Goal: Find specific page/section: Find specific page/section

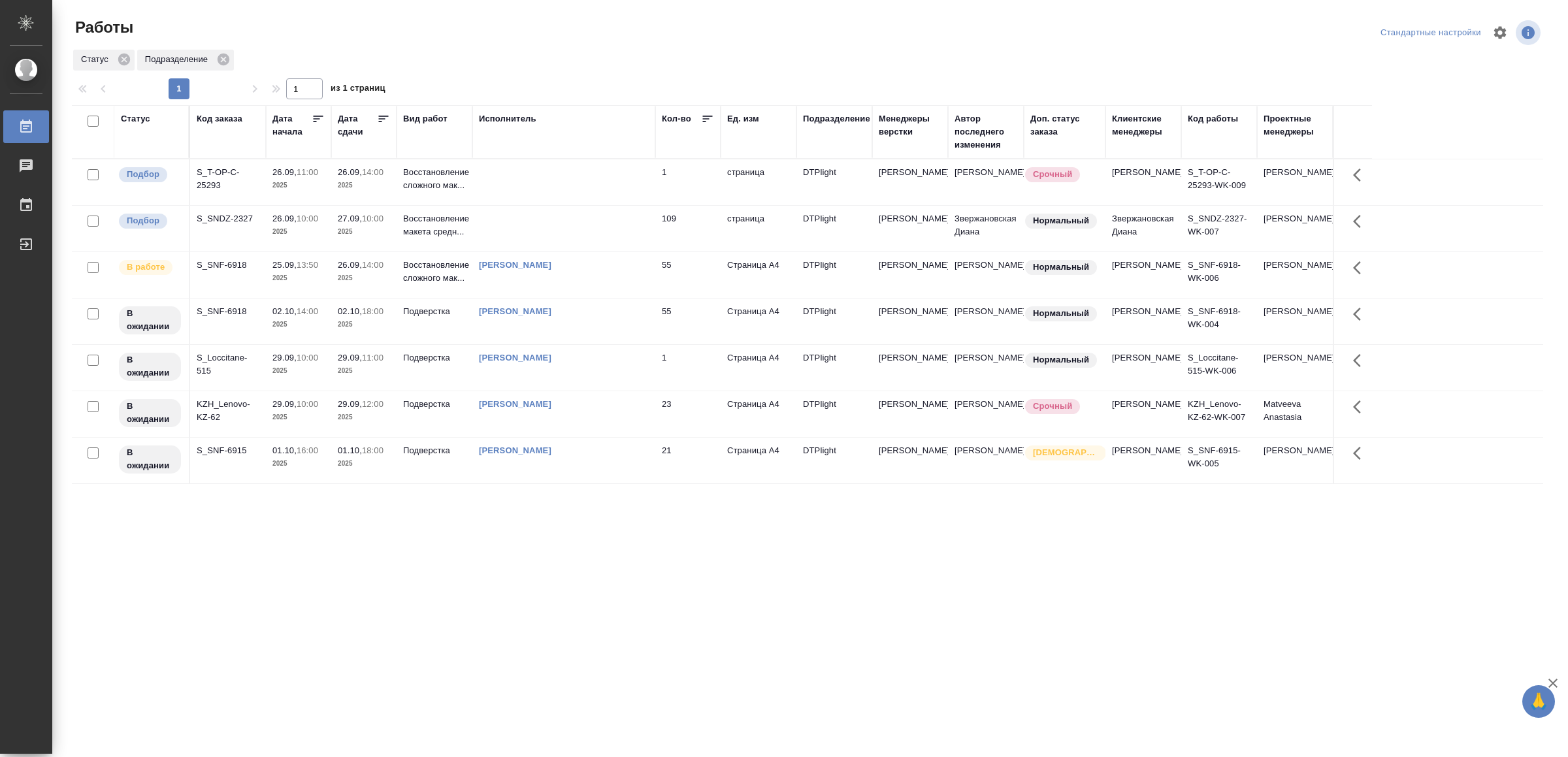
click at [625, 298] on td "[PERSON_NAME]" at bounding box center [564, 275] width 183 height 46
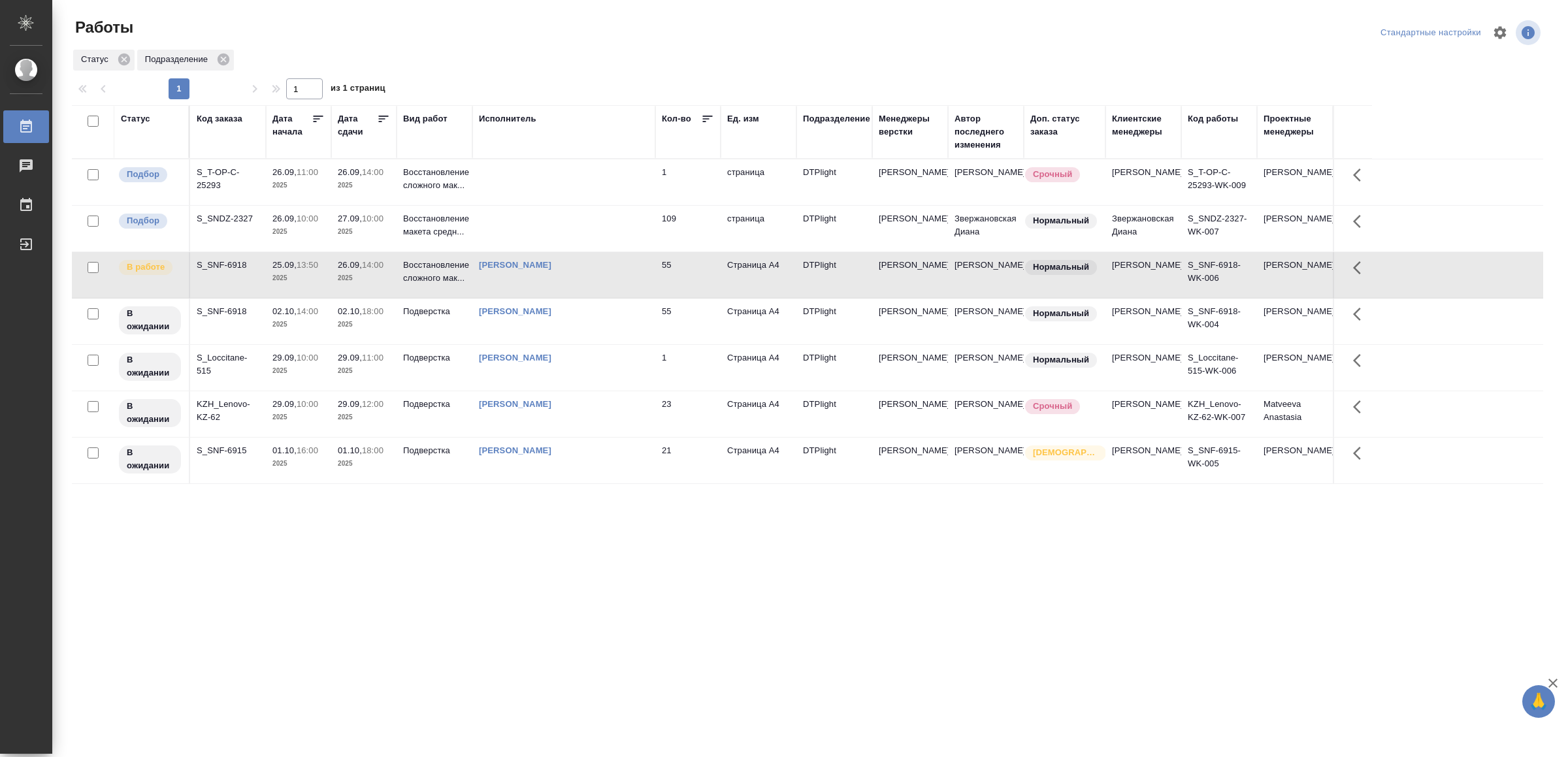
drag, startPoint x: 571, startPoint y: 572, endPoint x: 588, endPoint y: 570, distance: 17.1
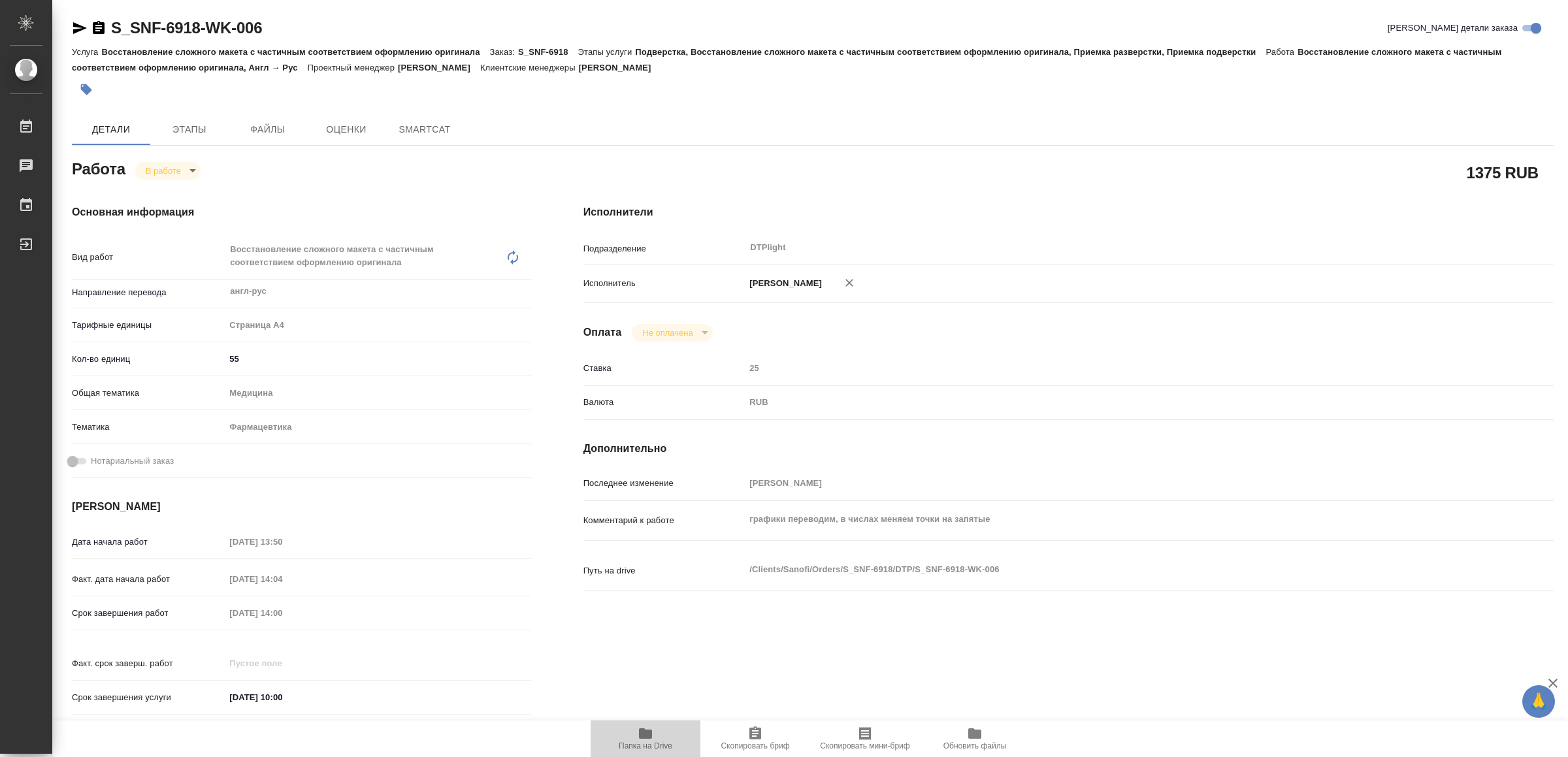
click at [653, 734] on icon "button" at bounding box center [645, 733] width 15 height 15
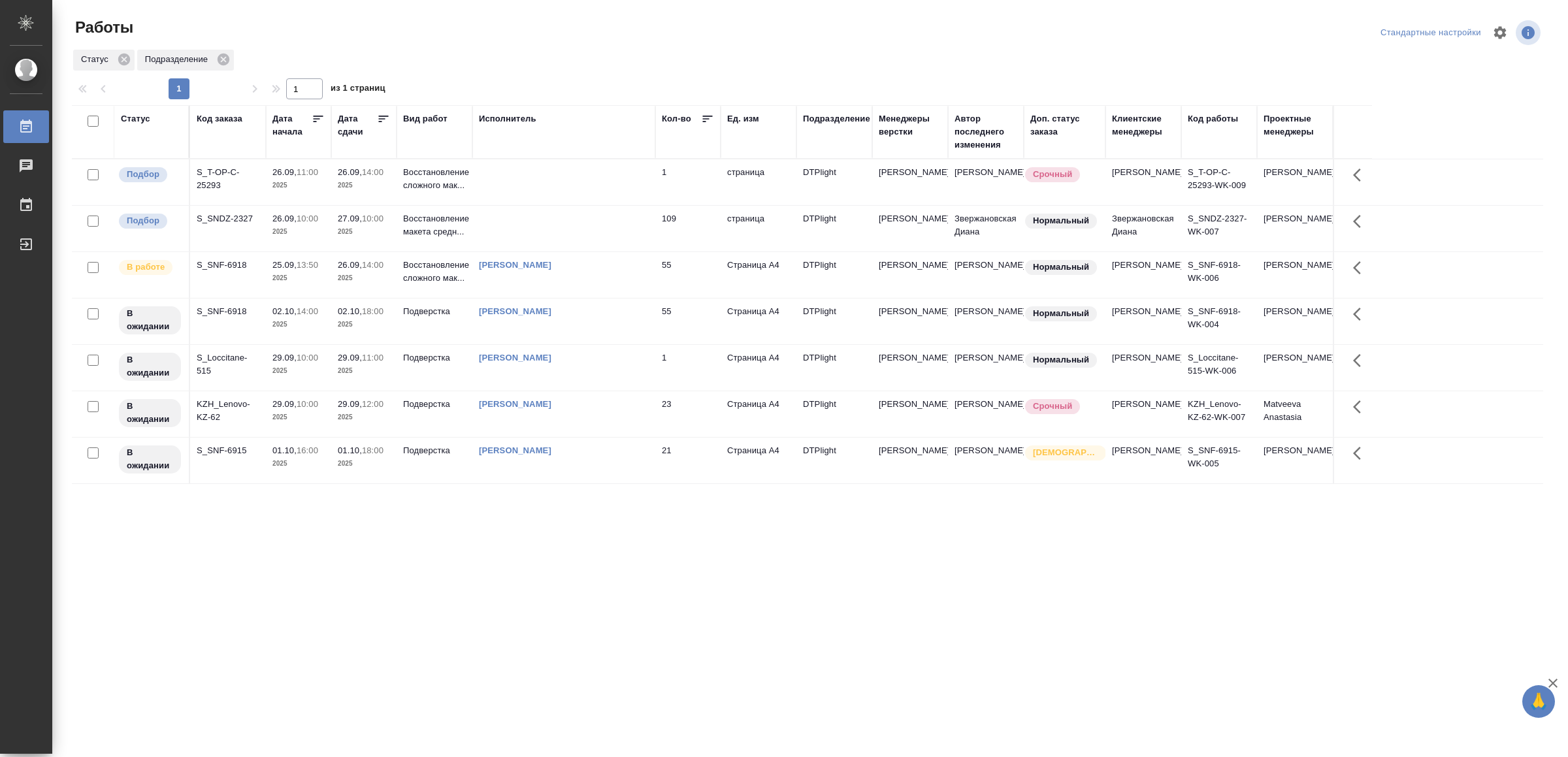
click at [724, 597] on div ".cls-1 fill:#fff; AWATERA Yamkovenko Vera Работы Чаты График Выйти Работы Станд…" at bounding box center [784, 378] width 1568 height 757
drag, startPoint x: 578, startPoint y: 587, endPoint x: 582, endPoint y: 558, distance: 29.3
drag, startPoint x: 0, startPoint y: 0, endPoint x: 719, endPoint y: 560, distance: 911.4
click at [576, 604] on div ".cls-1 fill:#fff; AWATERA Yamkovenko [PERSON_NAME] Работы 0 Чаты График Выйти Р…" at bounding box center [784, 378] width 1568 height 757
drag, startPoint x: 314, startPoint y: 537, endPoint x: 324, endPoint y: 535, distance: 10.2
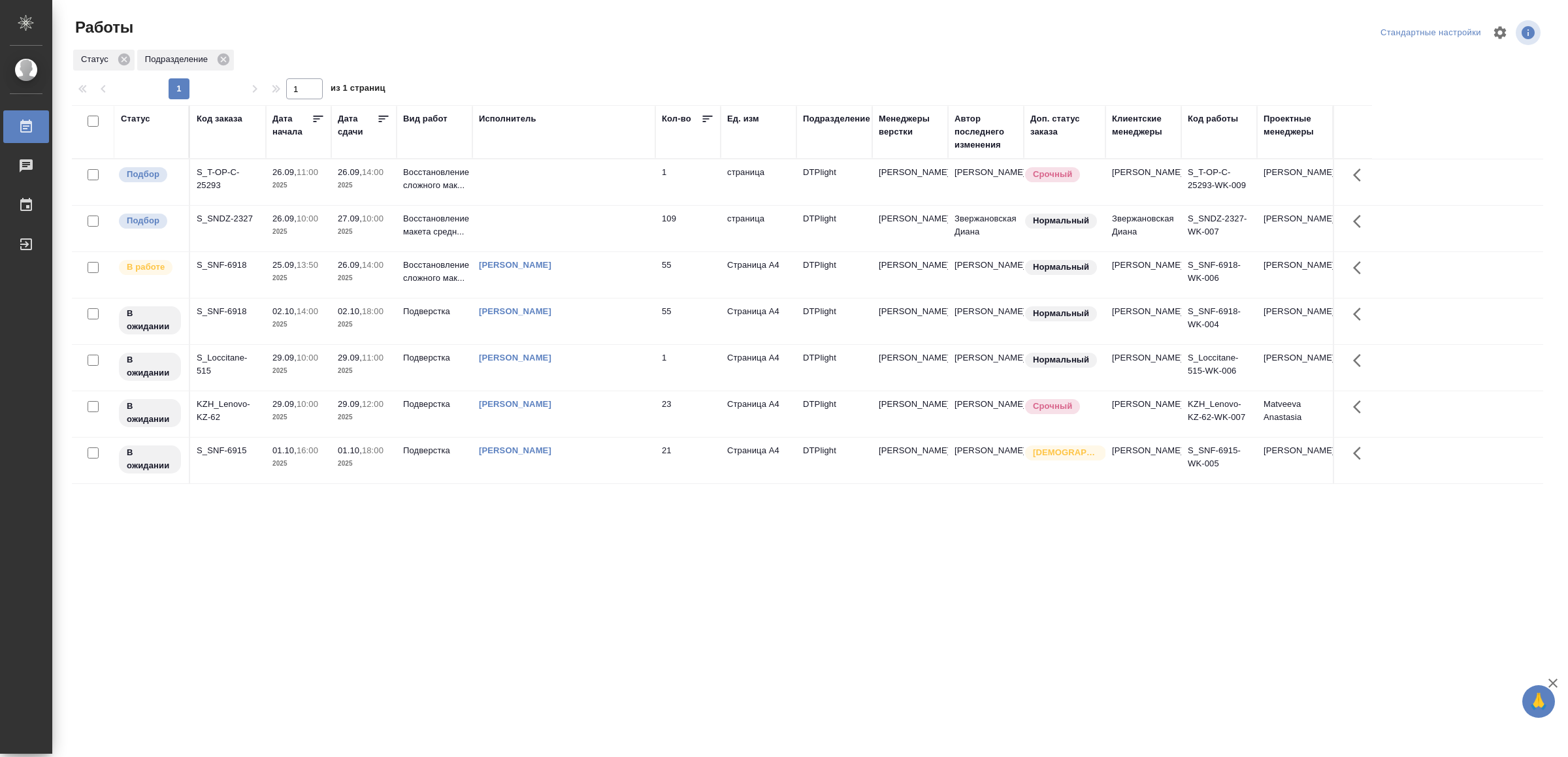
drag, startPoint x: 610, startPoint y: 474, endPoint x: 610, endPoint y: 485, distance: 11.0
drag, startPoint x: 402, startPoint y: 508, endPoint x: 402, endPoint y: 521, distance: 13.0
drag, startPoint x: 474, startPoint y: 535, endPoint x: 495, endPoint y: 518, distance: 27.0
drag, startPoint x: 0, startPoint y: 0, endPoint x: 489, endPoint y: 581, distance: 759.4
drag, startPoint x: 0, startPoint y: 0, endPoint x: 515, endPoint y: 583, distance: 777.9
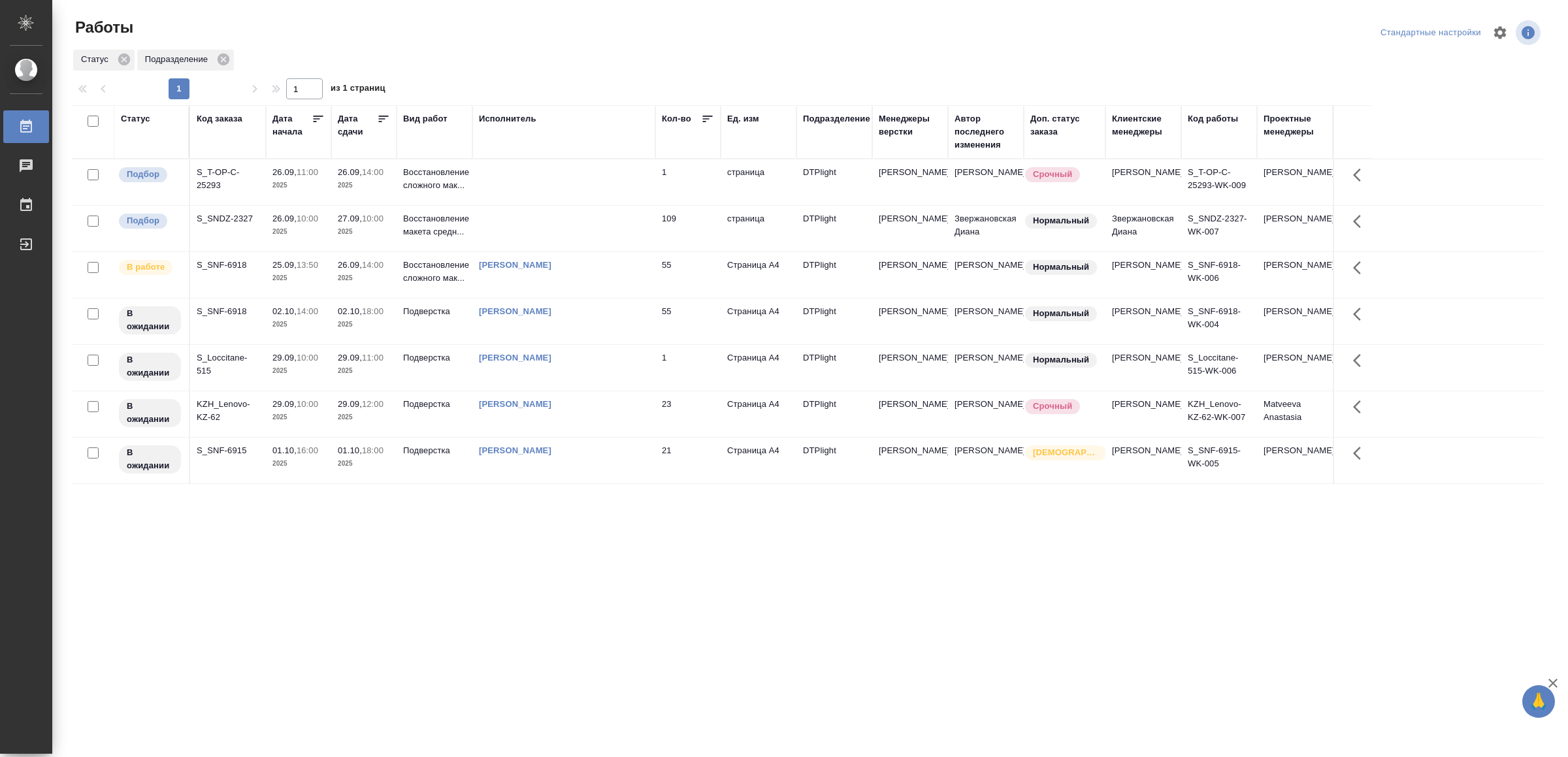
drag, startPoint x: 0, startPoint y: 0, endPoint x: 564, endPoint y: 539, distance: 780.1
drag, startPoint x: 543, startPoint y: 537, endPoint x: 548, endPoint y: 528, distance: 10.3
drag, startPoint x: 0, startPoint y: 0, endPoint x: 761, endPoint y: 551, distance: 939.5
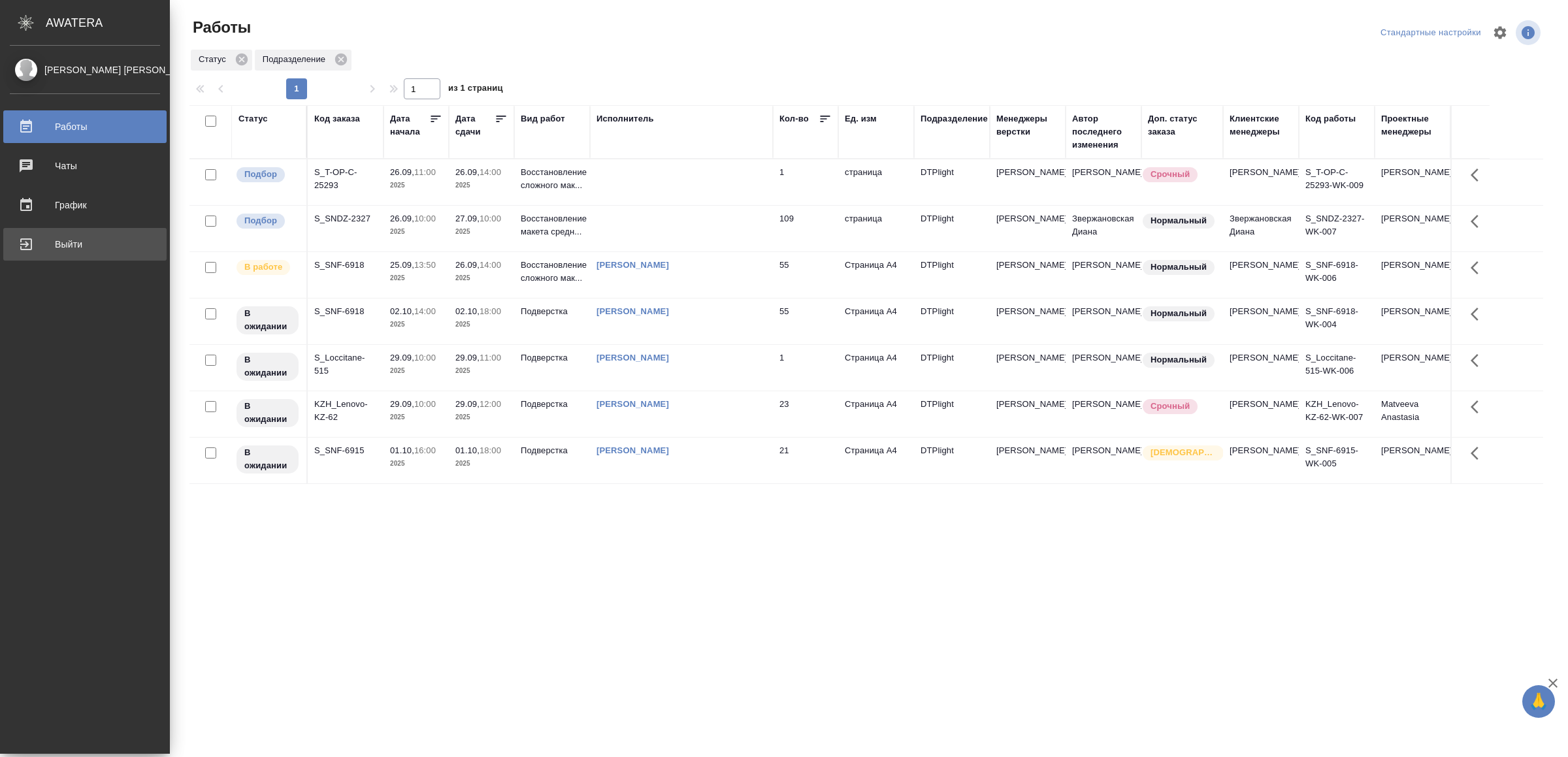
click at [70, 247] on div "Выйти" at bounding box center [85, 244] width 151 height 20
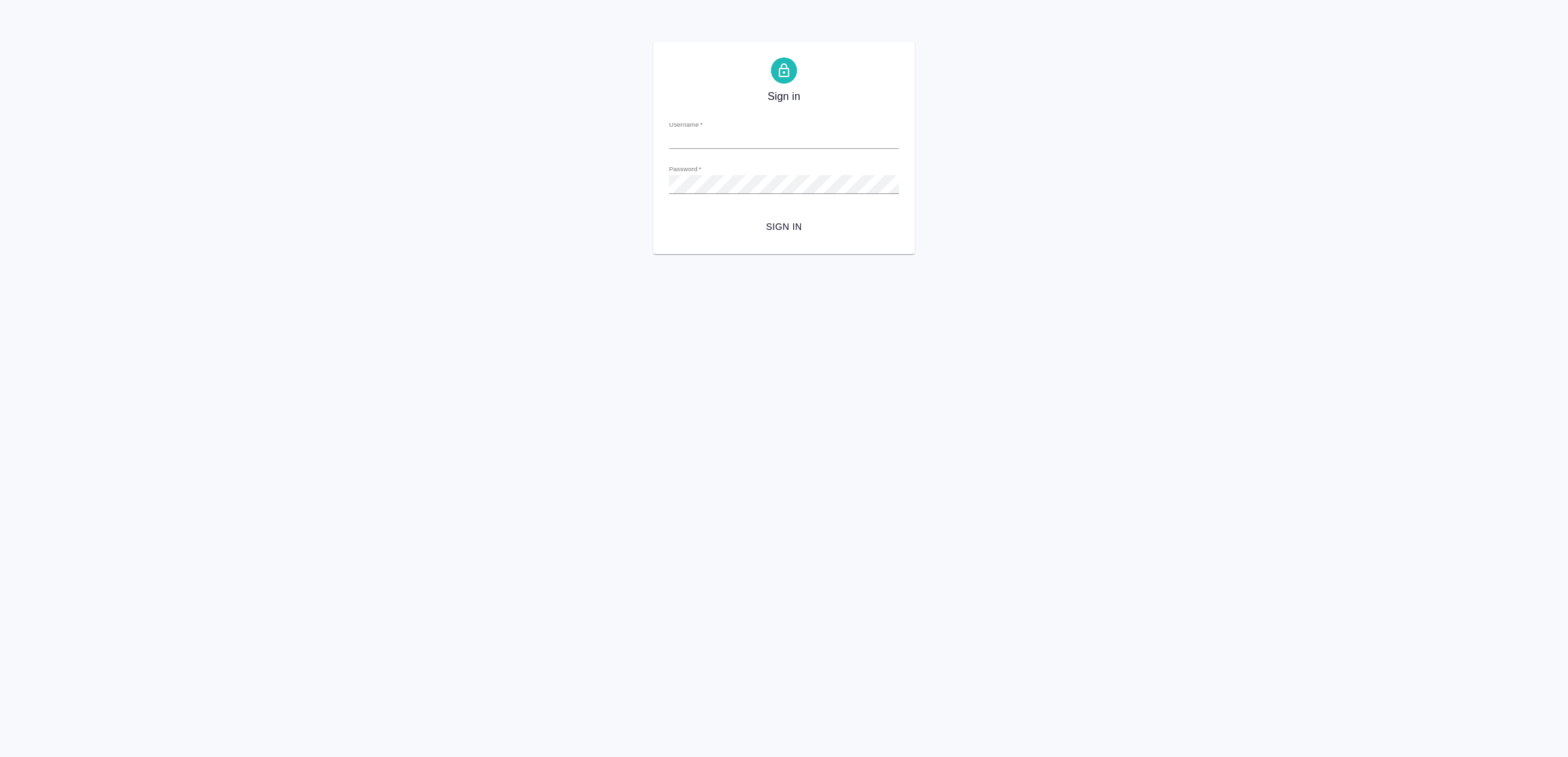
type input "[EMAIL_ADDRESS][DOMAIN_NAME]"
click at [854, 235] on button "Sign in" at bounding box center [783, 227] width 230 height 24
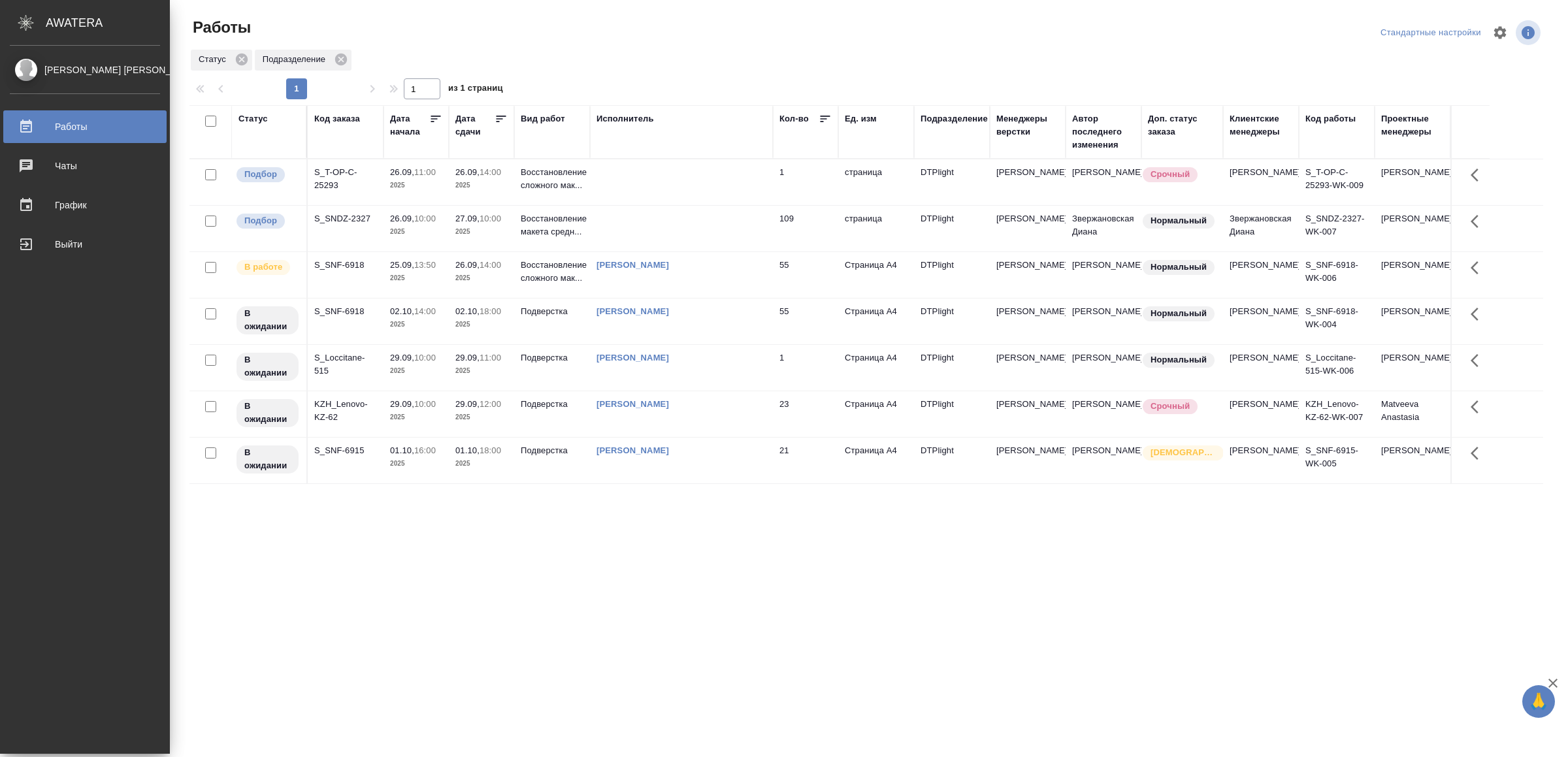
click at [41, 246] on div "Выйти" at bounding box center [85, 244] width 151 height 20
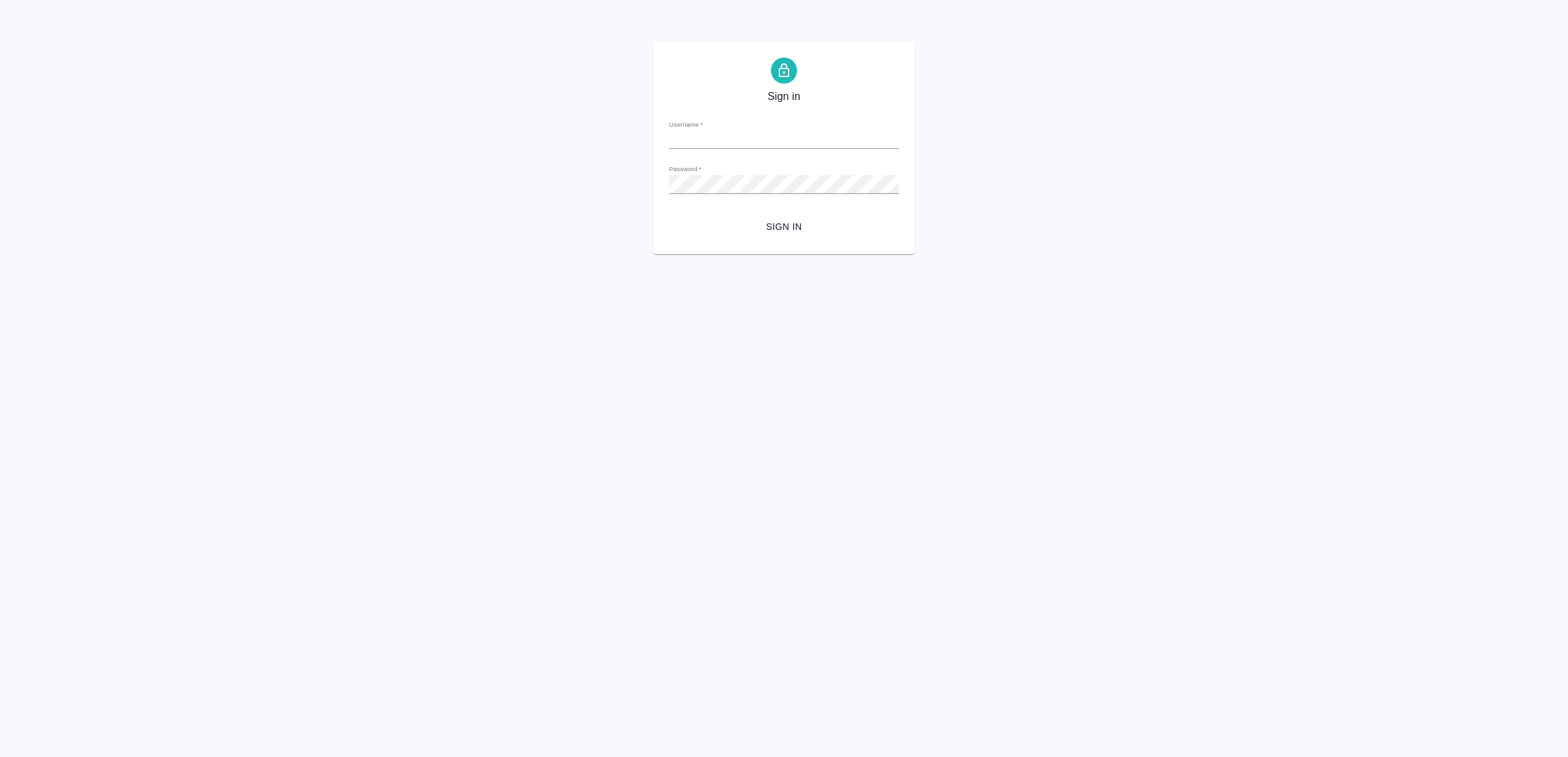
type input "[EMAIL_ADDRESS][DOMAIN_NAME]"
click at [805, 226] on span "Sign in" at bounding box center [783, 227] width 209 height 16
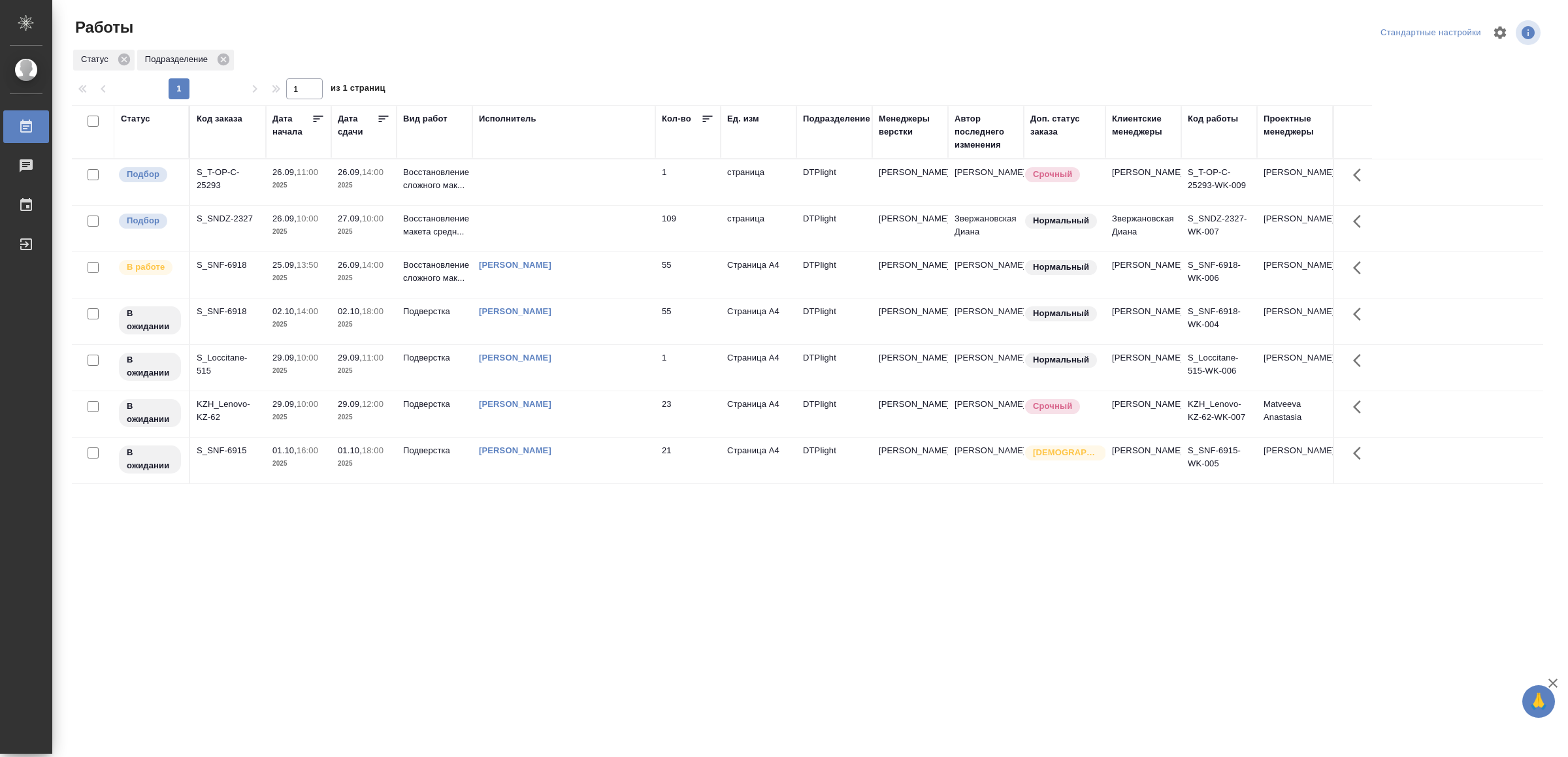
drag, startPoint x: 489, startPoint y: 611, endPoint x: 492, endPoint y: 597, distance: 14.3
drag, startPoint x: 314, startPoint y: 622, endPoint x: 348, endPoint y: 583, distance: 51.7
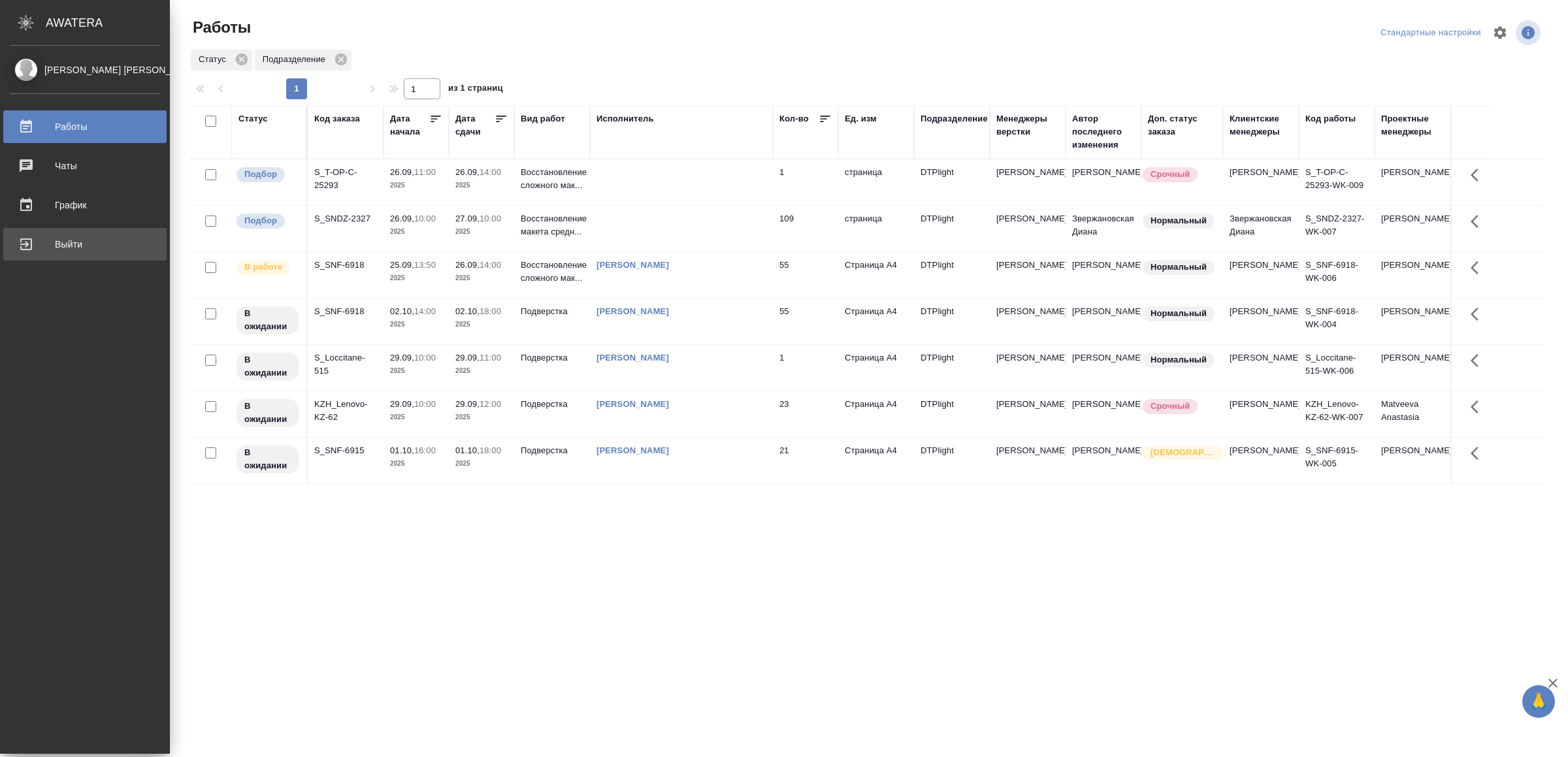
click at [76, 245] on div "Выйти" at bounding box center [85, 244] width 151 height 20
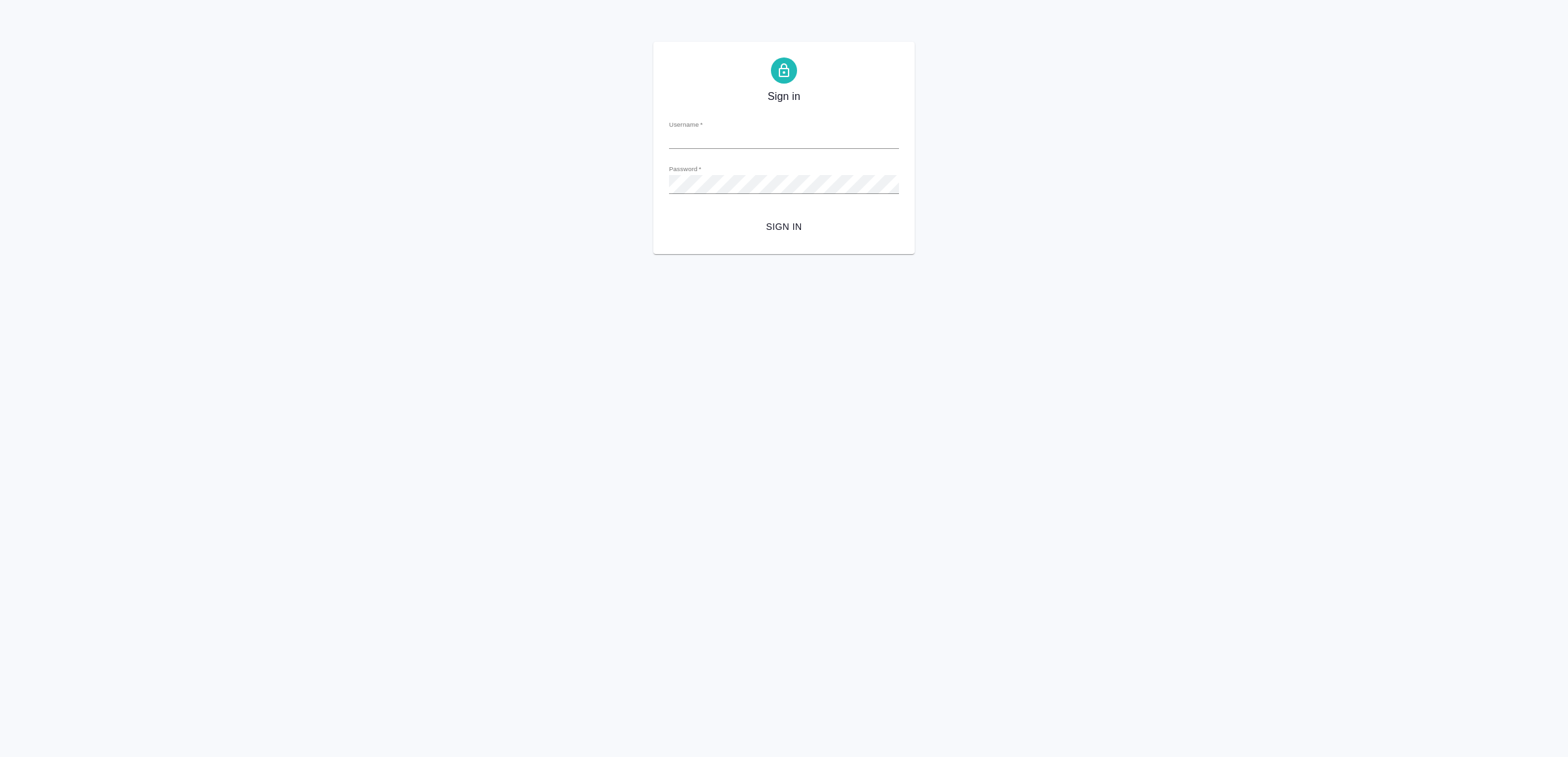
type input "[EMAIL_ADDRESS][DOMAIN_NAME]"
click at [800, 217] on button "Sign in" at bounding box center [783, 227] width 230 height 24
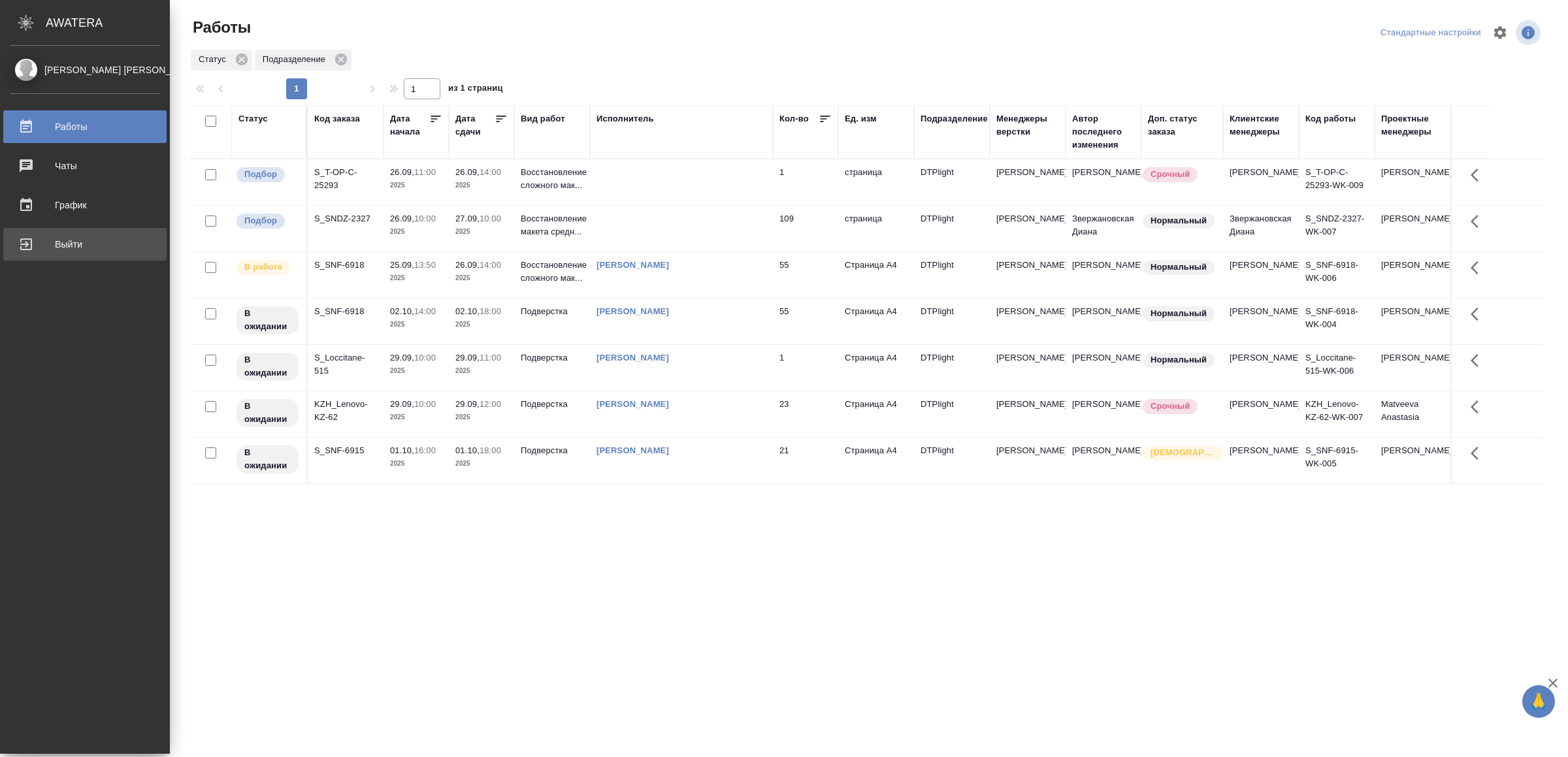
click at [61, 241] on div "Выйти" at bounding box center [85, 244] width 151 height 20
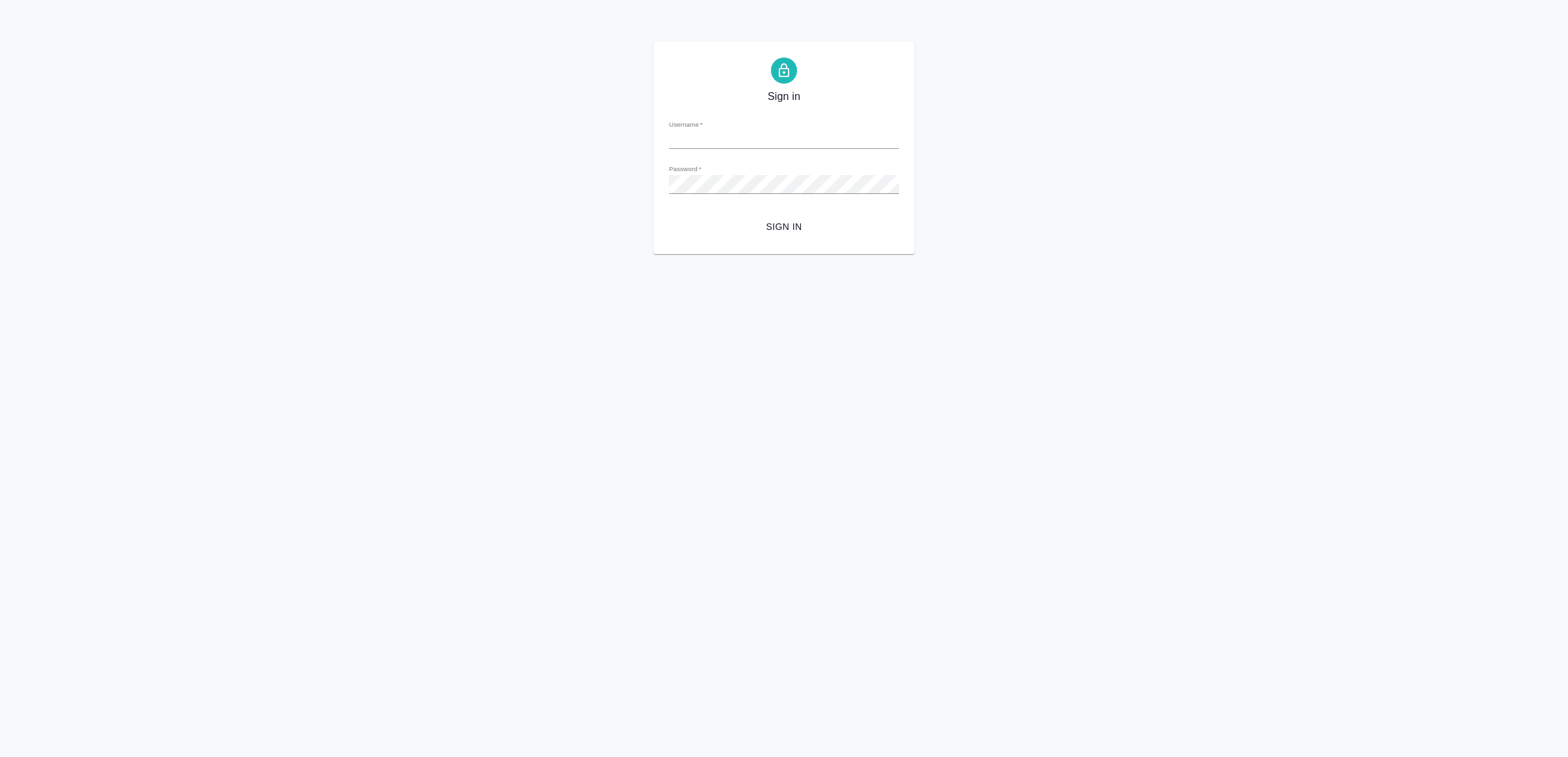
type input "[EMAIL_ADDRESS][DOMAIN_NAME]"
click at [810, 224] on span "Sign in" at bounding box center [783, 227] width 209 height 16
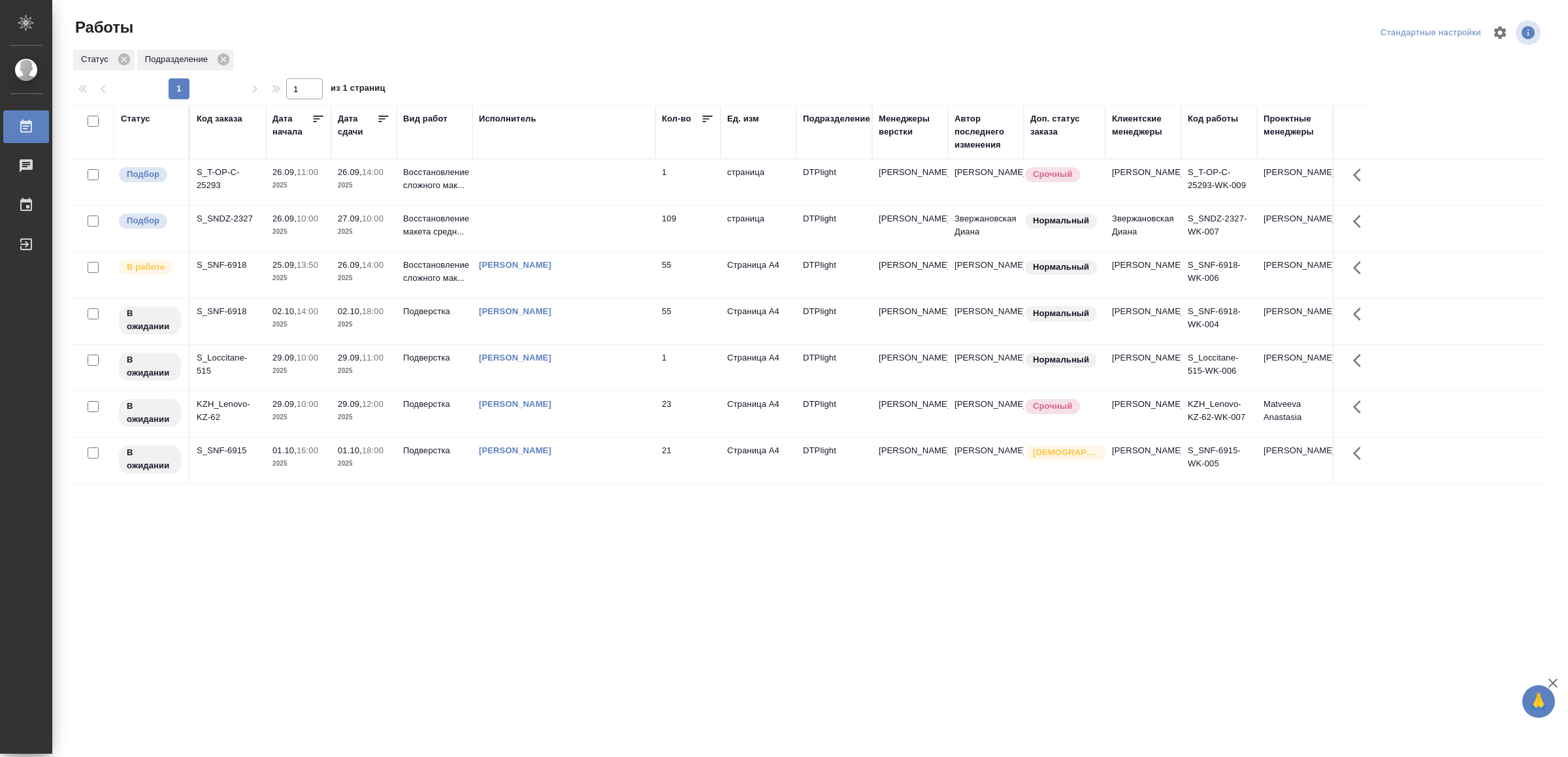
click at [628, 365] on div "[PERSON_NAME]" at bounding box center [564, 358] width 170 height 13
click at [632, 365] on div "[PERSON_NAME]" at bounding box center [564, 358] width 170 height 13
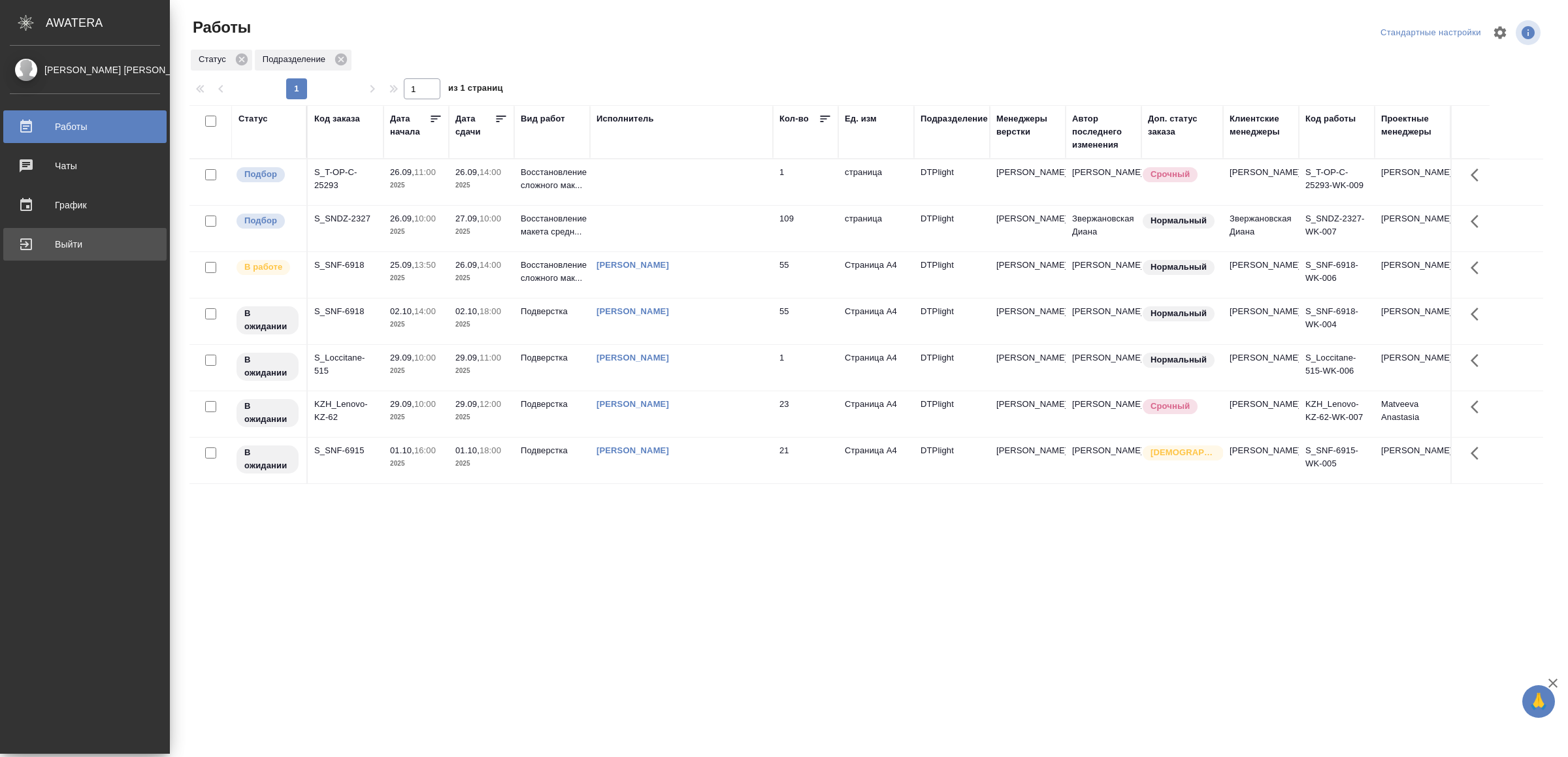
click at [33, 242] on div "Выйти" at bounding box center [85, 244] width 151 height 20
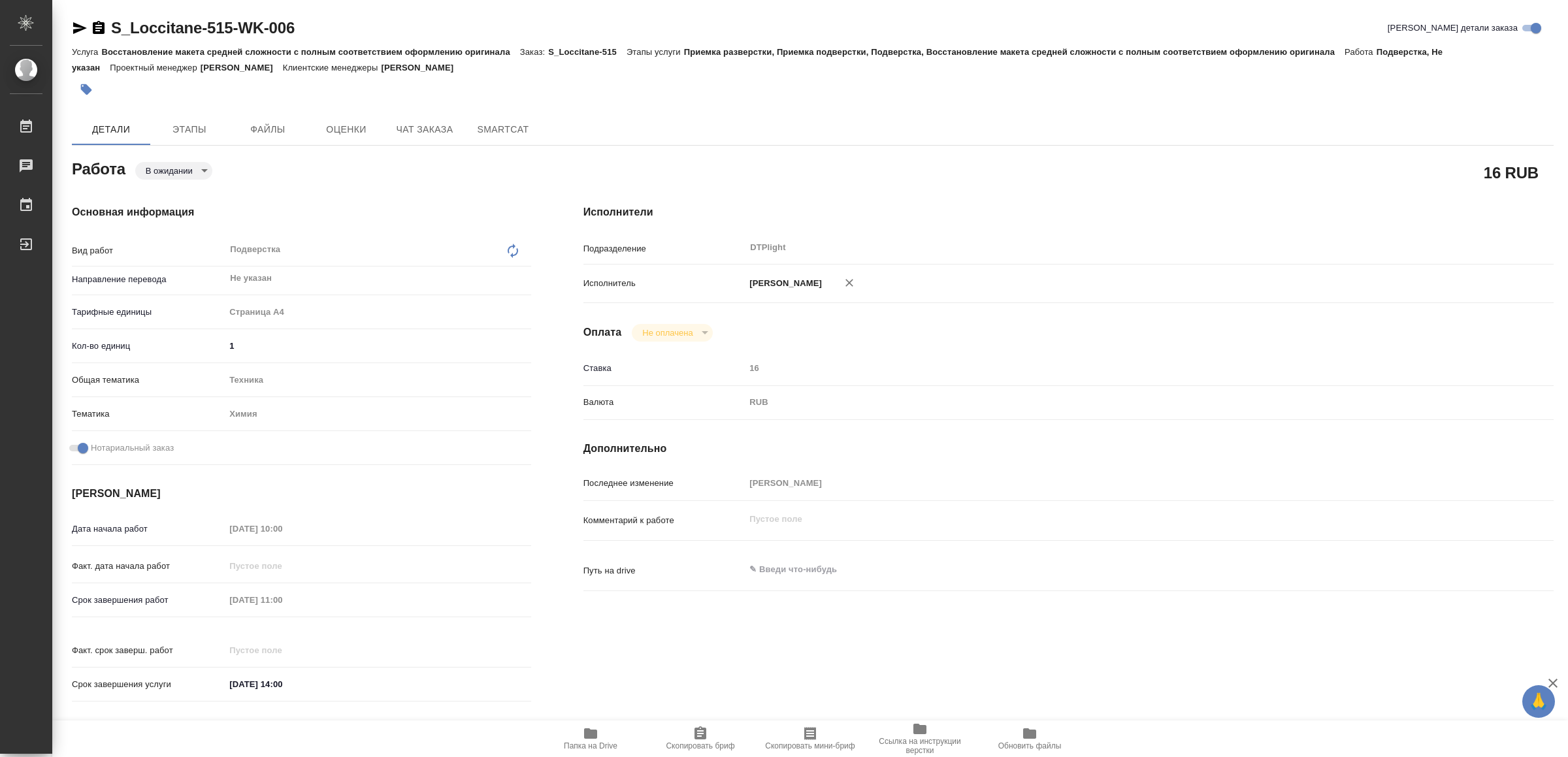
click at [599, 743] on span "Папка на Drive" at bounding box center [591, 746] width 53 height 10
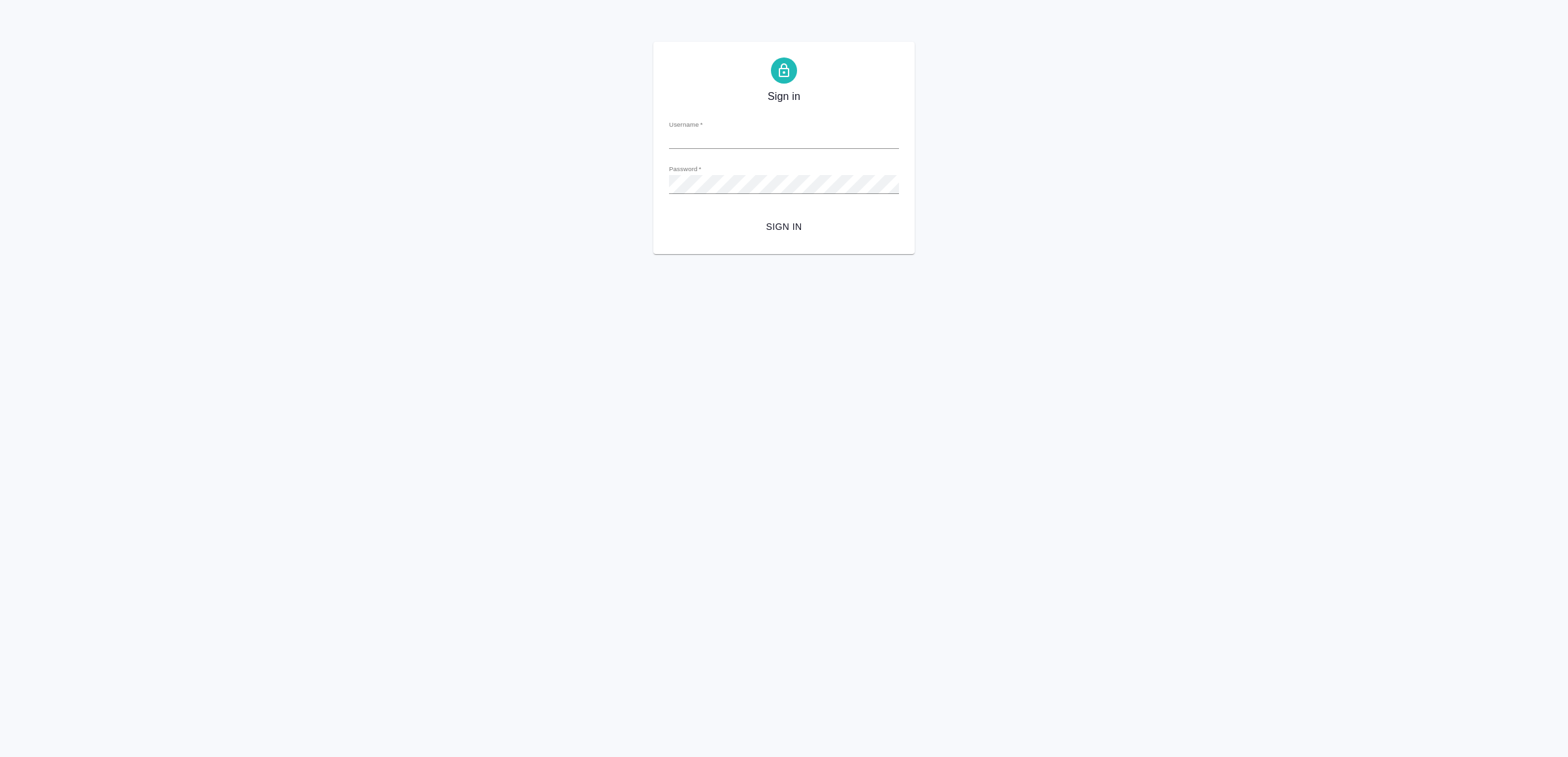
type input "[EMAIL_ADDRESS][DOMAIN_NAME]"
click at [757, 221] on span "Sign in" at bounding box center [783, 227] width 209 height 16
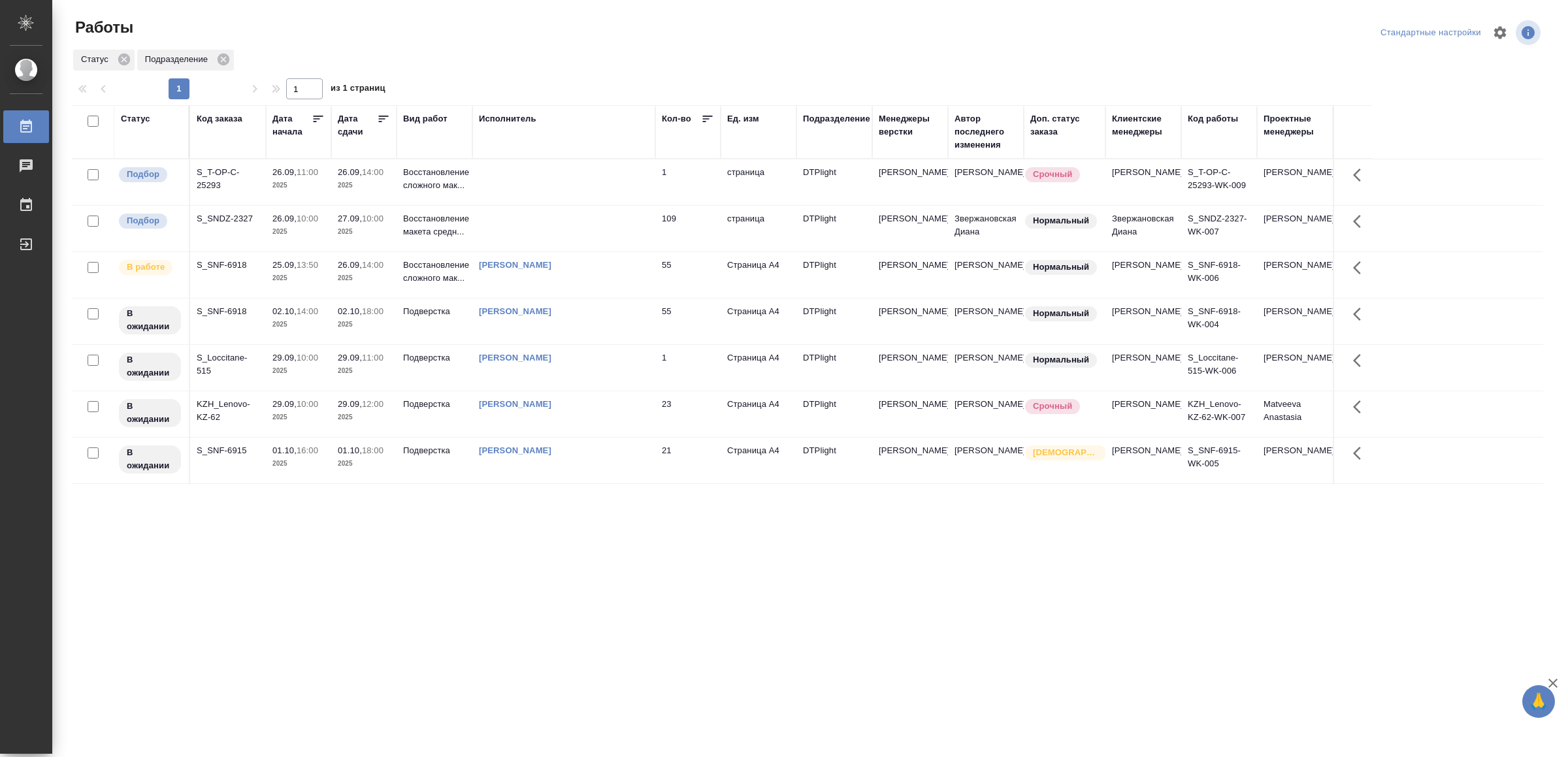
drag, startPoint x: 645, startPoint y: 539, endPoint x: 652, endPoint y: 500, distance: 39.6
drag, startPoint x: 463, startPoint y: 533, endPoint x: 463, endPoint y: 526, distance: 7.0
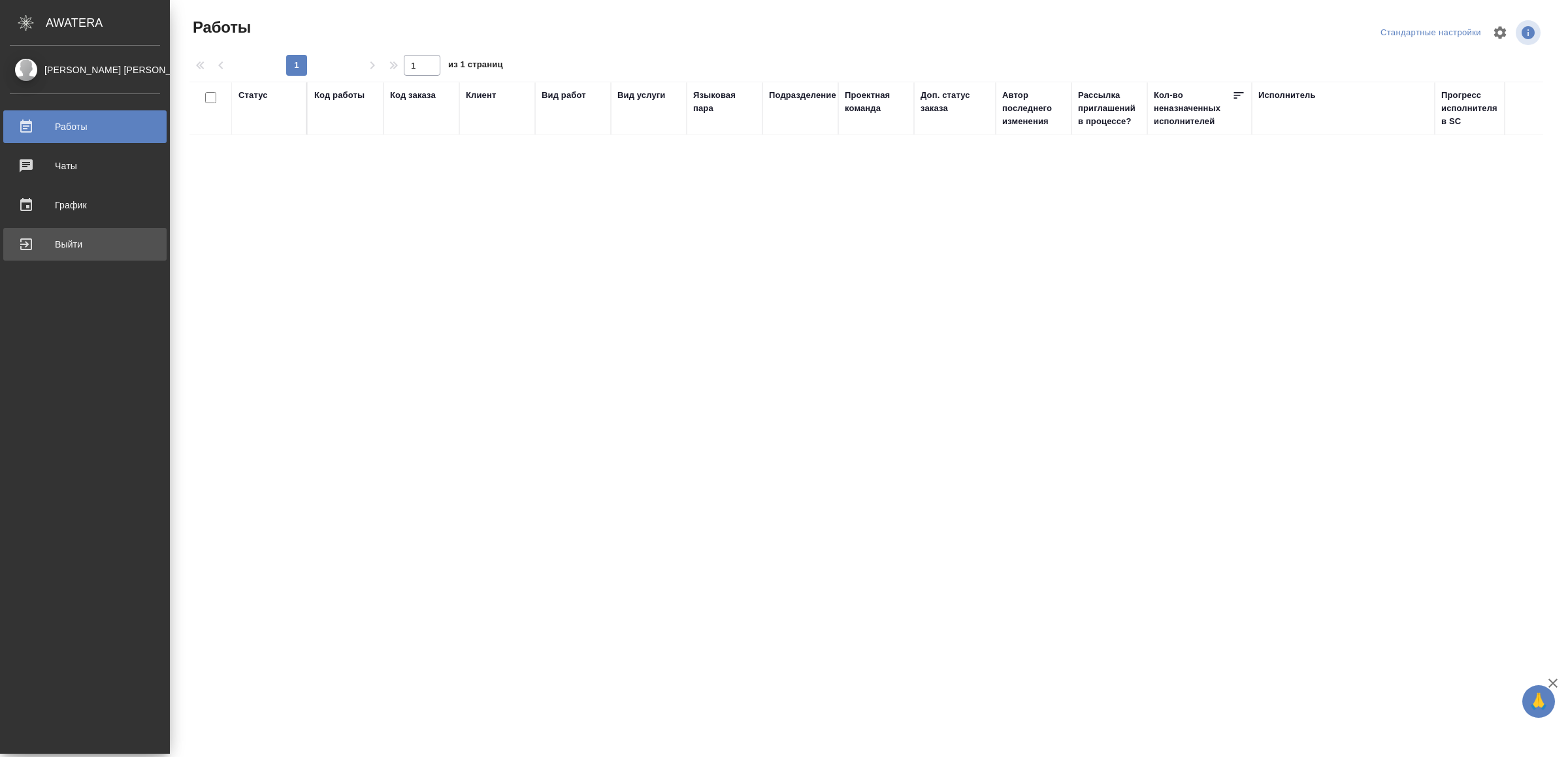
click at [41, 249] on div "Выйти" at bounding box center [85, 244] width 151 height 20
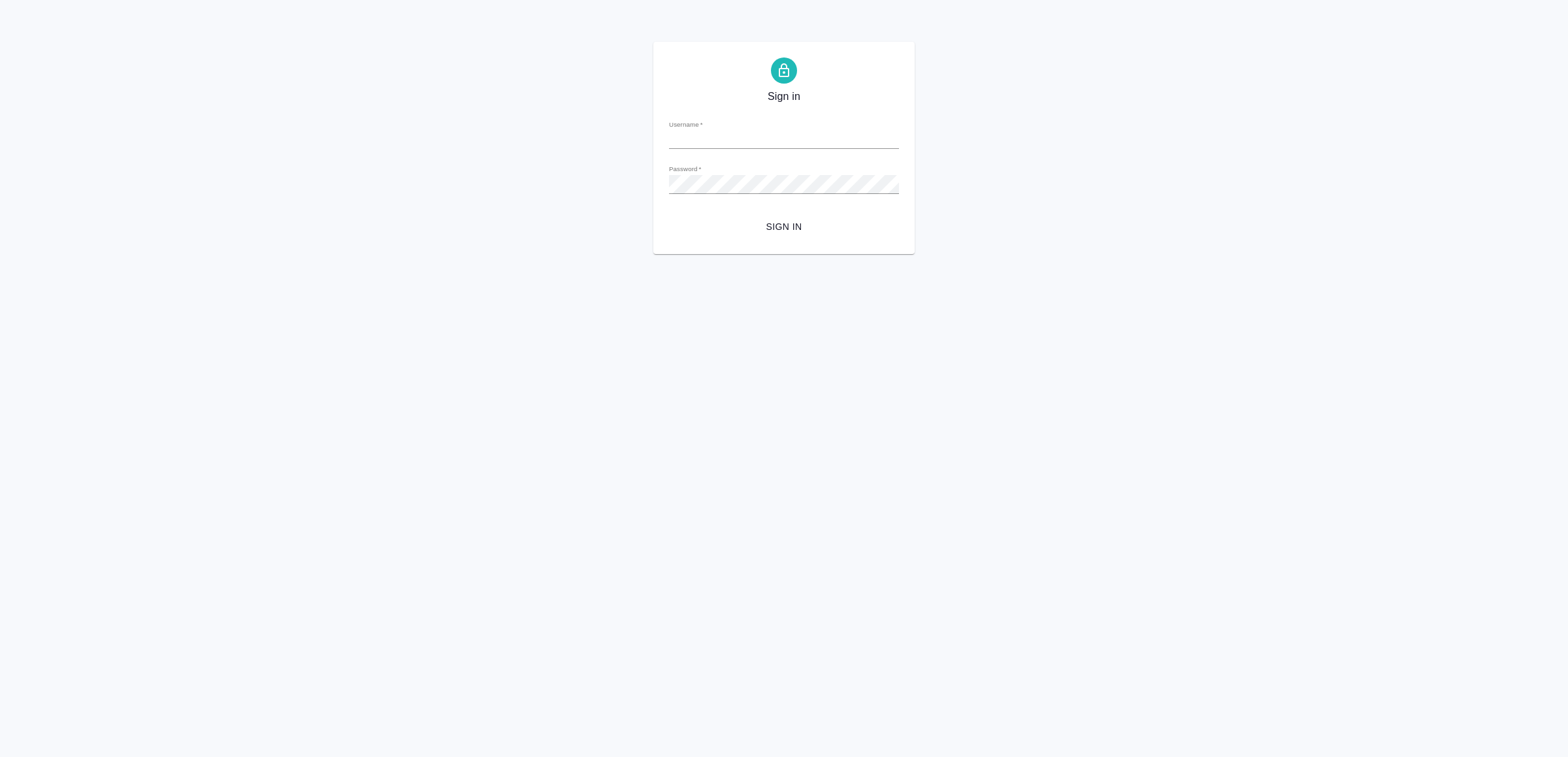
type input "v.yamkovenko@awatera.com"
click at [808, 224] on span "Sign in" at bounding box center [783, 227] width 209 height 16
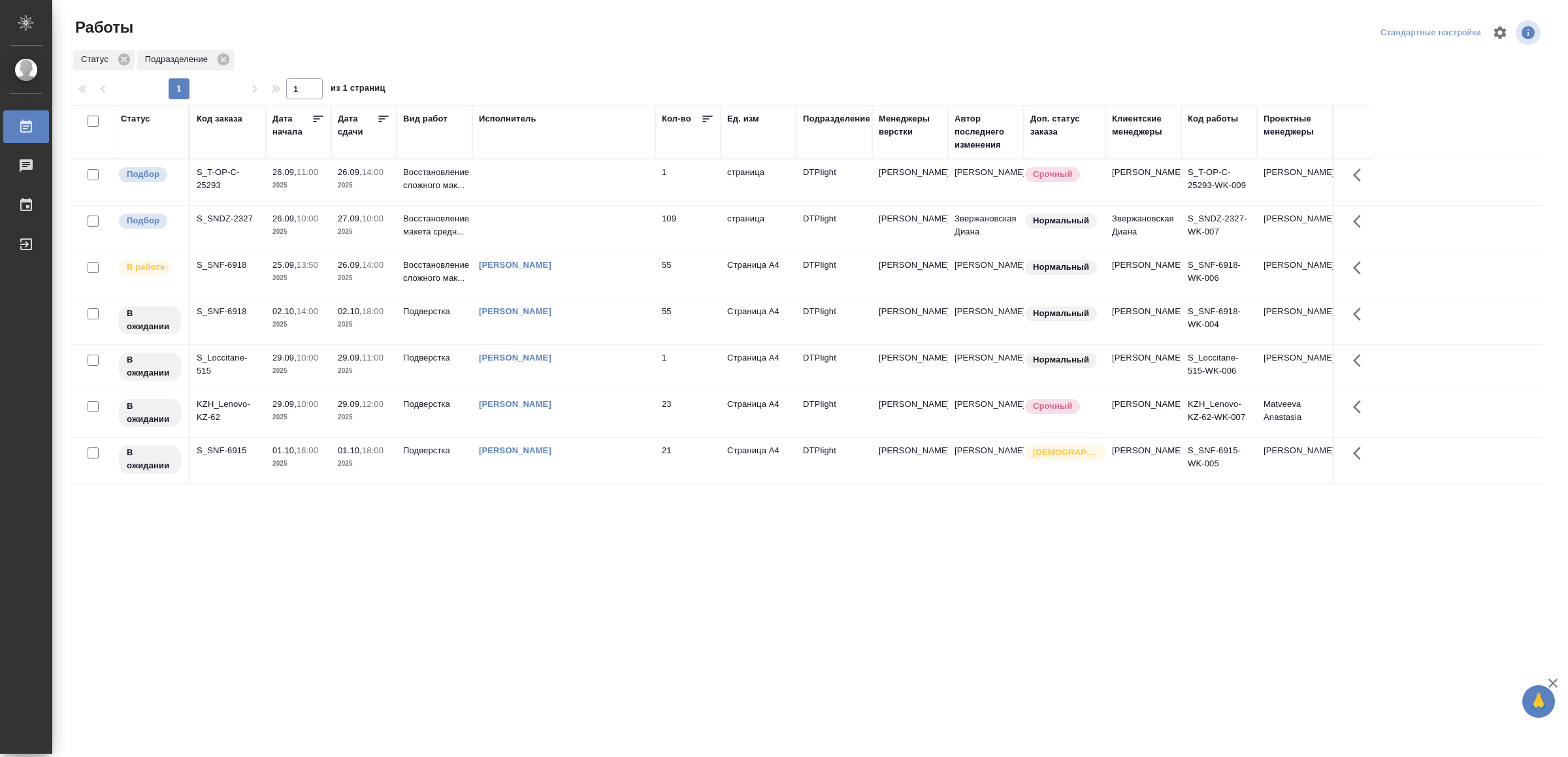
drag, startPoint x: 437, startPoint y: 552, endPoint x: 457, endPoint y: 533, distance: 27.6
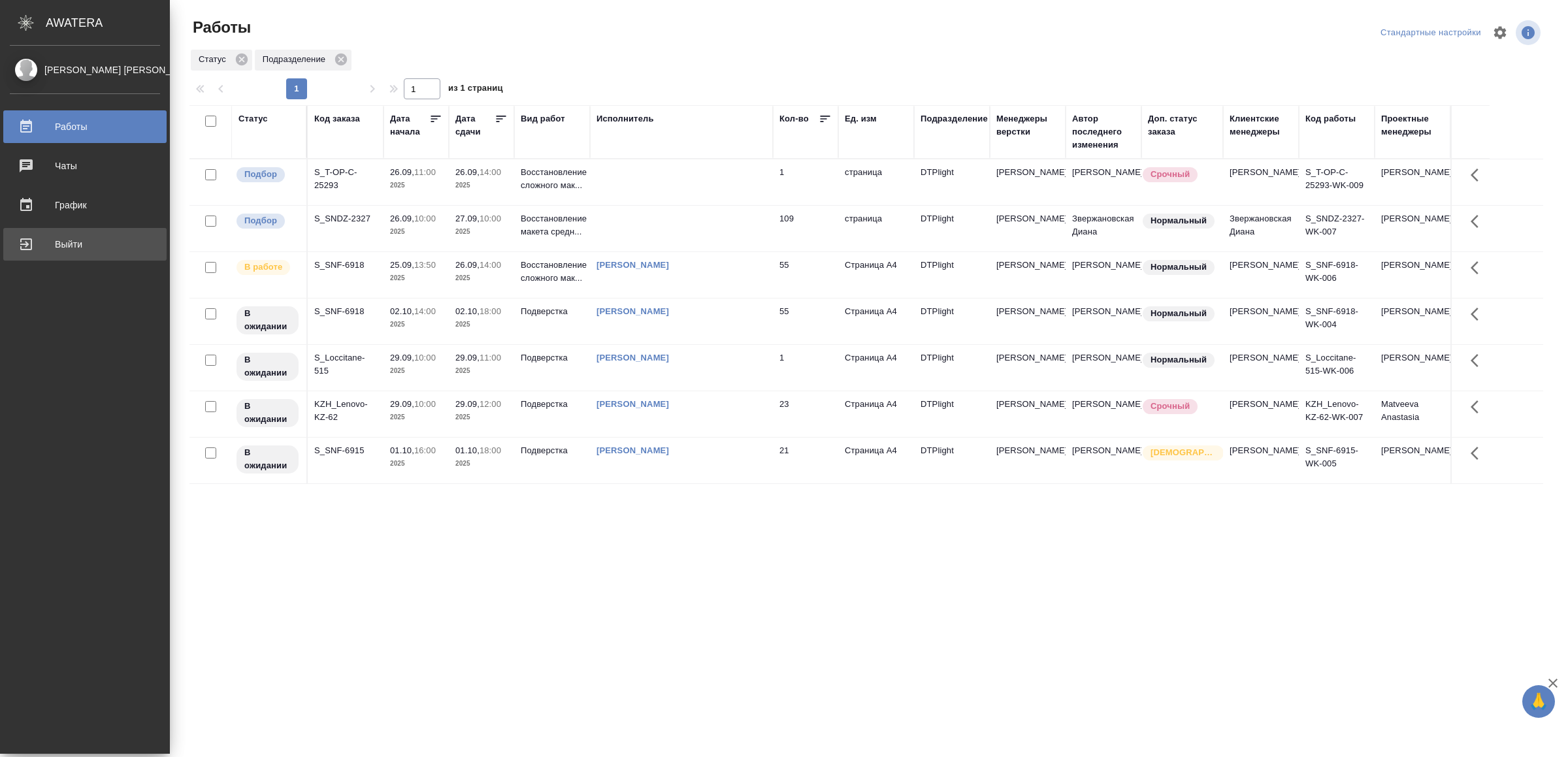
click at [57, 234] on div "Выйти" at bounding box center [85, 244] width 151 height 20
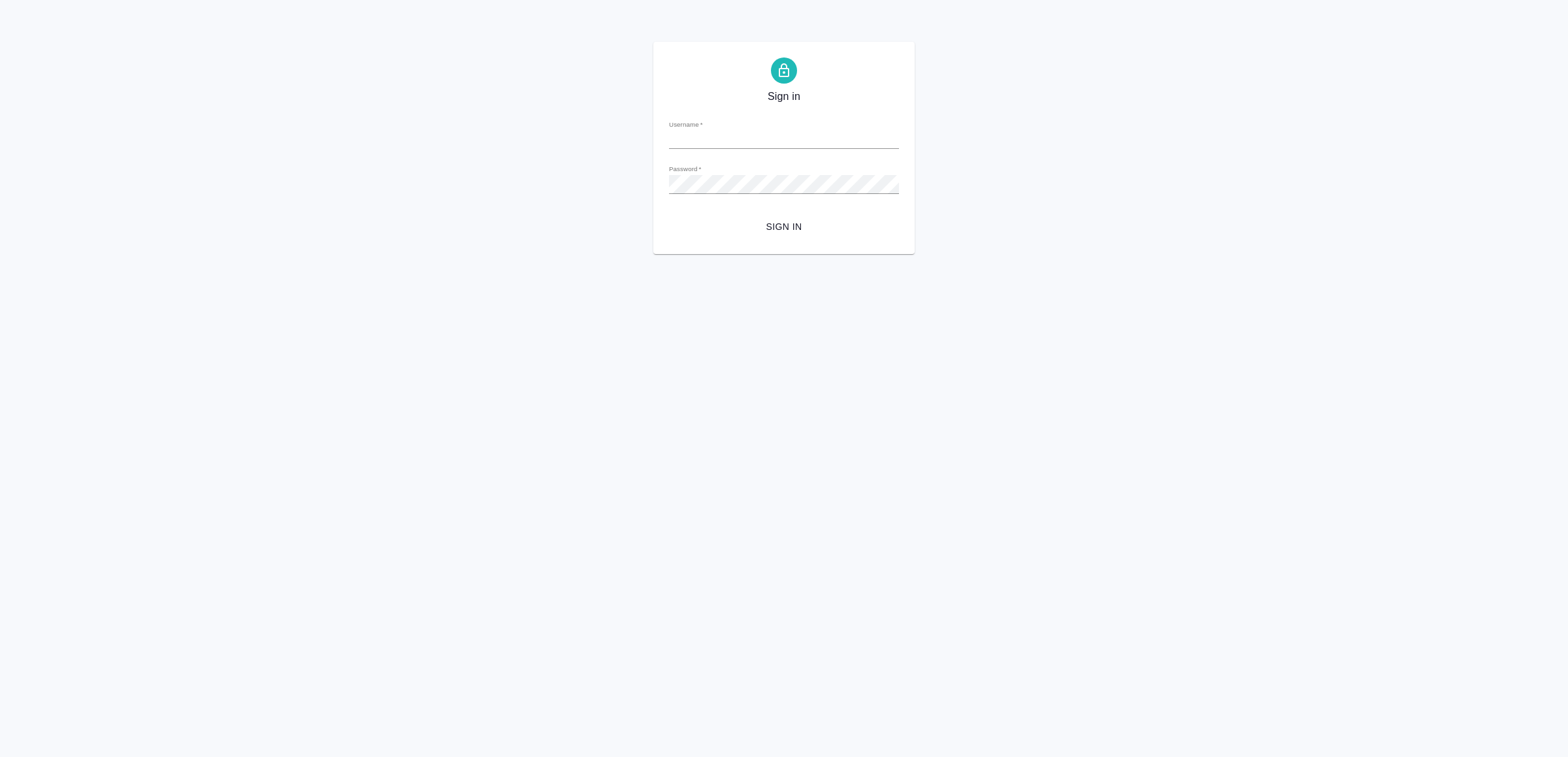
type input "[EMAIL_ADDRESS][DOMAIN_NAME]"
click at [794, 203] on form "Username   * [EMAIL_ADDRESS][DOMAIN_NAME] Password   * urlPath   * / Sign in" at bounding box center [783, 173] width 230 height 129
drag, startPoint x: 794, startPoint y: 212, endPoint x: 820, endPoint y: 280, distance: 72.8
click at [794, 213] on form "Username   * v.yamkovenko@awatera.com Password   * urlPath   * / Sign in" at bounding box center [783, 173] width 230 height 129
click at [791, 228] on span "Sign in" at bounding box center [783, 227] width 209 height 16
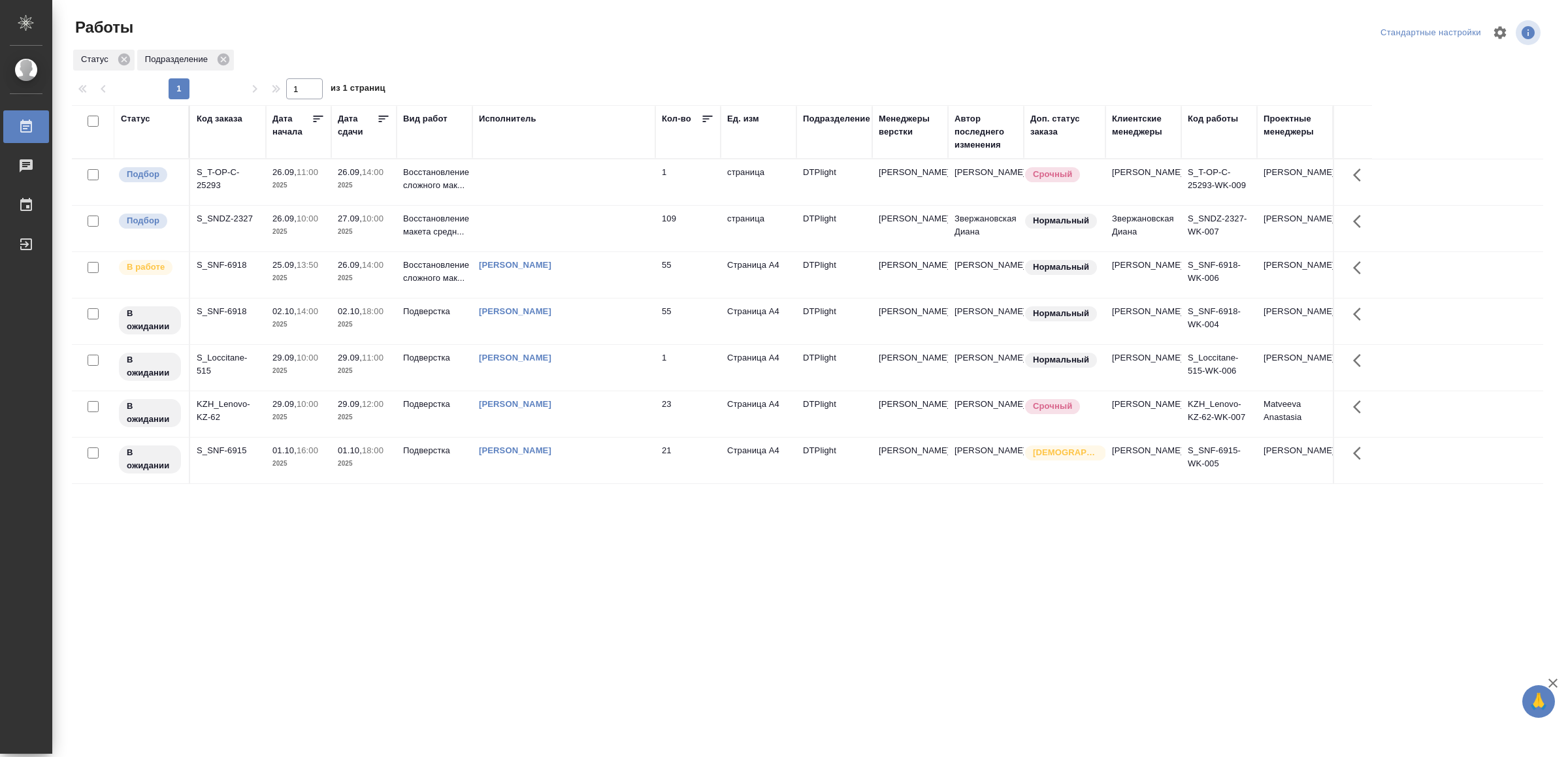
drag, startPoint x: 0, startPoint y: 0, endPoint x: 543, endPoint y: 548, distance: 771.5
drag, startPoint x: 352, startPoint y: 617, endPoint x: 352, endPoint y: 606, distance: 11.0
drag, startPoint x: 521, startPoint y: 552, endPoint x: 531, endPoint y: 529, distance: 25.1
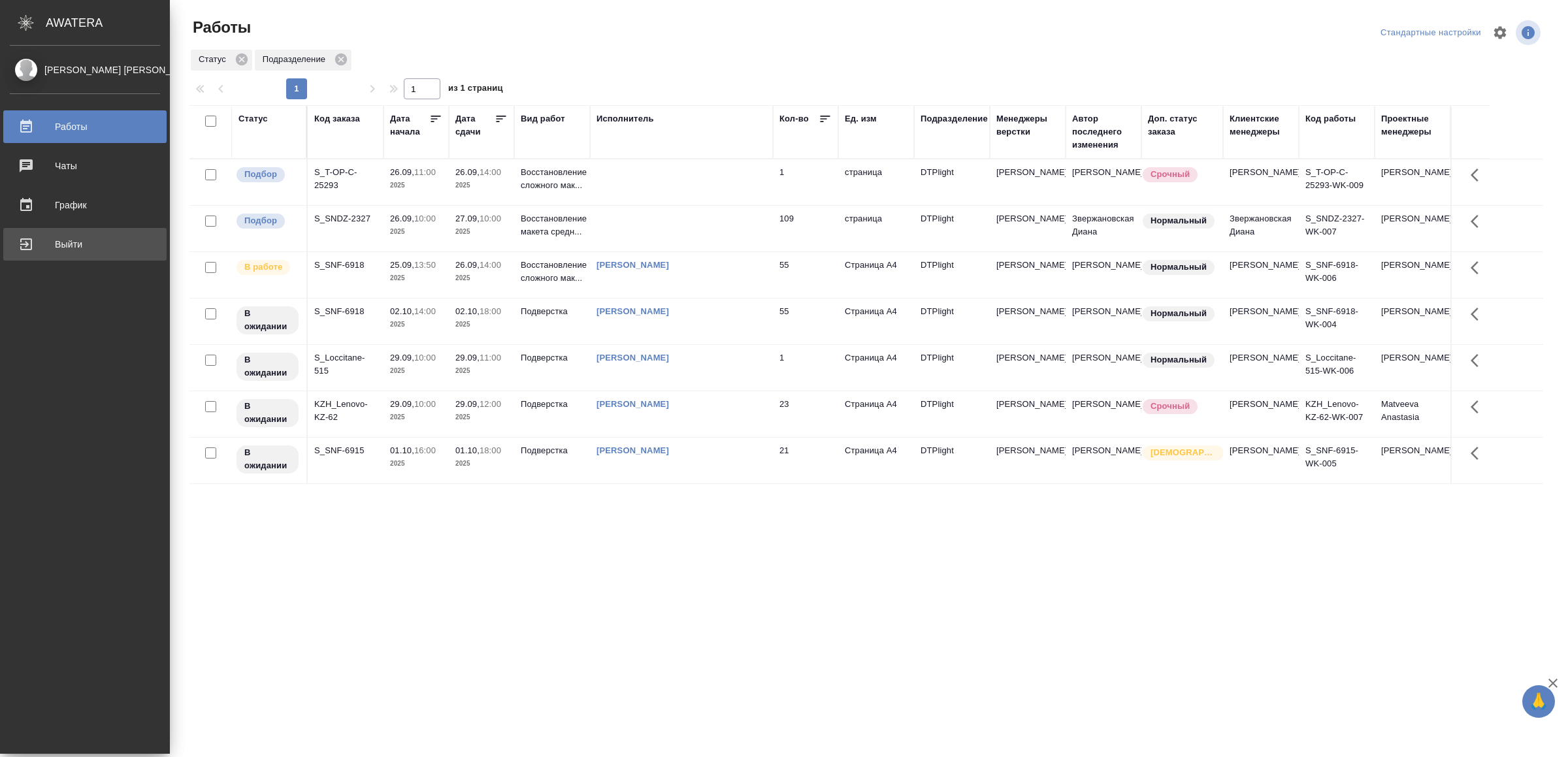
click at [53, 243] on div "Выйти" at bounding box center [85, 244] width 151 height 20
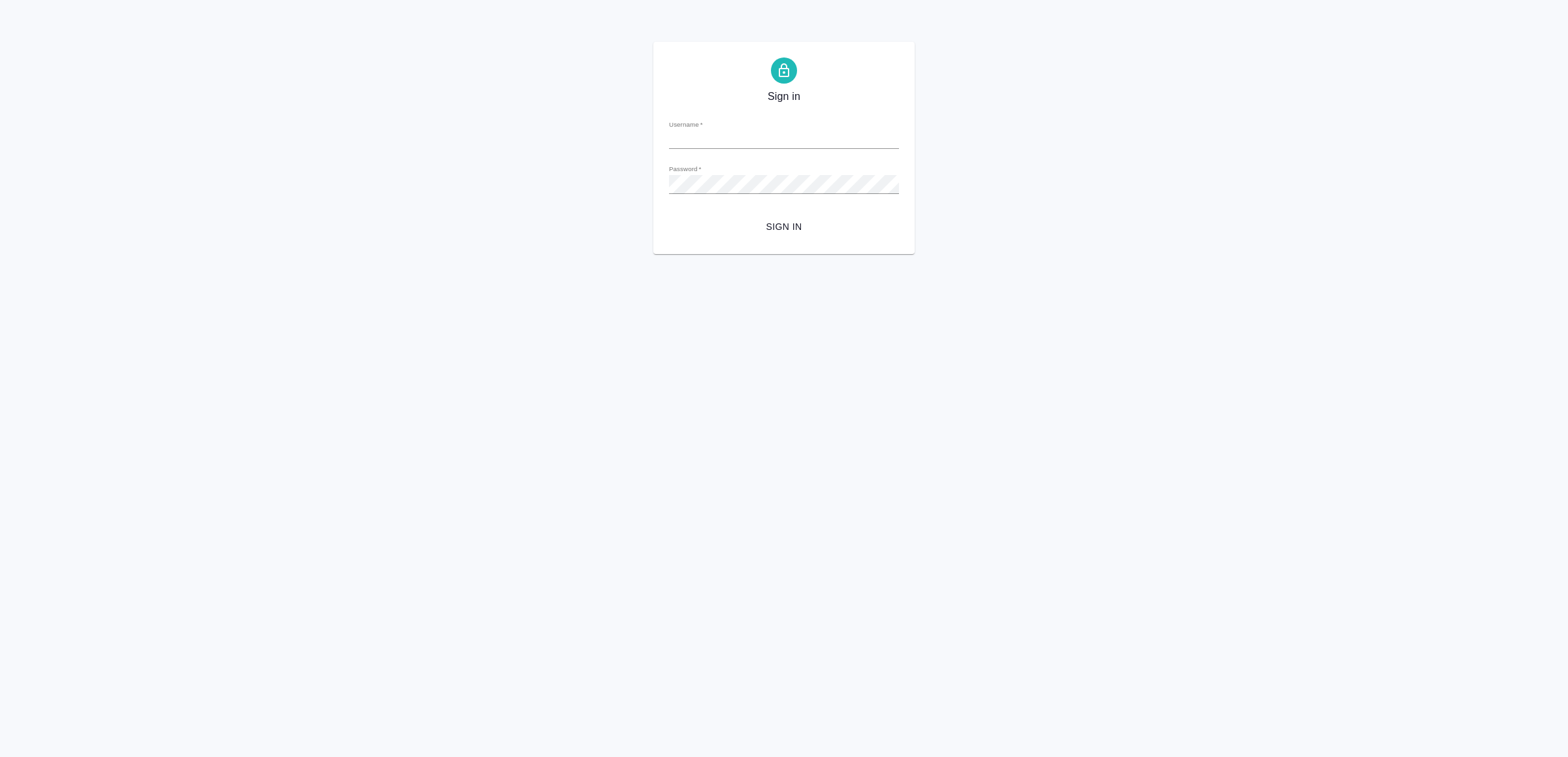
type input "[EMAIL_ADDRESS][DOMAIN_NAME]"
click at [833, 216] on button "Sign in" at bounding box center [783, 227] width 230 height 24
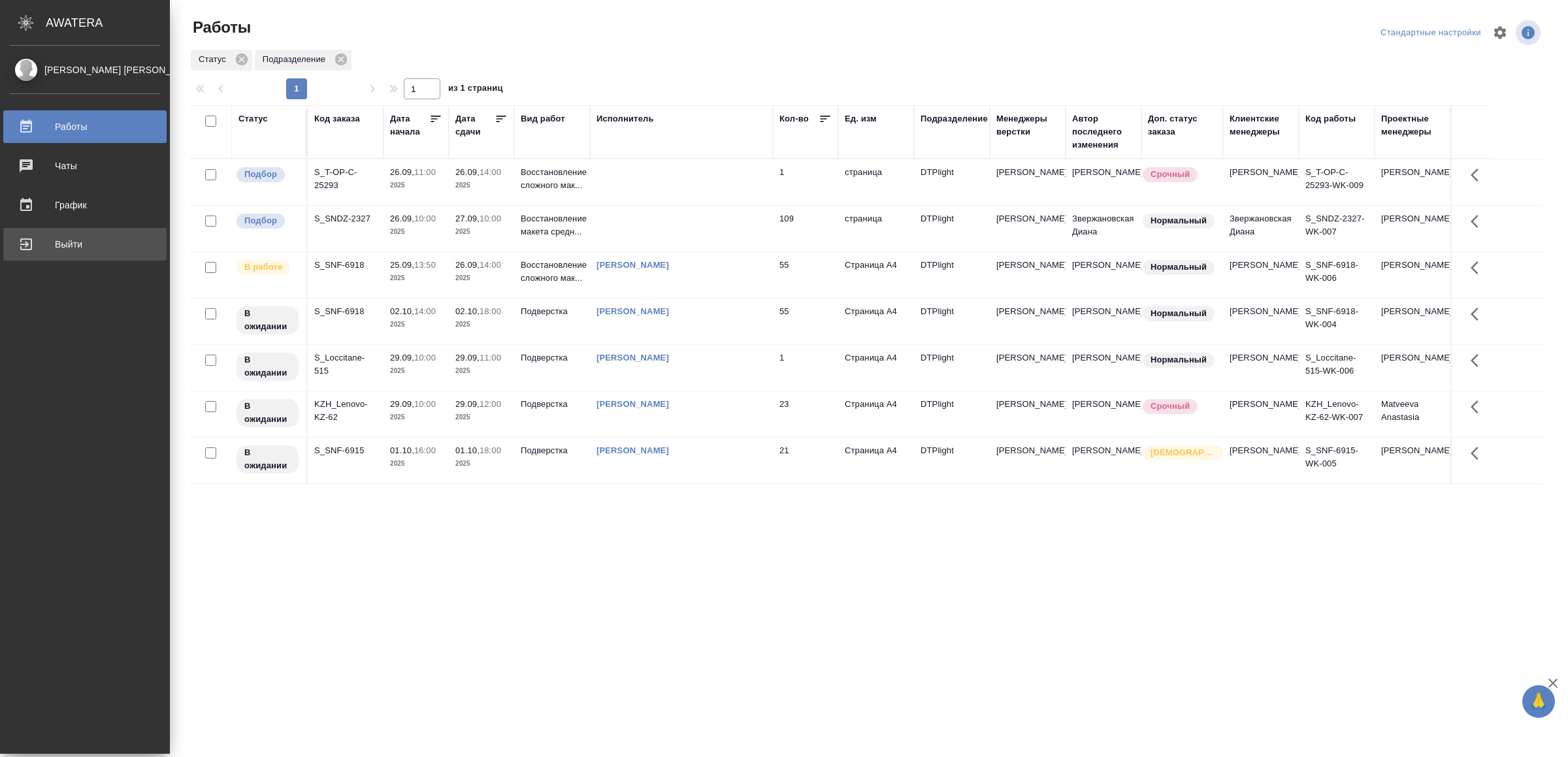
click at [70, 250] on div "Выйти" at bounding box center [85, 244] width 151 height 20
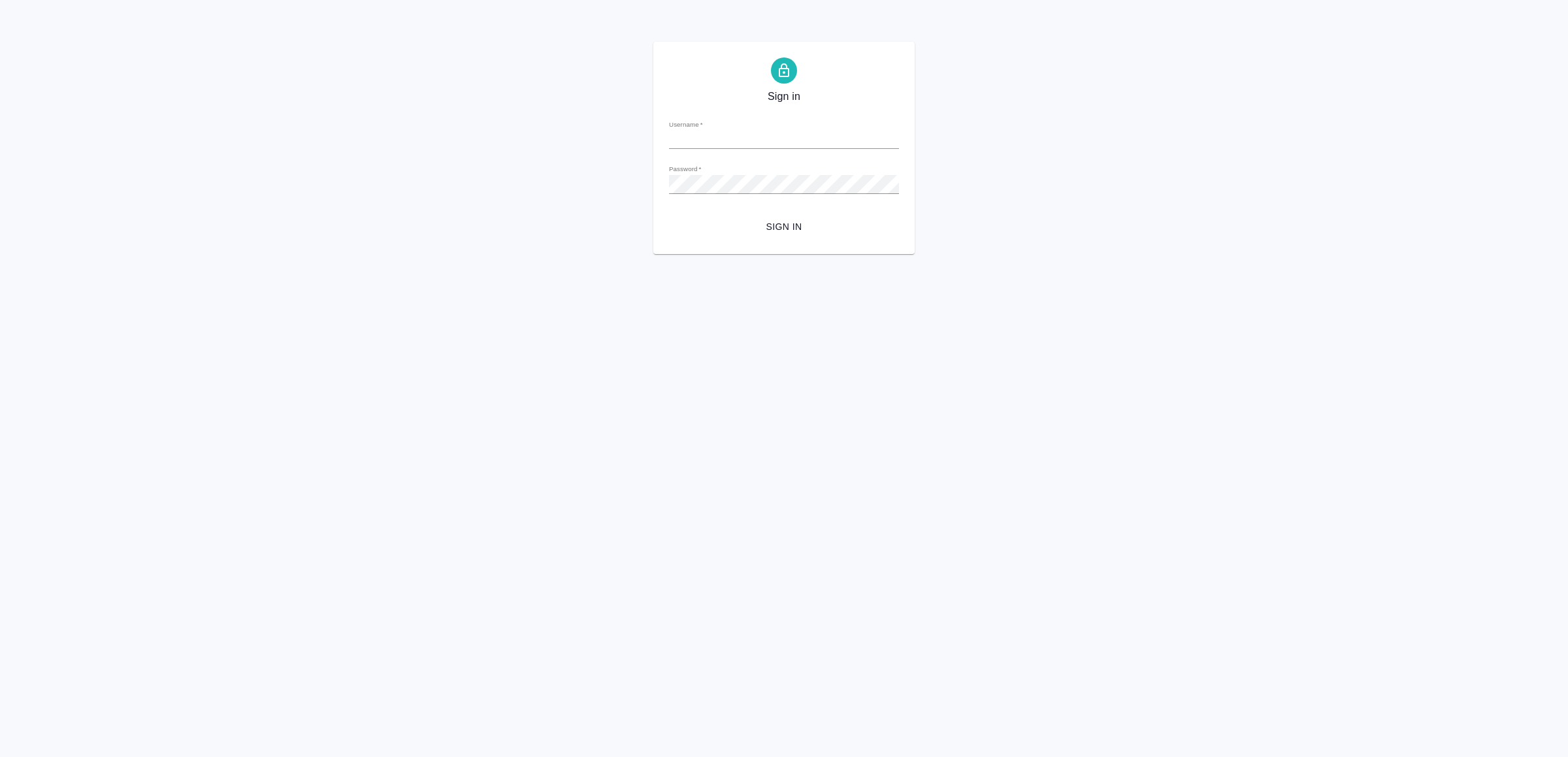
type input "v.yamkovenko@awatera.com"
click at [815, 222] on span "Sign in" at bounding box center [783, 227] width 209 height 16
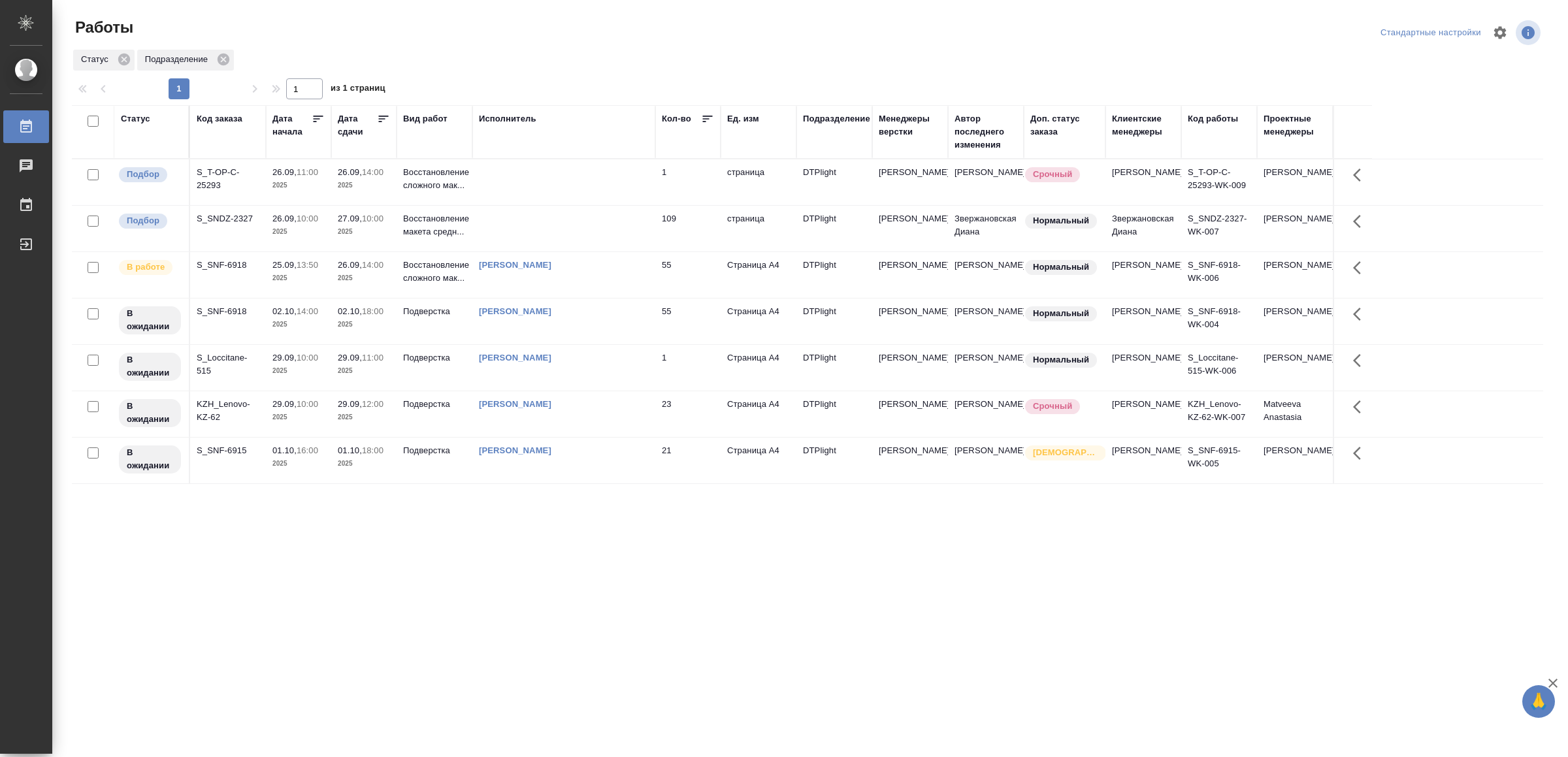
drag, startPoint x: 588, startPoint y: 574, endPoint x: 587, endPoint y: 562, distance: 12.0
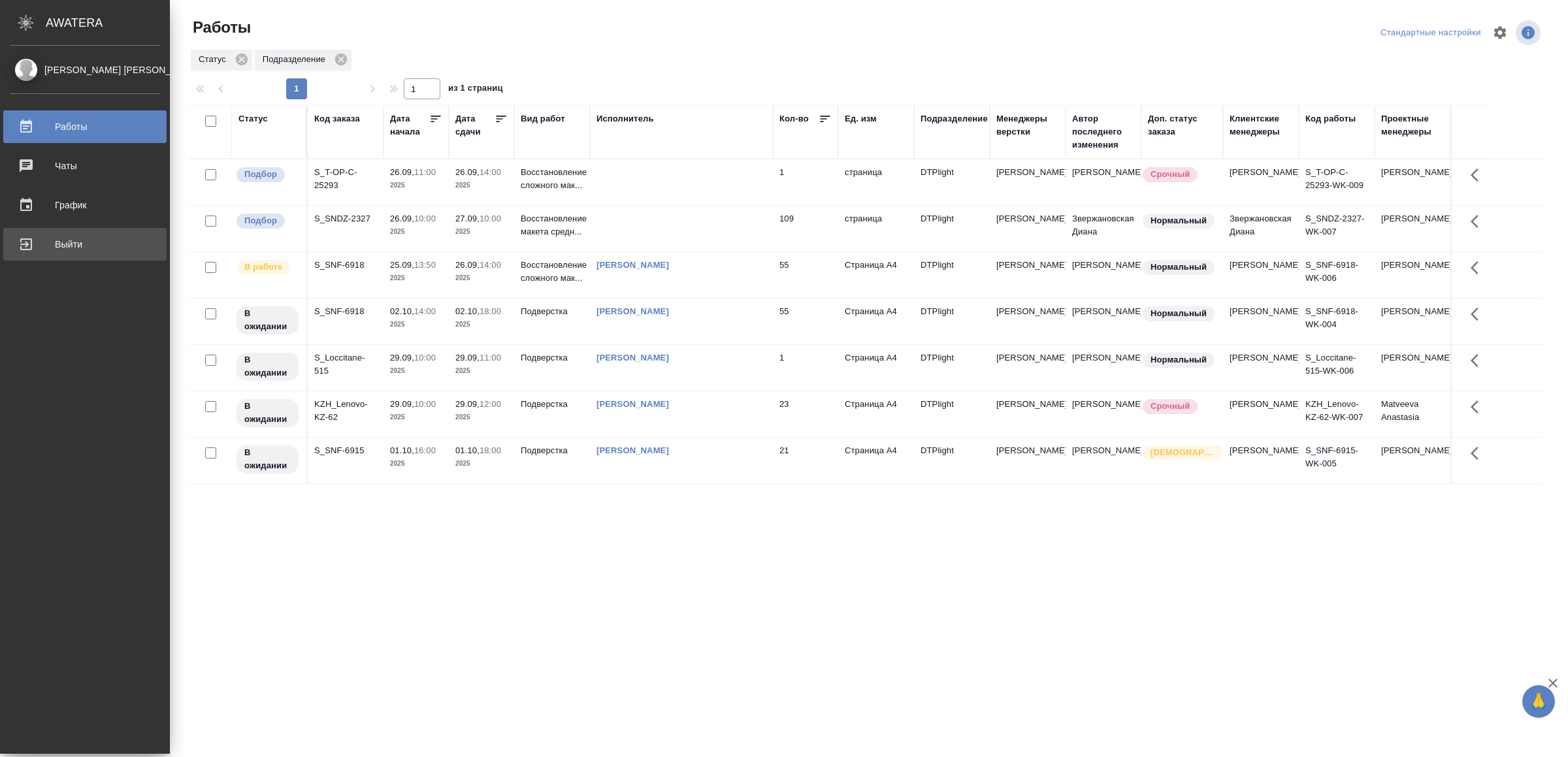
click at [67, 244] on div "Выйти" at bounding box center [85, 244] width 151 height 20
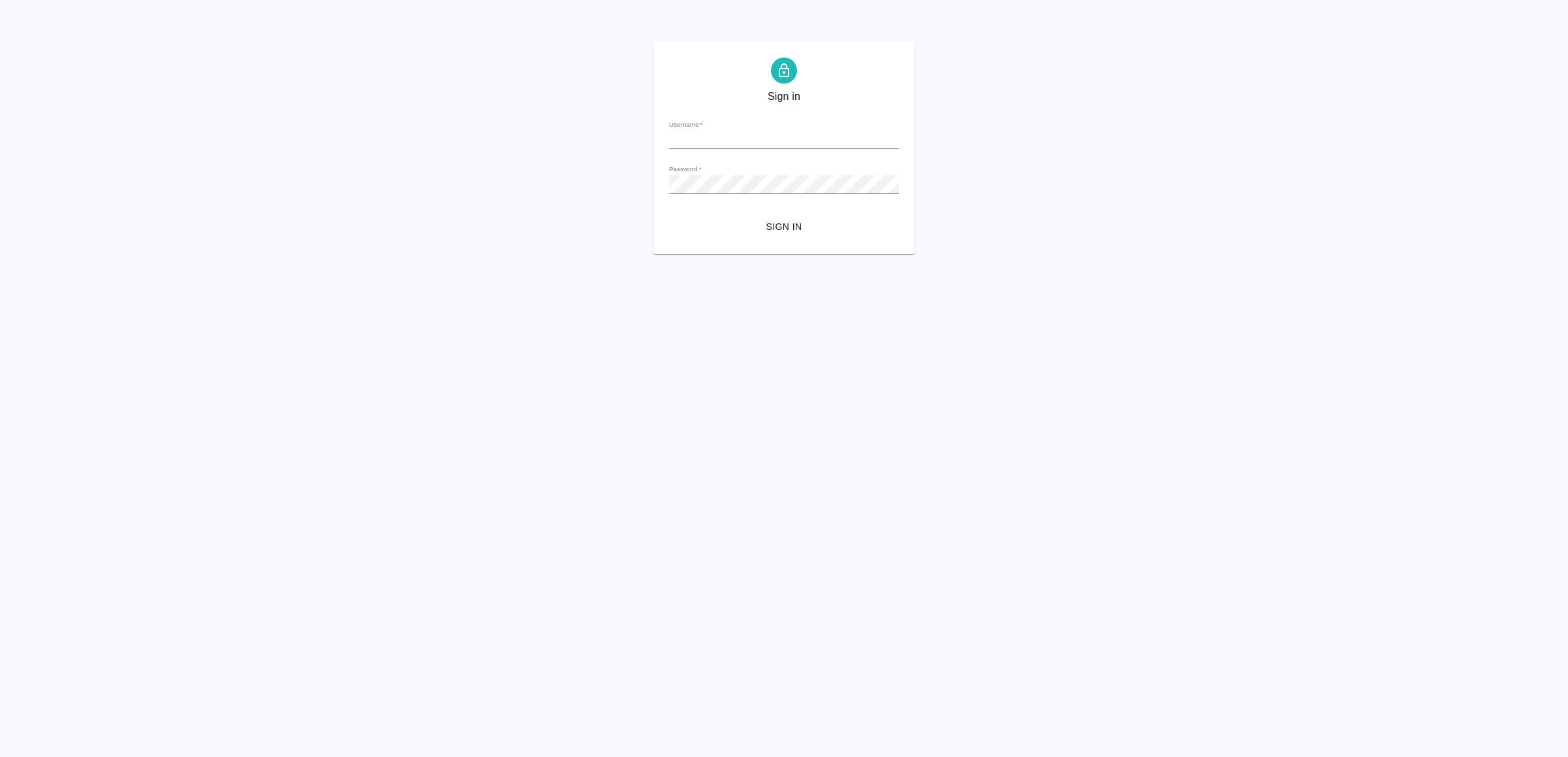
type input "v.yamkovenko@awatera.com"
click at [800, 222] on span "Sign in" at bounding box center [783, 227] width 209 height 16
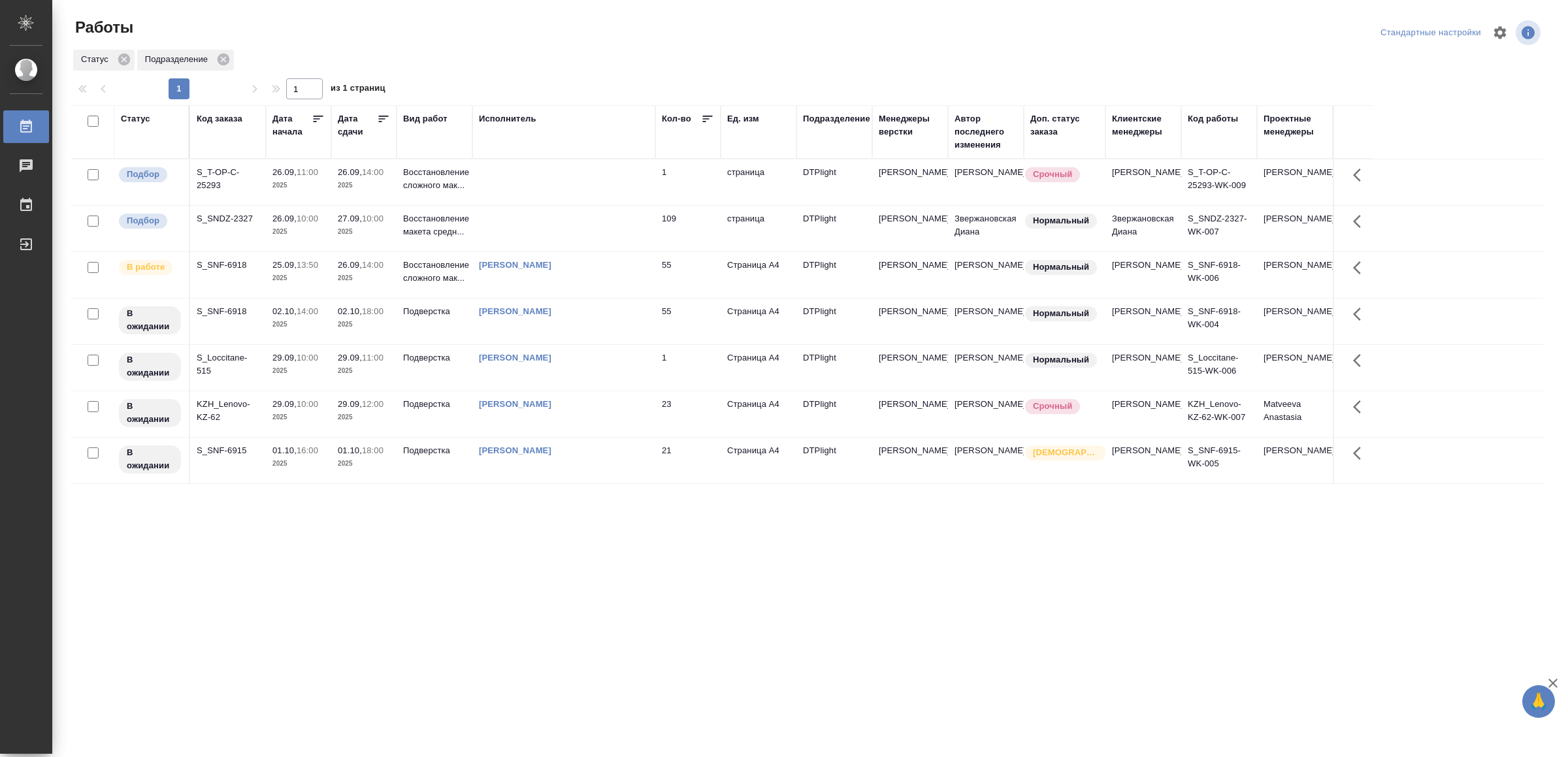
drag, startPoint x: 617, startPoint y: 608, endPoint x: 617, endPoint y: 597, distance: 11.0
click at [752, 546] on div "Статус Код заказа Дата начала Дата сдачи Вид работ Исполнитель Кол-во Ед. изм П…" at bounding box center [807, 340] width 1471 height 470
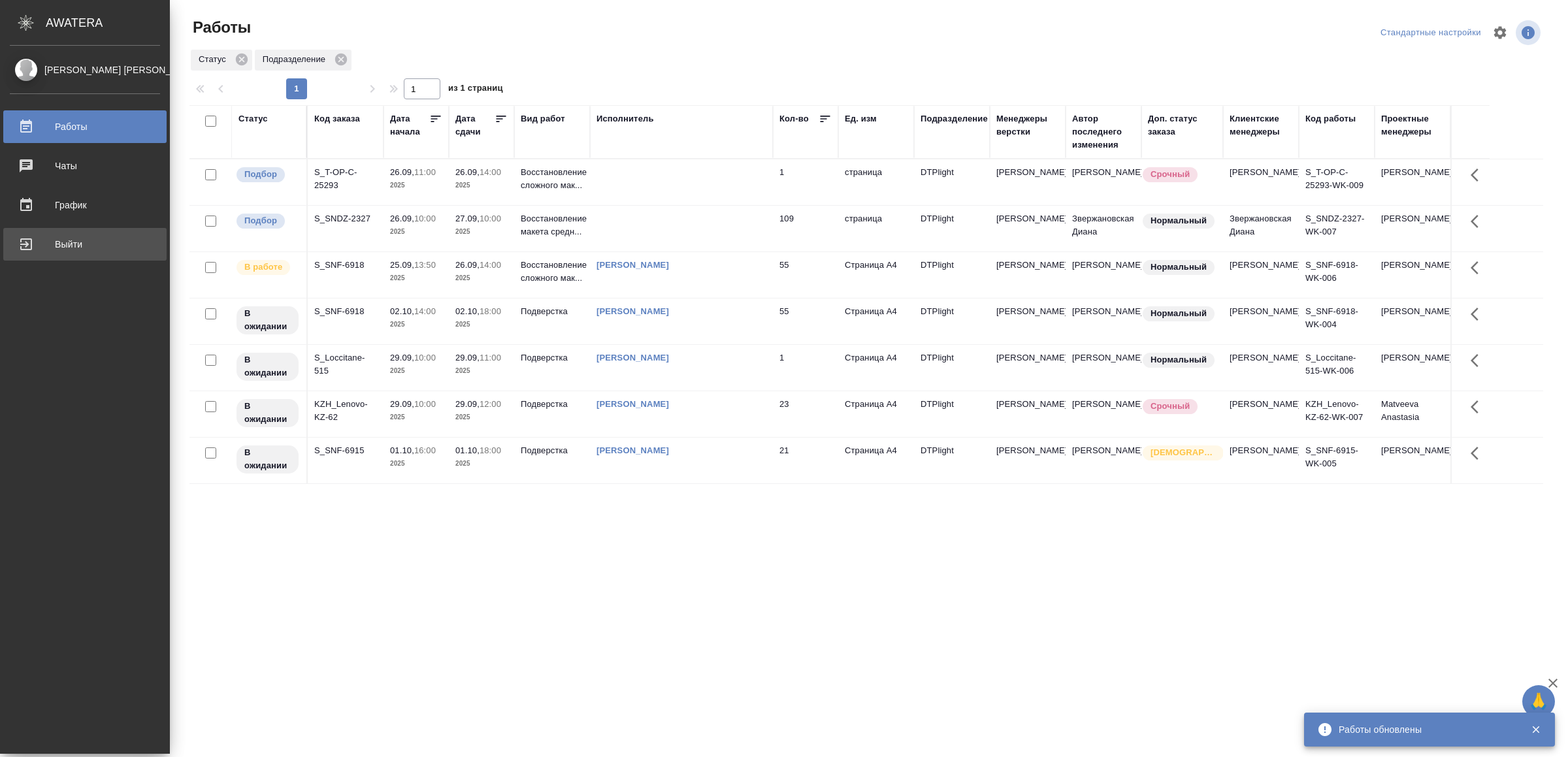
click at [53, 240] on div "Выйти" at bounding box center [85, 244] width 151 height 20
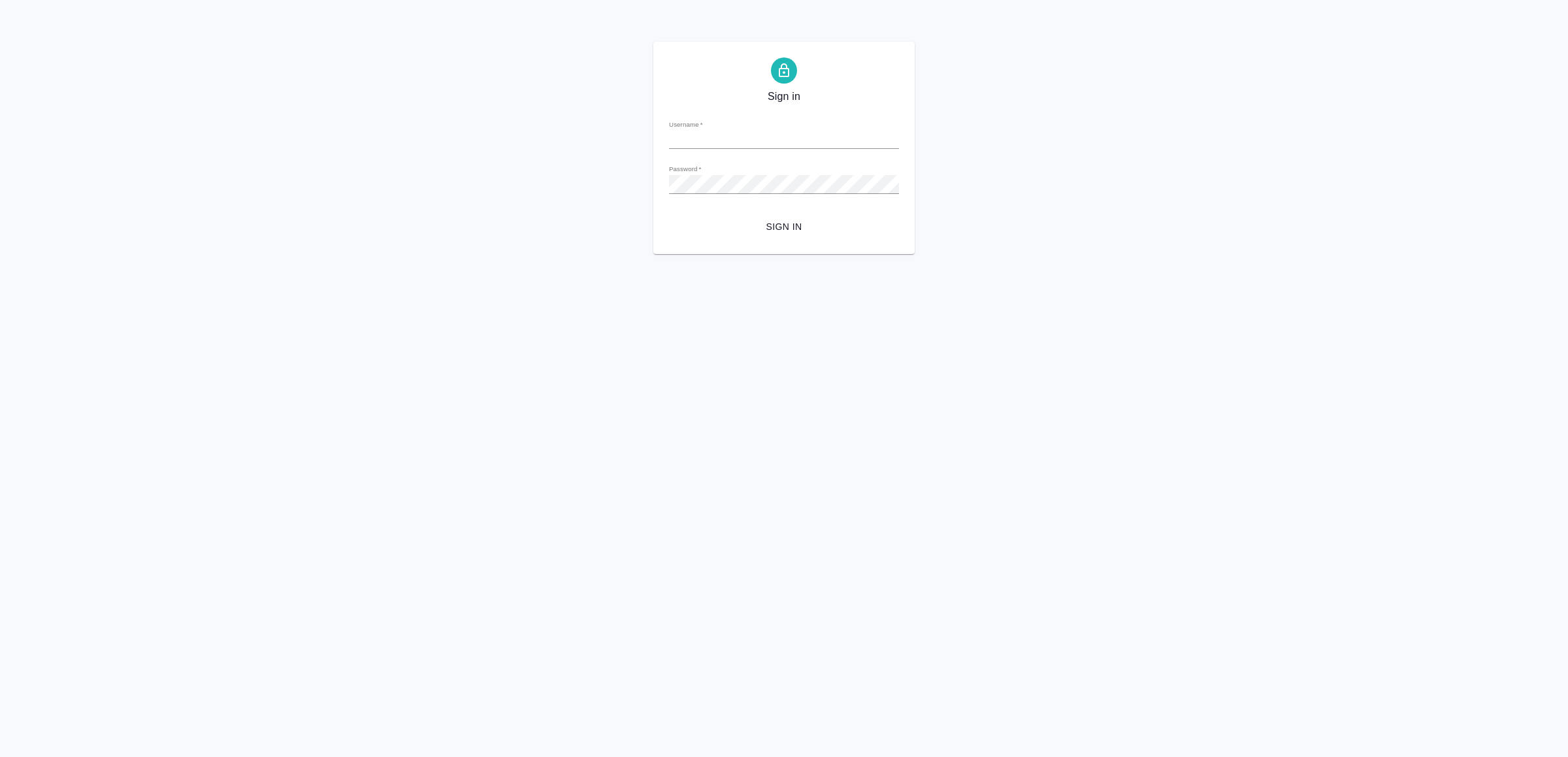
type input "[EMAIL_ADDRESS][DOMAIN_NAME]"
click at [785, 219] on span "Sign in" at bounding box center [783, 227] width 209 height 16
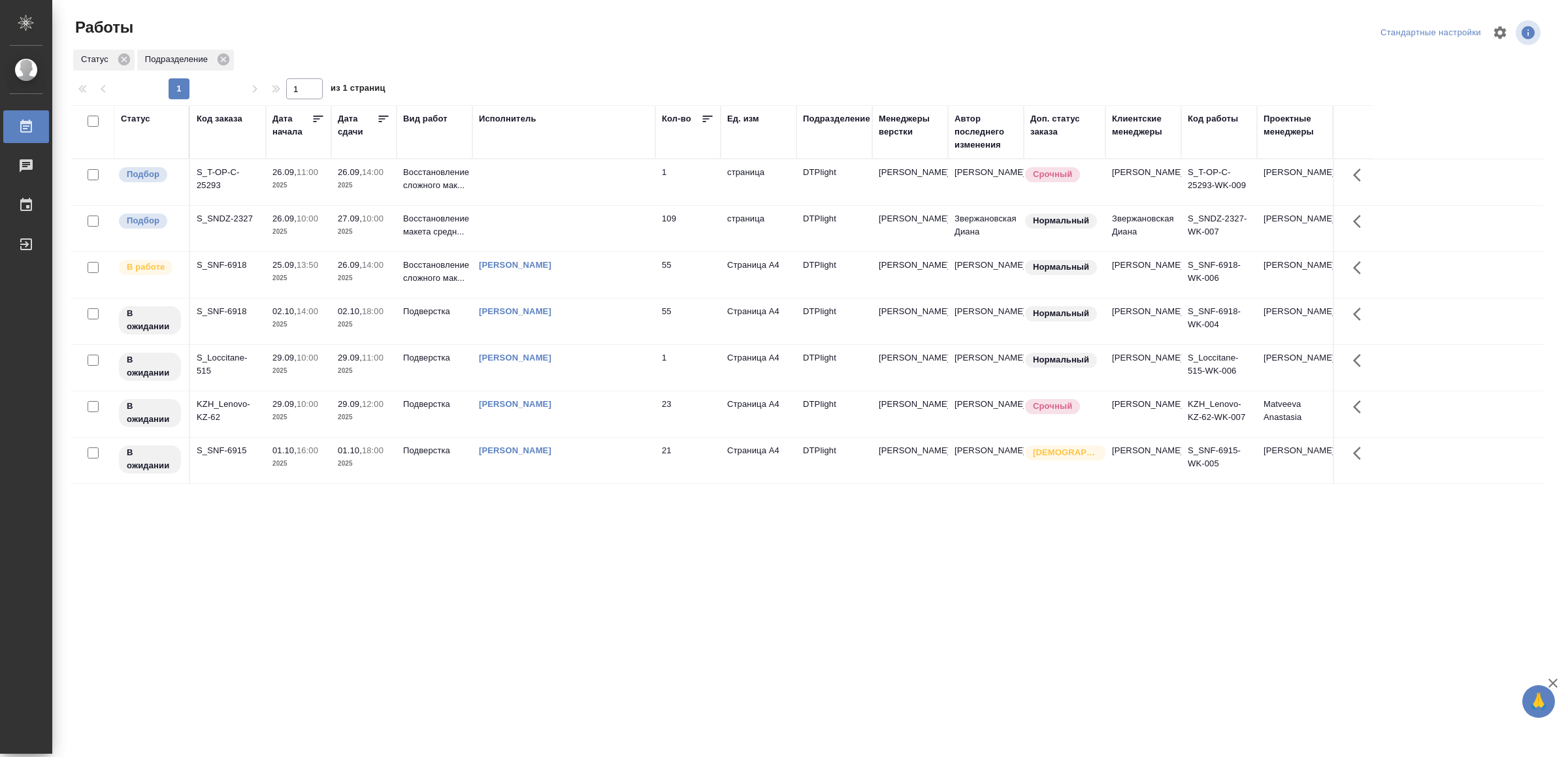
drag, startPoint x: 546, startPoint y: 500, endPoint x: 553, endPoint y: 494, distance: 9.2
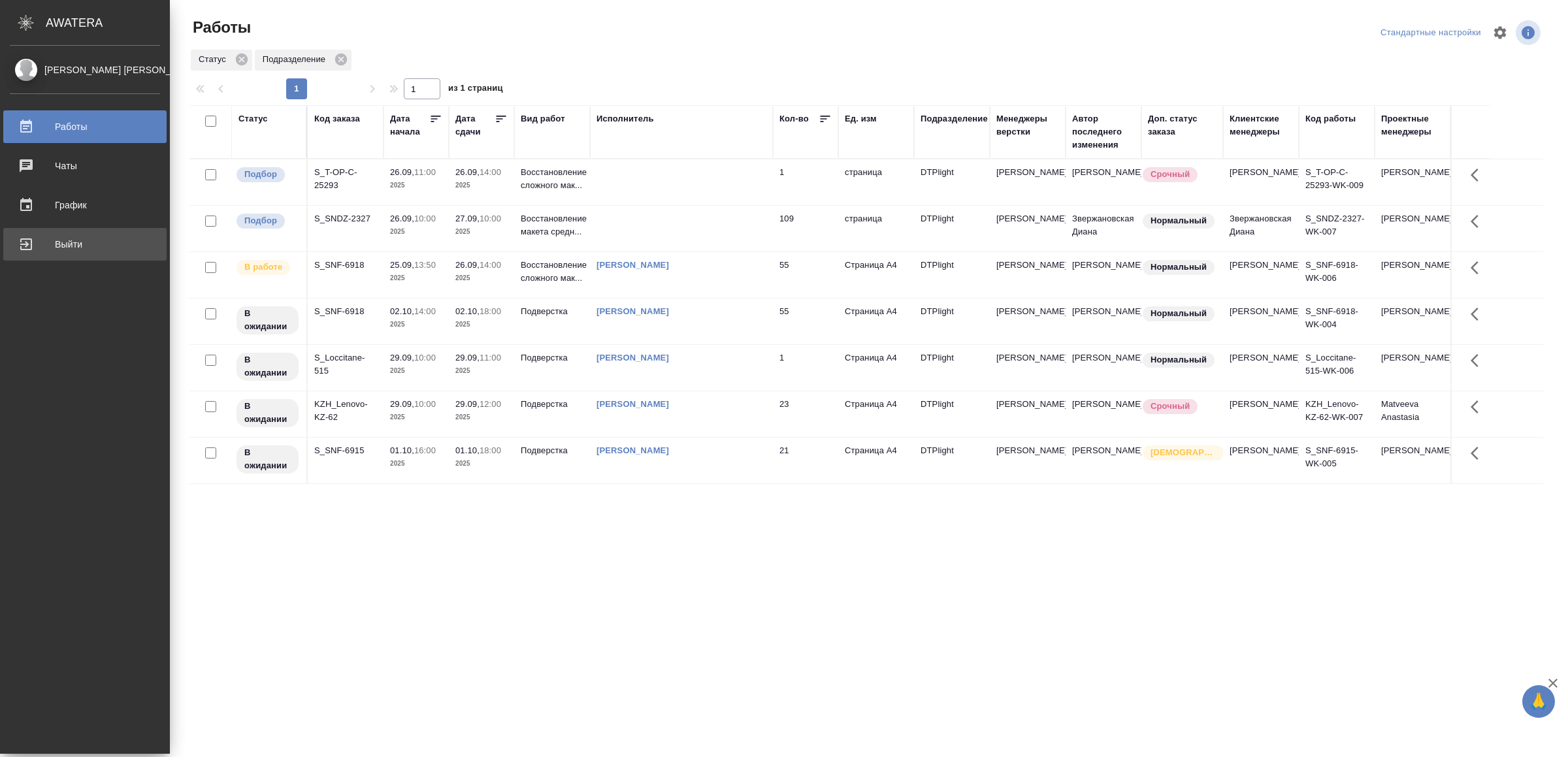
click at [26, 243] on div "Выйти" at bounding box center [85, 244] width 151 height 20
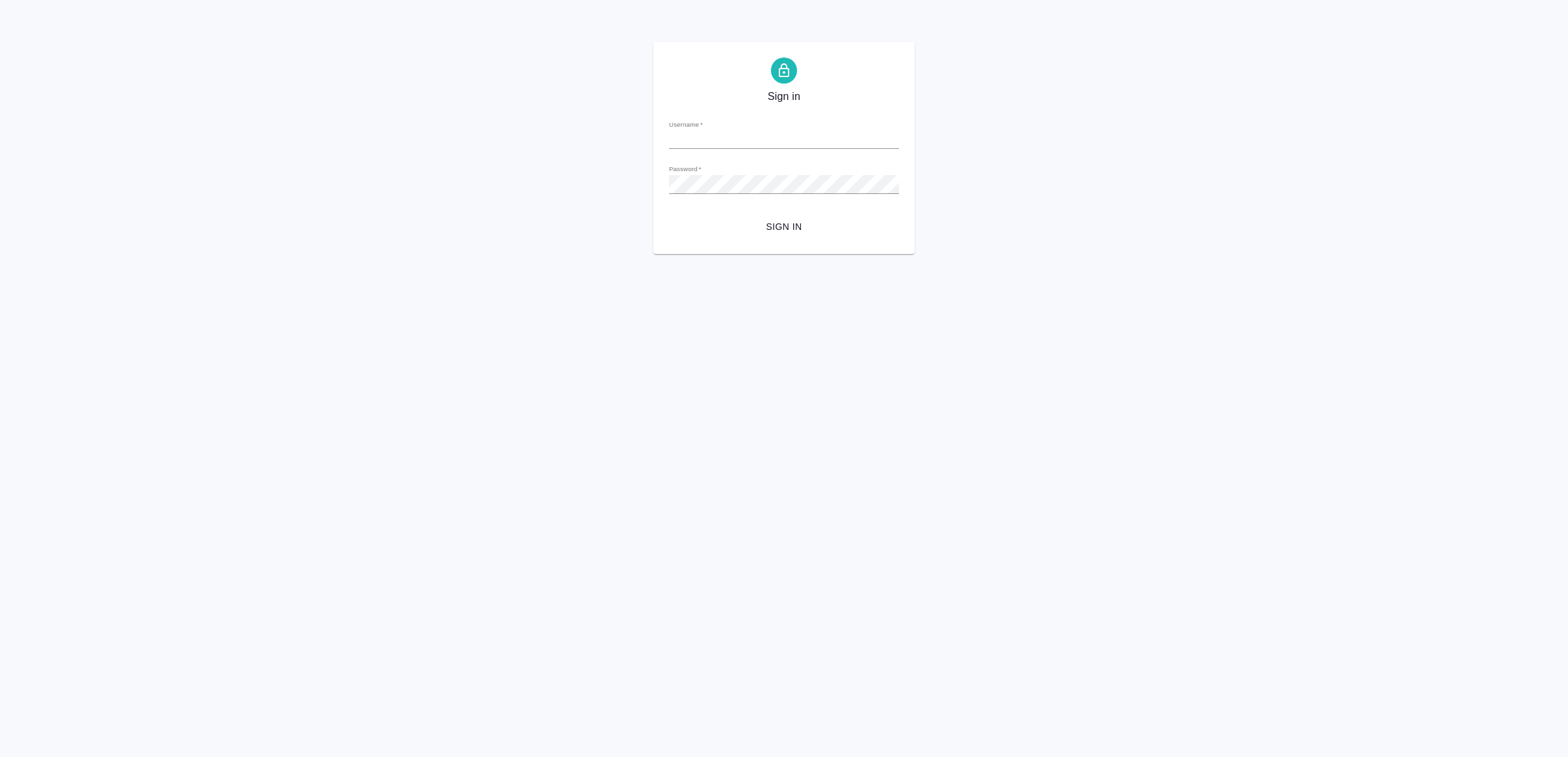
type input "v.yamkovenko@awatera.com"
click at [815, 229] on span "Sign in" at bounding box center [783, 227] width 209 height 16
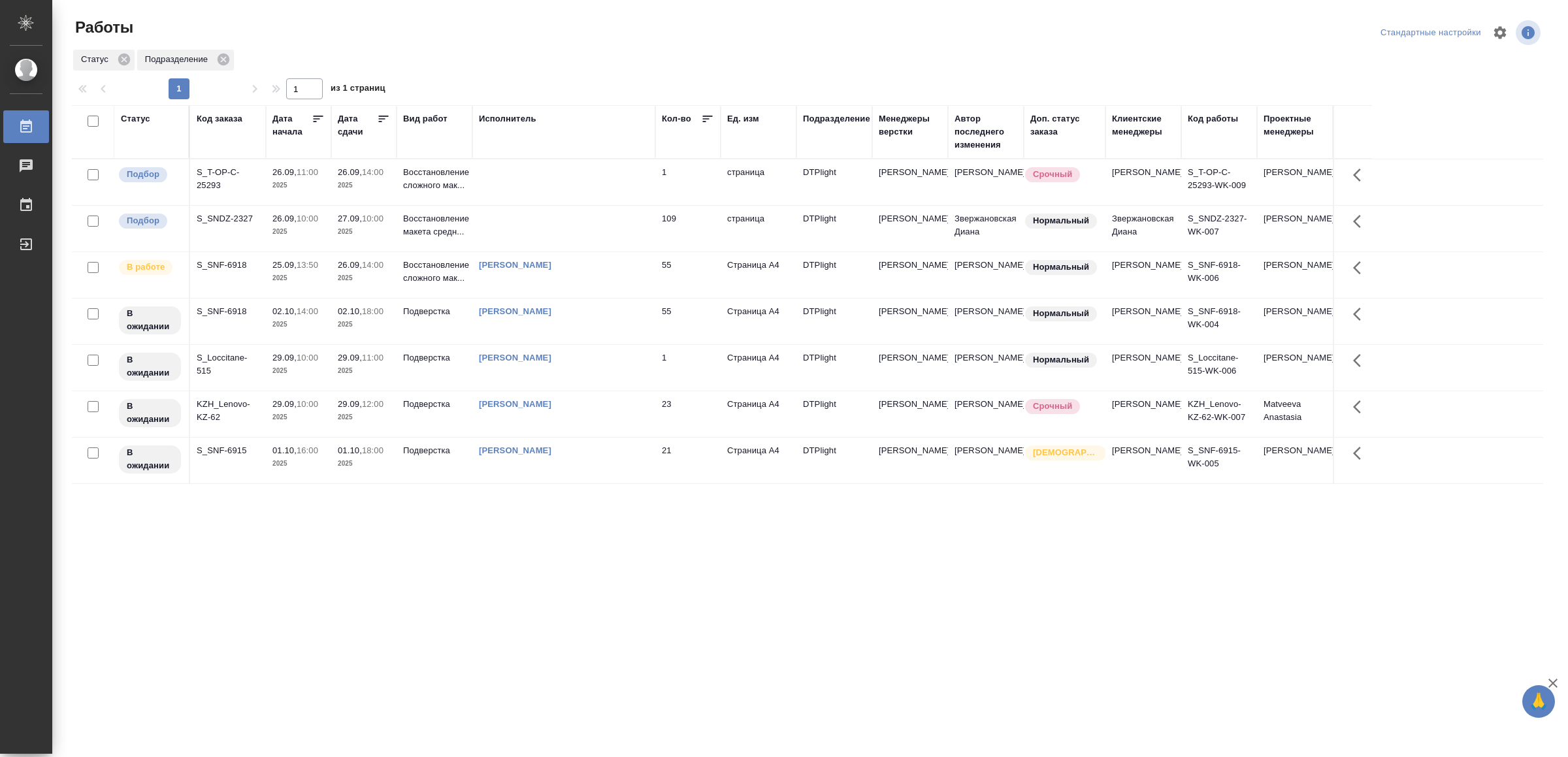
drag, startPoint x: 472, startPoint y: 543, endPoint x: 477, endPoint y: 523, distance: 20.6
drag, startPoint x: 0, startPoint y: 0, endPoint x: 555, endPoint y: 448, distance: 713.3
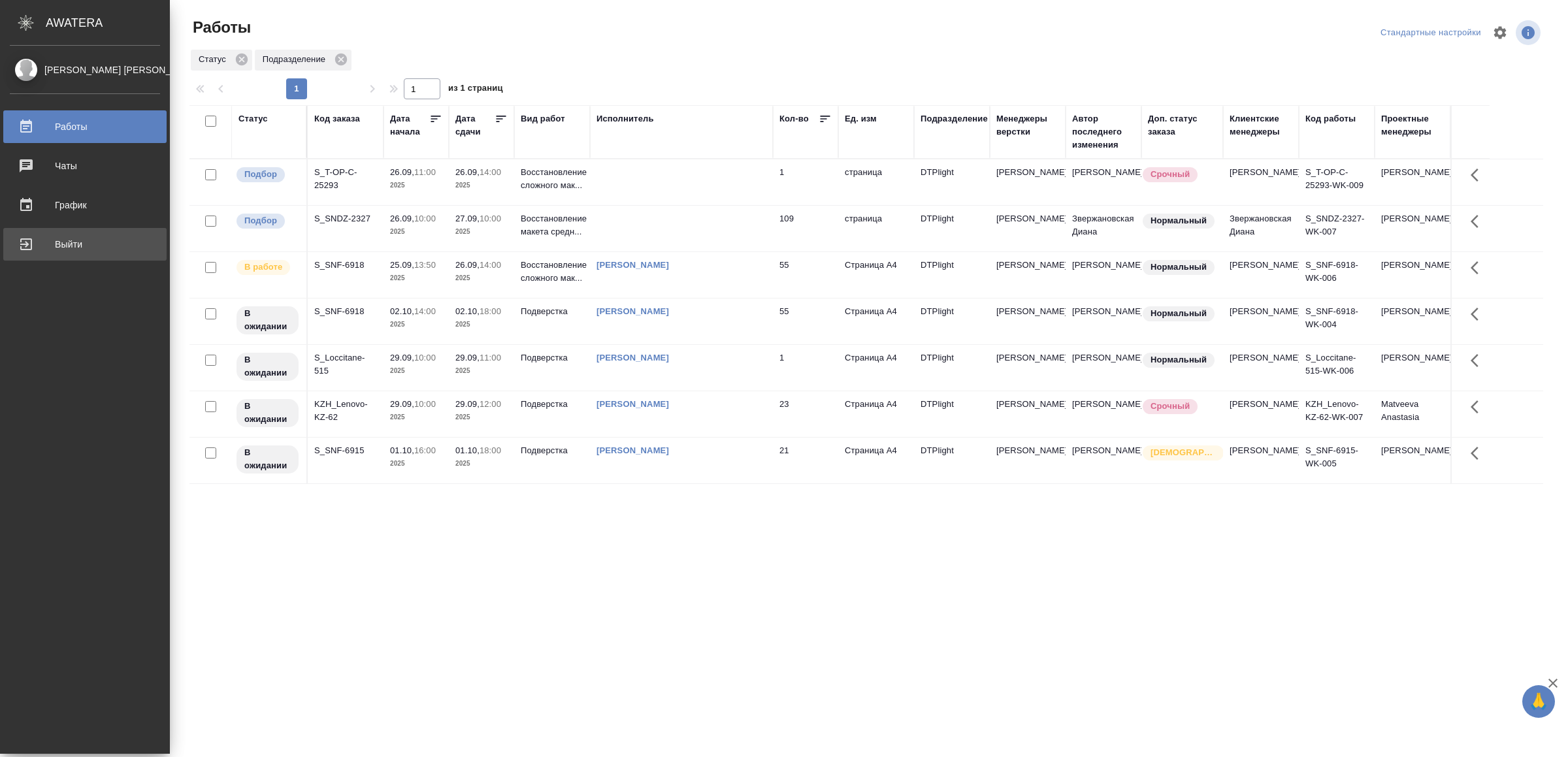
click at [53, 234] on div "Выйти" at bounding box center [85, 244] width 151 height 20
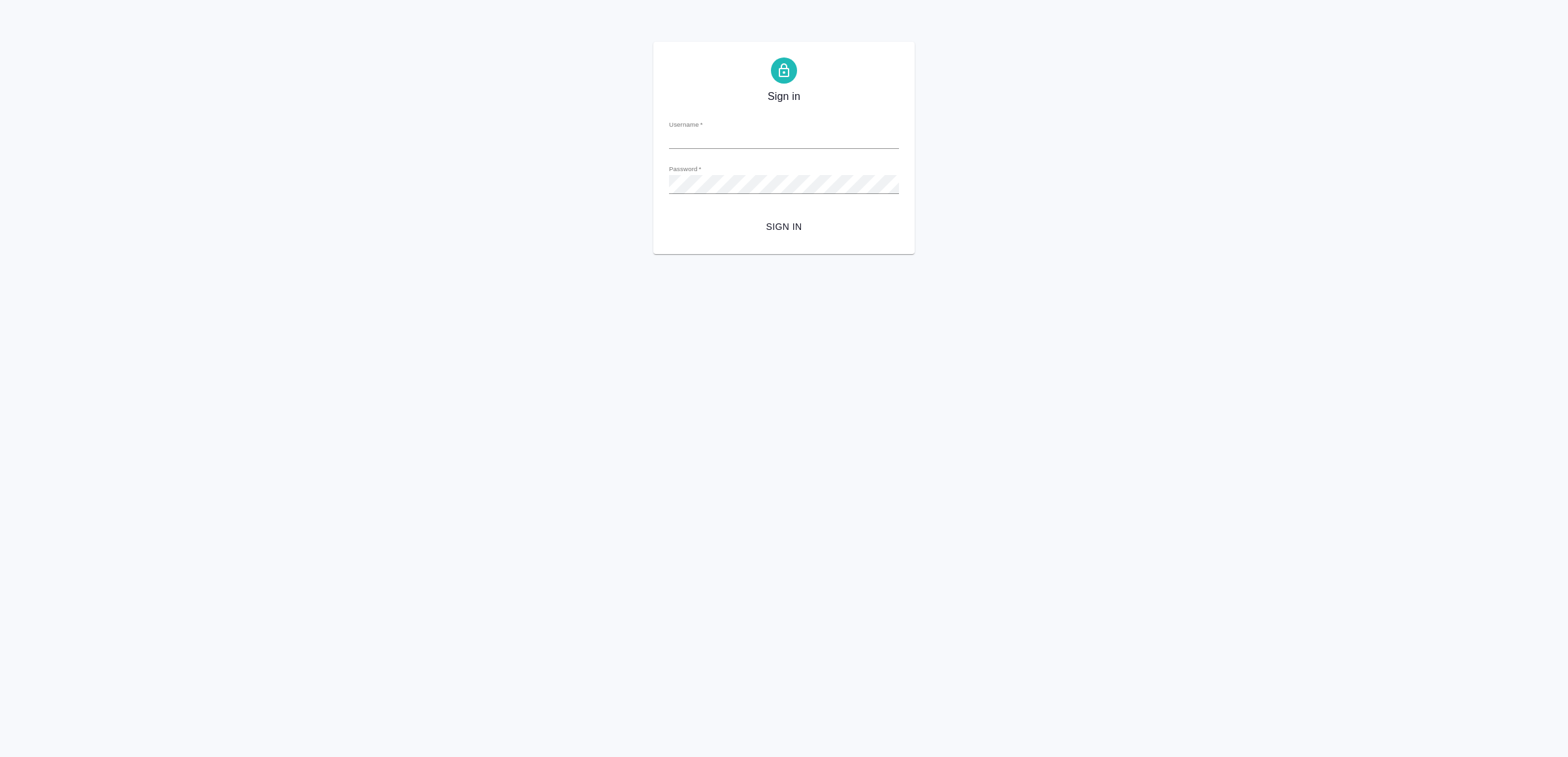
type input "[EMAIL_ADDRESS][DOMAIN_NAME]"
click at [804, 220] on span "Sign in" at bounding box center [783, 227] width 209 height 16
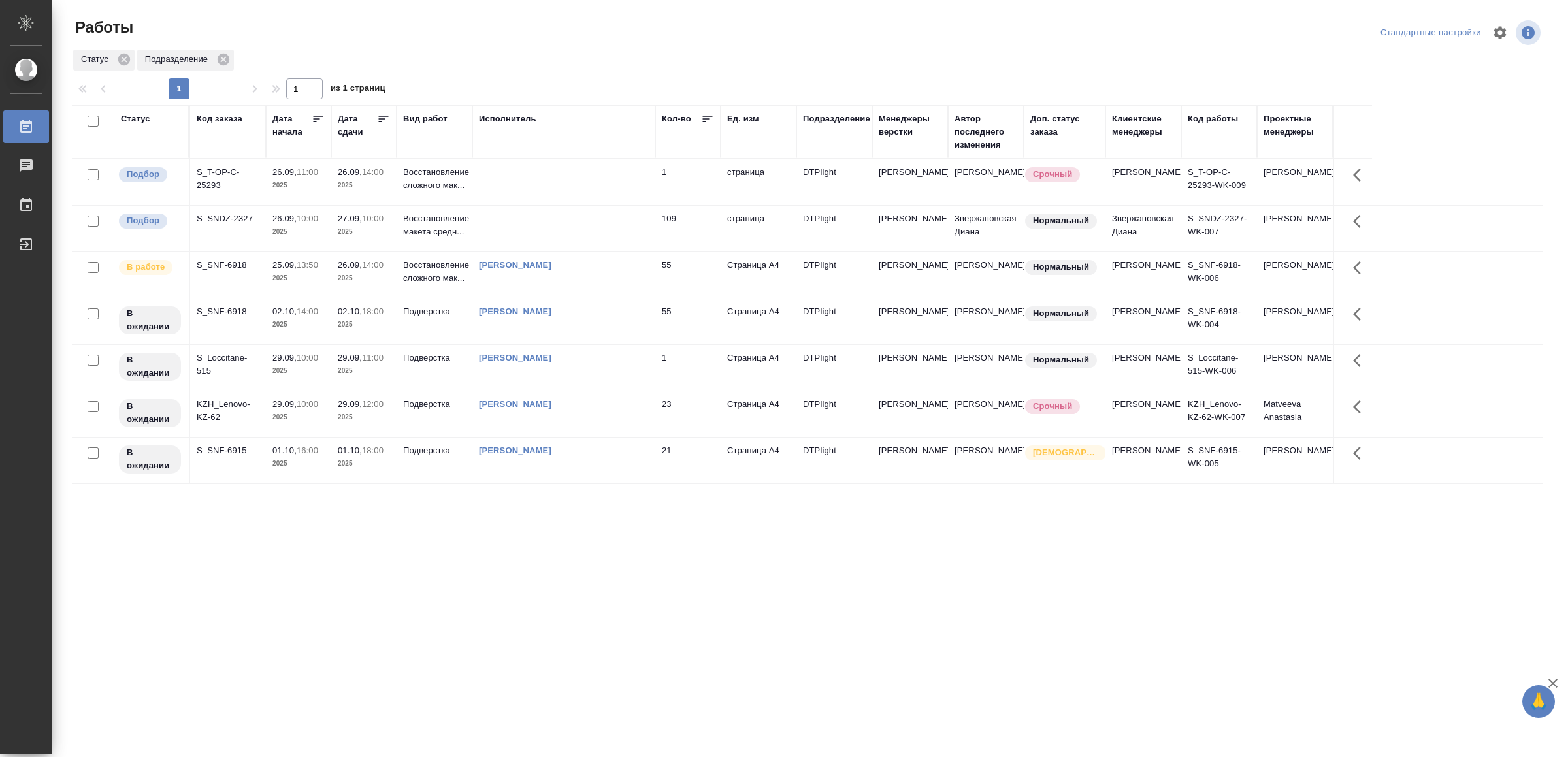
drag, startPoint x: 0, startPoint y: 0, endPoint x: 643, endPoint y: 530, distance: 833.3
drag, startPoint x: 508, startPoint y: 614, endPoint x: 506, endPoint y: 602, distance: 12.2
click at [587, 365] on div "[PERSON_NAME]" at bounding box center [564, 358] width 170 height 13
click at [845, 652] on div ".cls-1 fill:#fff; AWATERA Yamkovenko Vera Работы 0 Чаты График Выйти Работы Ста…" at bounding box center [784, 378] width 1568 height 757
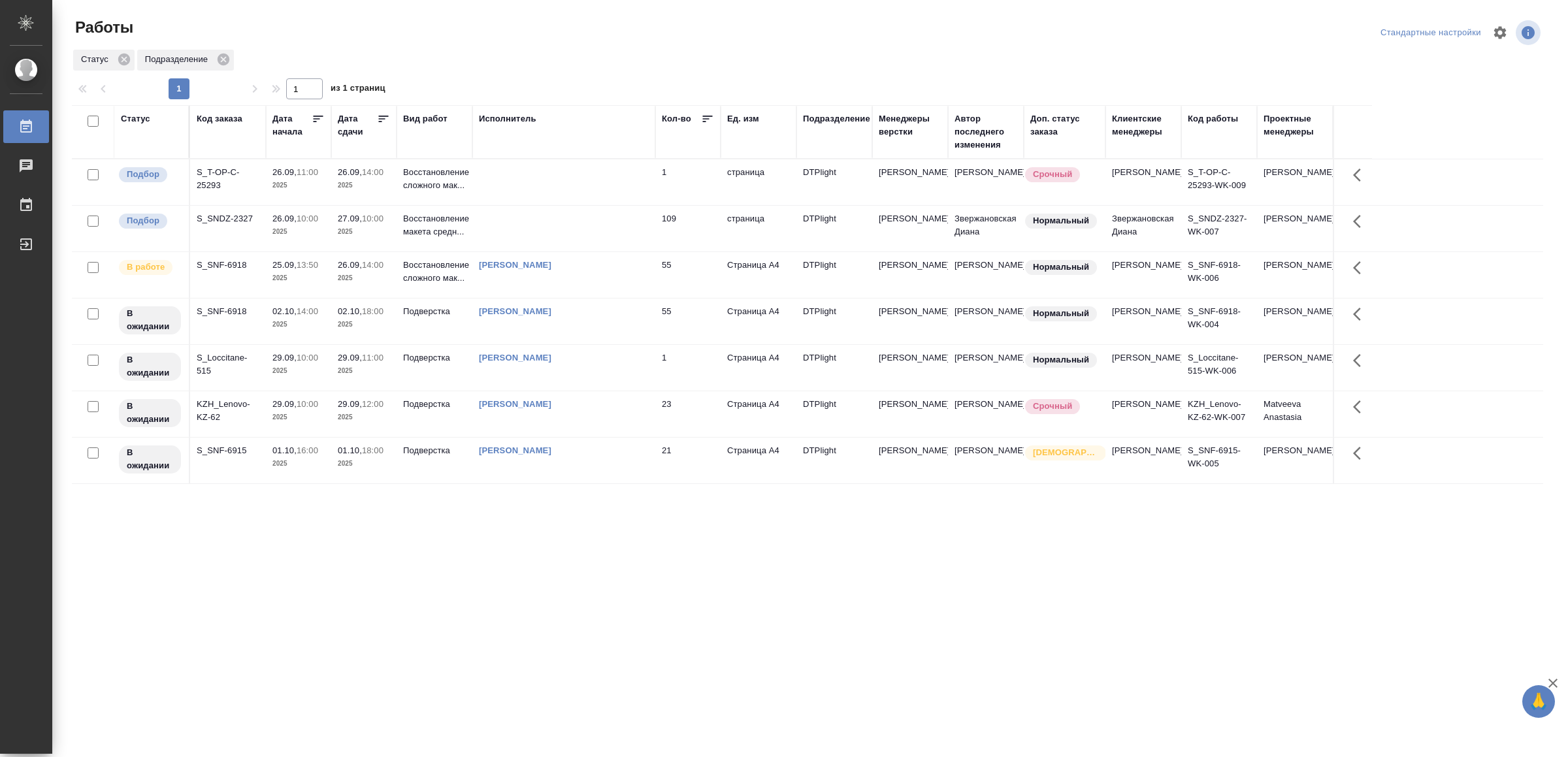
click at [584, 410] on div "[PERSON_NAME]" at bounding box center [564, 405] width 170 height 13
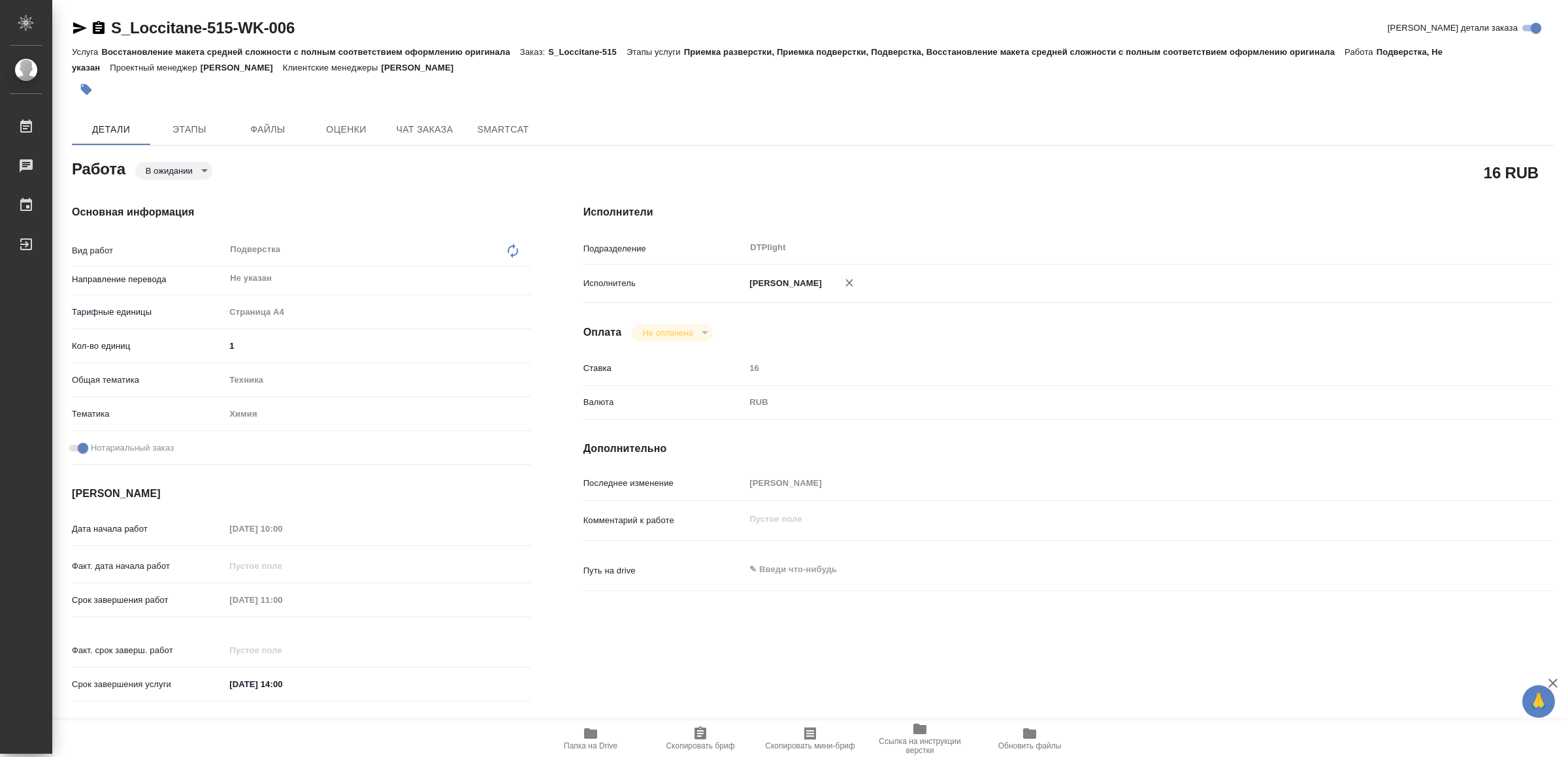
click at [595, 733] on icon "button" at bounding box center [591, 733] width 13 height 10
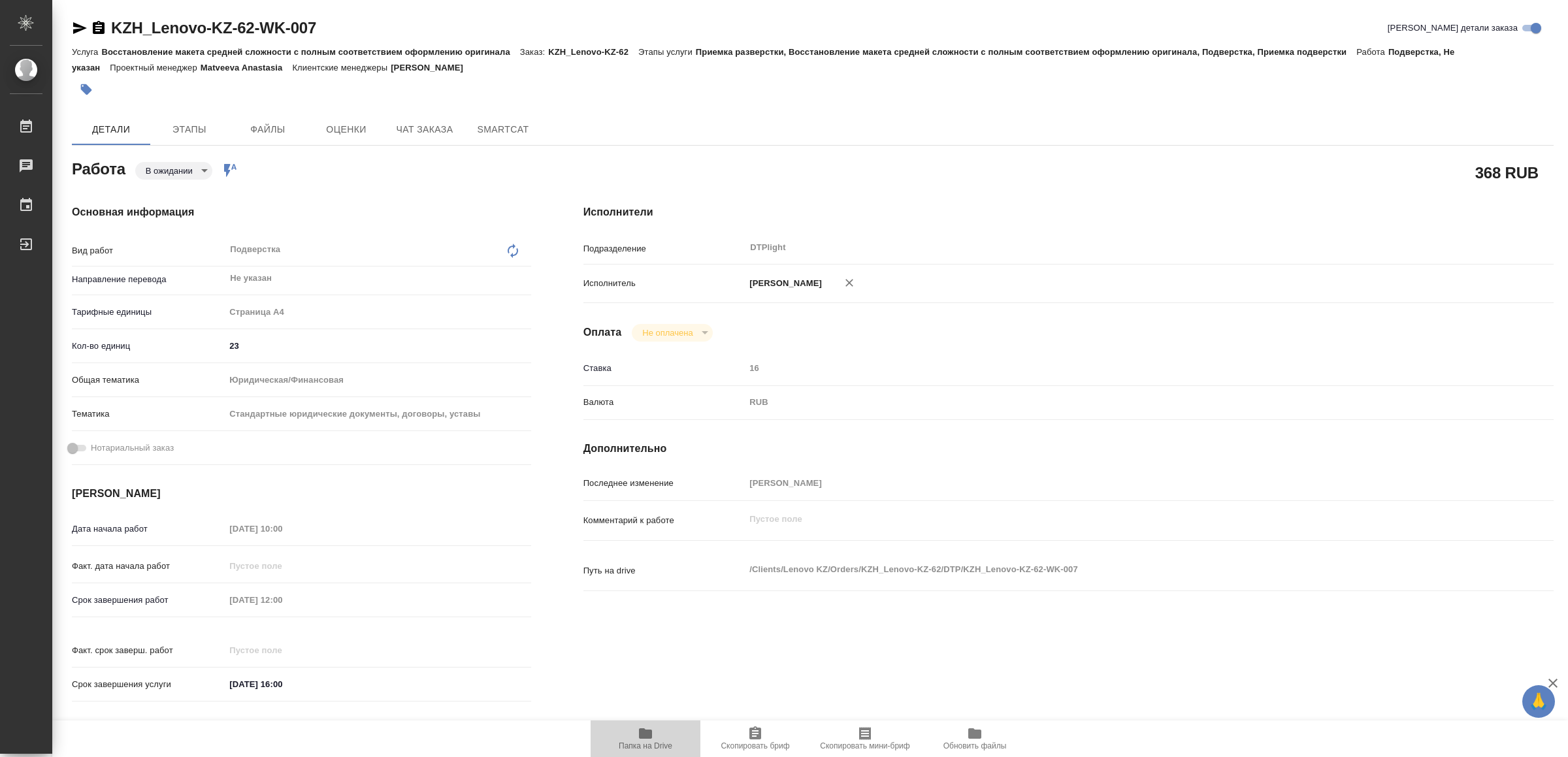
click at [641, 747] on span "Папка на Drive" at bounding box center [645, 746] width 53 height 10
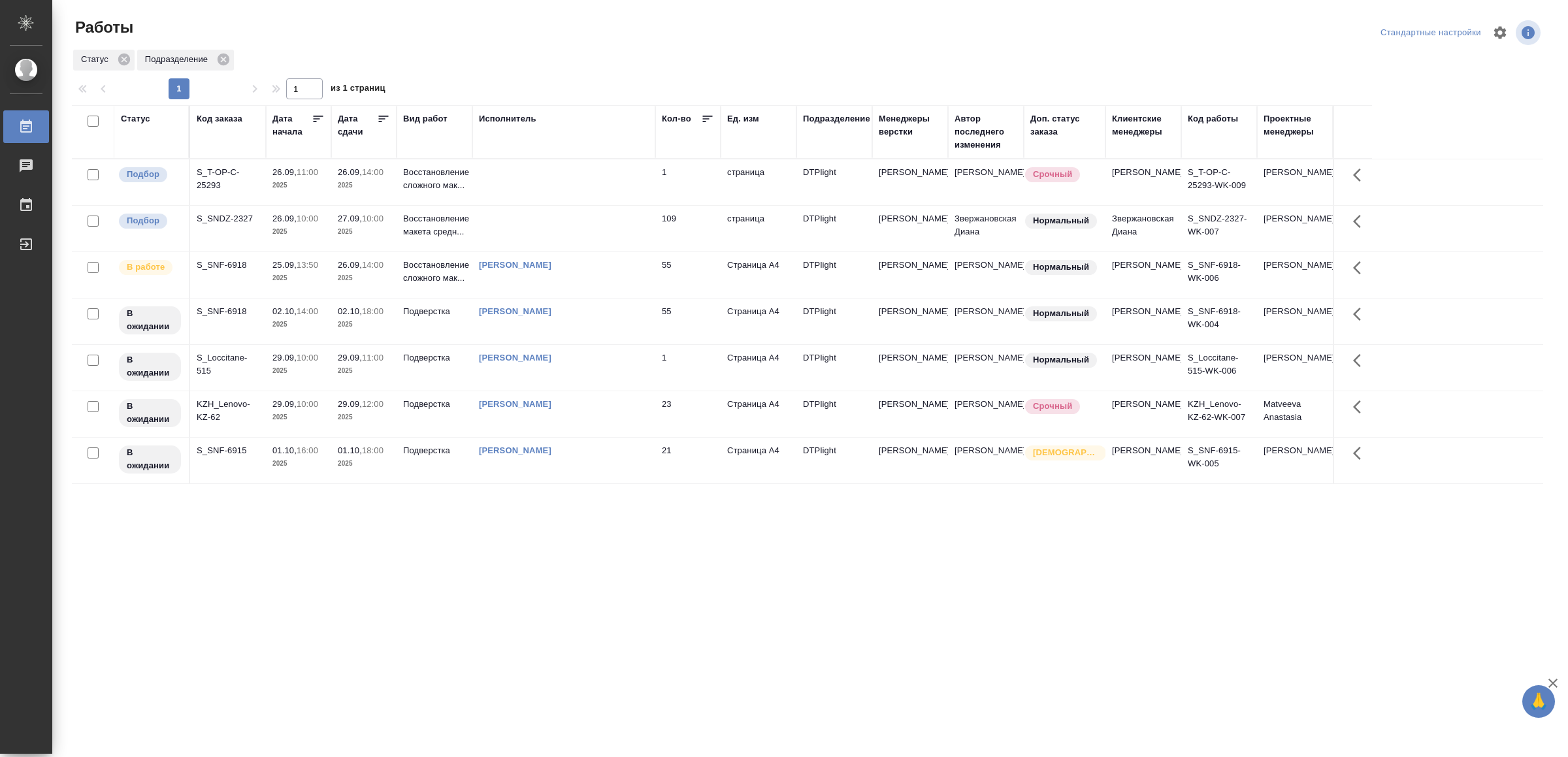
drag, startPoint x: 475, startPoint y: 635, endPoint x: 482, endPoint y: 608, distance: 27.9
click at [726, 548] on div "Статус Код заказа Дата начала Дата сдачи Вид работ Исполнитель Кол-во Ед. изм П…" at bounding box center [807, 340] width 1471 height 470
click at [595, 318] on div "[PERSON_NAME]" at bounding box center [564, 311] width 170 height 13
click at [599, 410] on div "[PERSON_NAME]" at bounding box center [564, 405] width 170 height 13
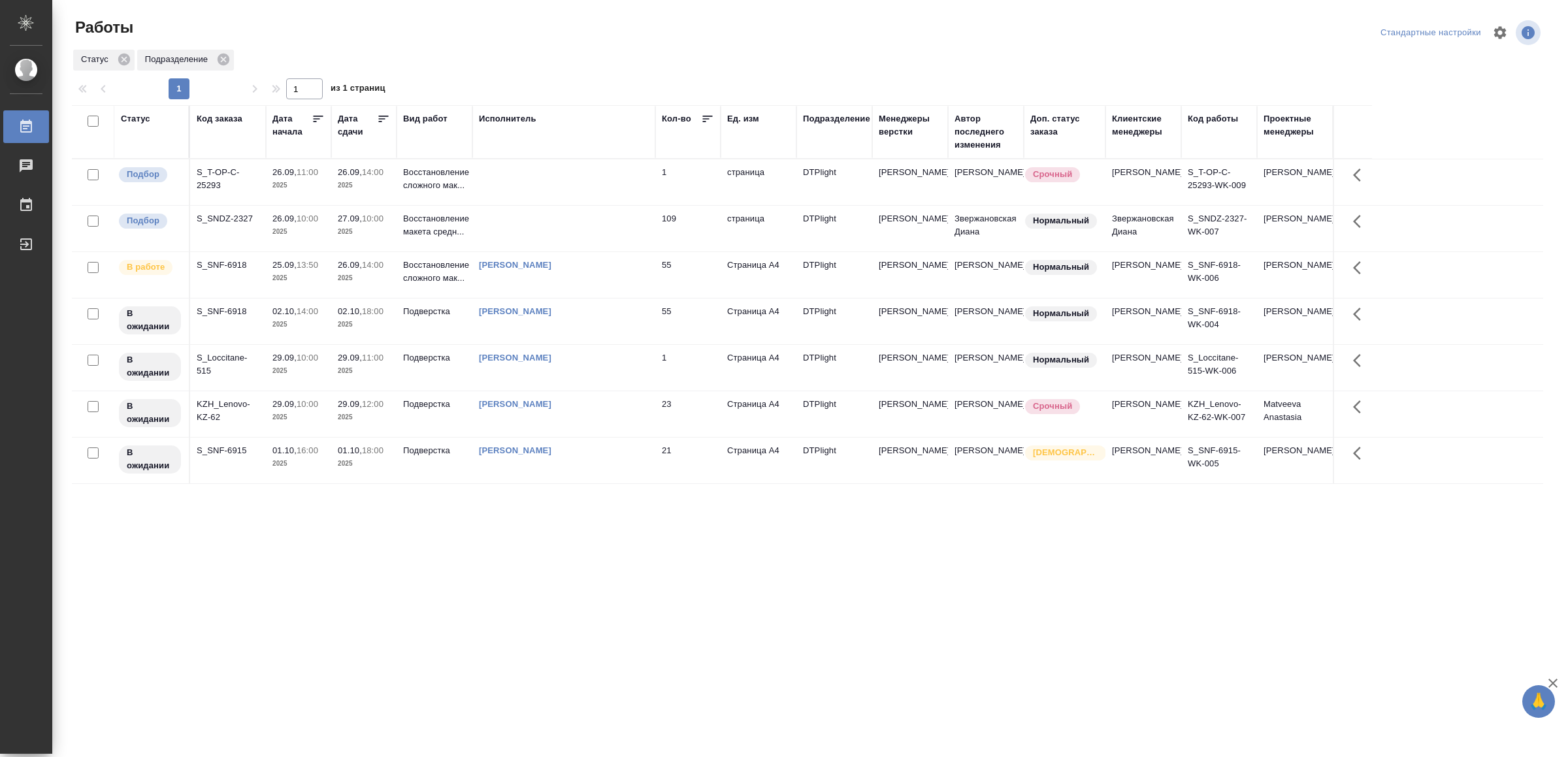
click at [599, 410] on div "[PERSON_NAME]" at bounding box center [564, 405] width 170 height 13
click at [602, 457] on div "[PERSON_NAME]" at bounding box center [564, 450] width 170 height 13
click at [602, 457] on div "Ямковенко Вера" at bounding box center [564, 450] width 170 height 13
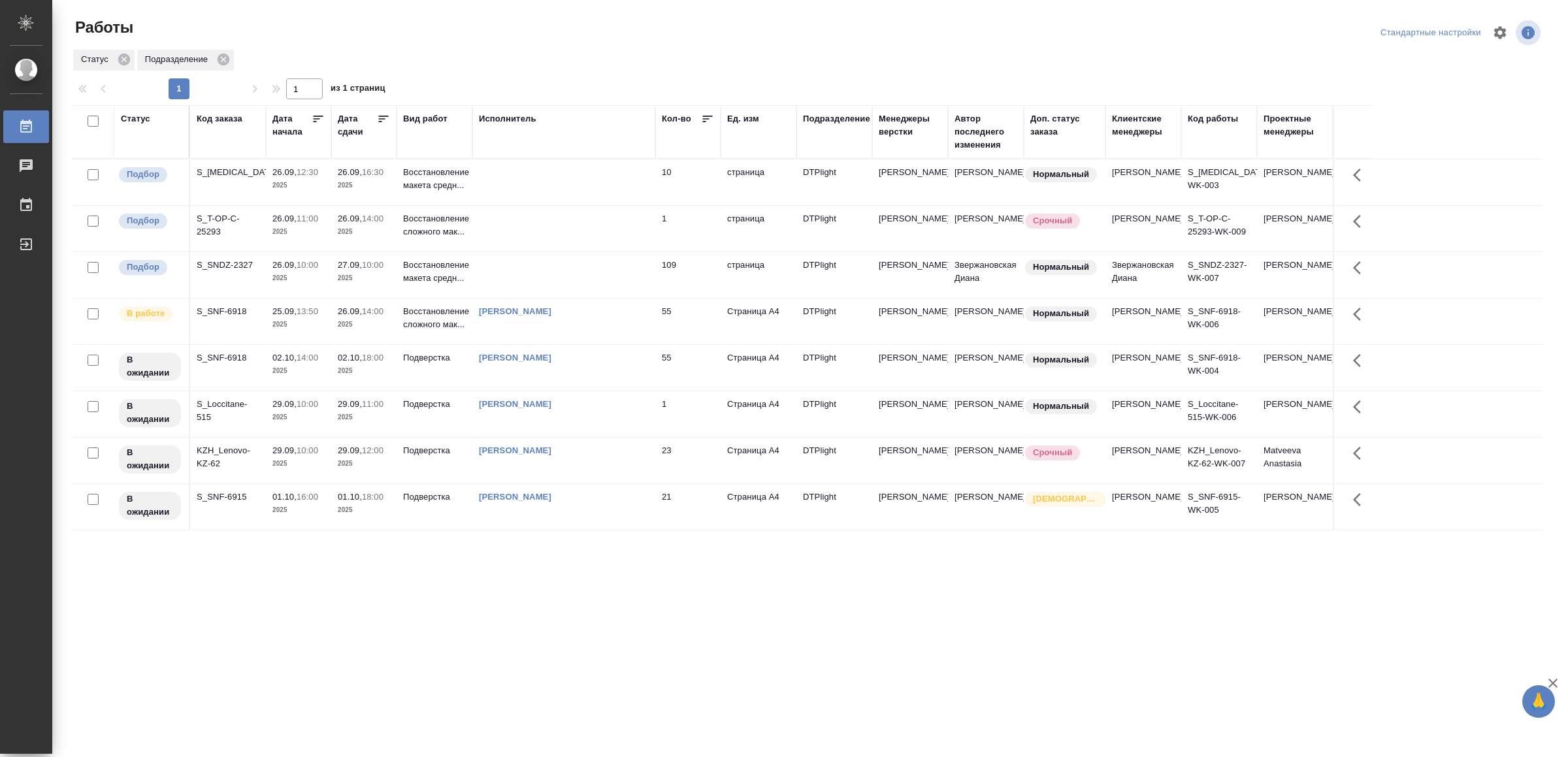
click at [565, 180] on td at bounding box center [564, 182] width 183 height 46
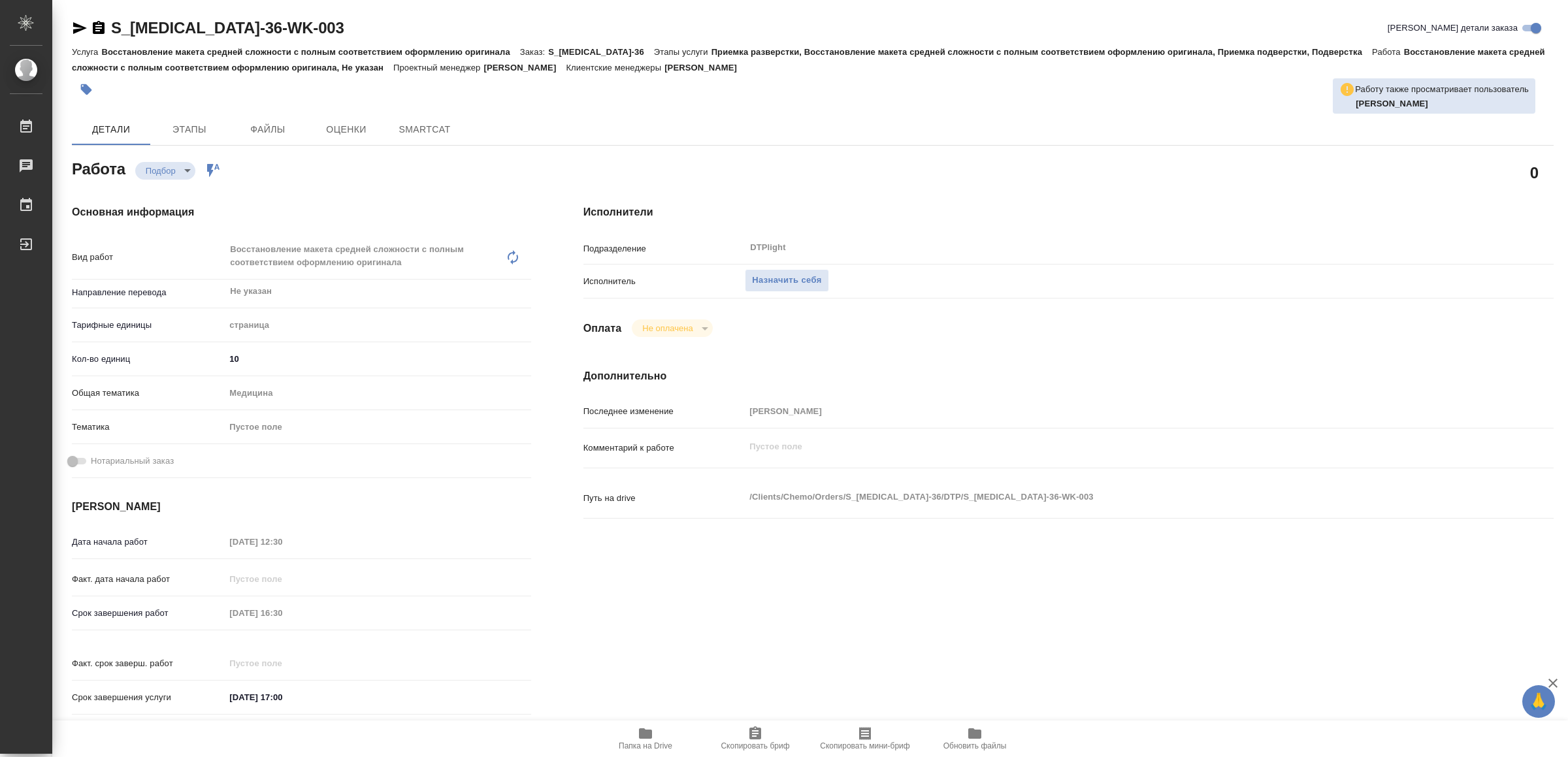
click at [650, 731] on icon "button" at bounding box center [646, 733] width 13 height 10
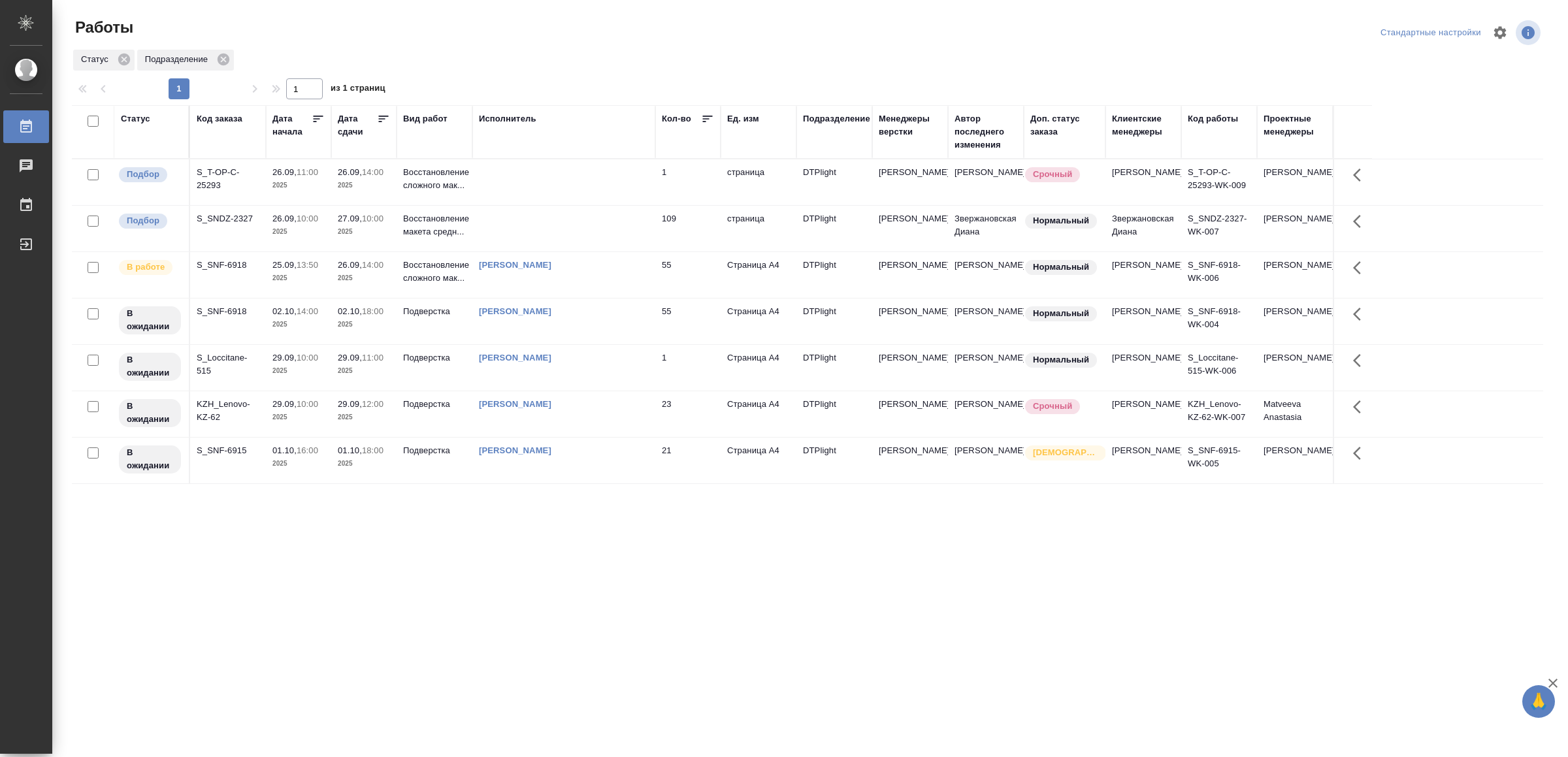
drag, startPoint x: 485, startPoint y: 576, endPoint x: 487, endPoint y: 568, distance: 8.2
drag, startPoint x: 695, startPoint y: 579, endPoint x: 708, endPoint y: 552, distance: 30.0
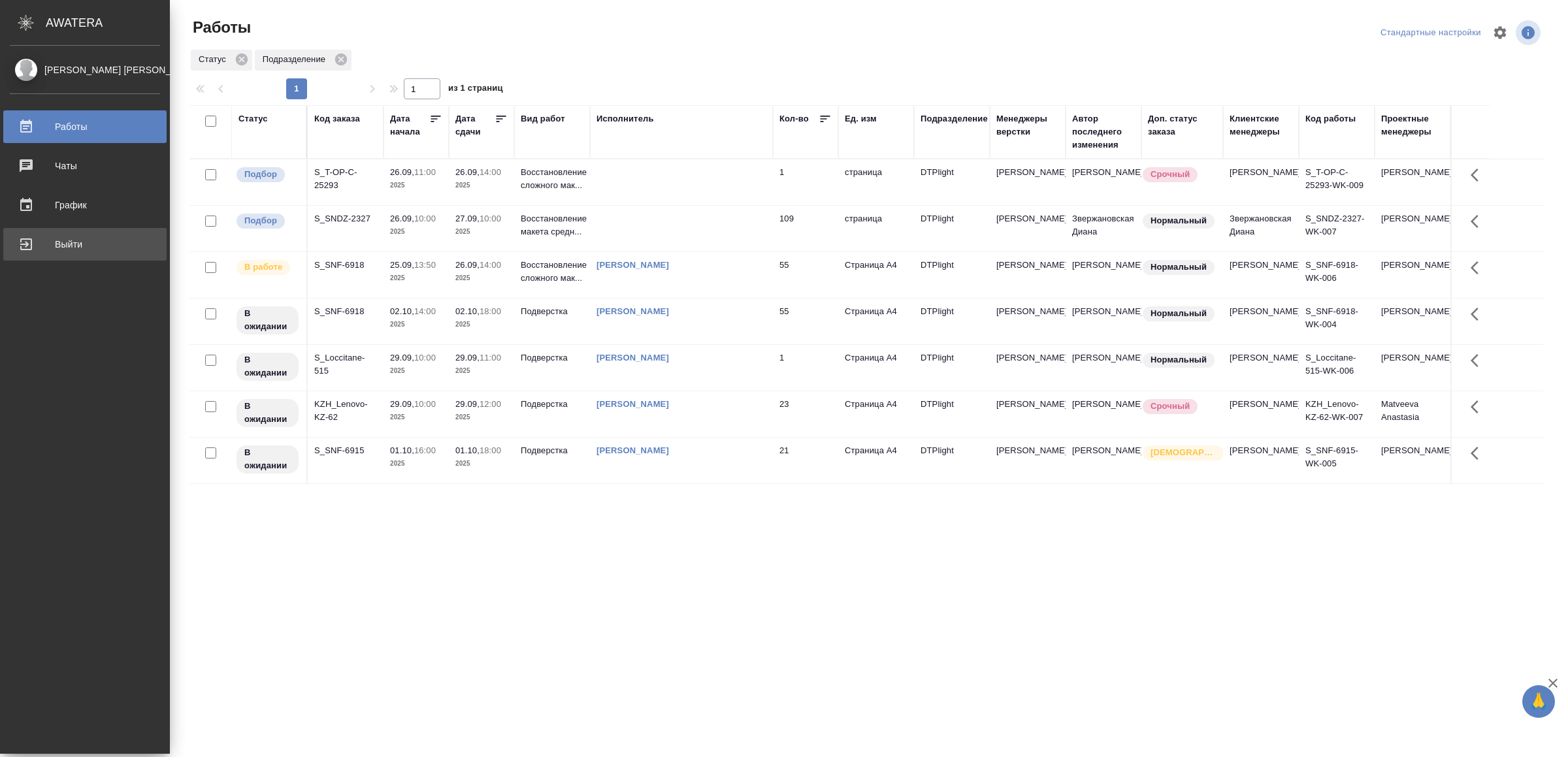
click at [59, 247] on div "Выйти" at bounding box center [85, 244] width 151 height 20
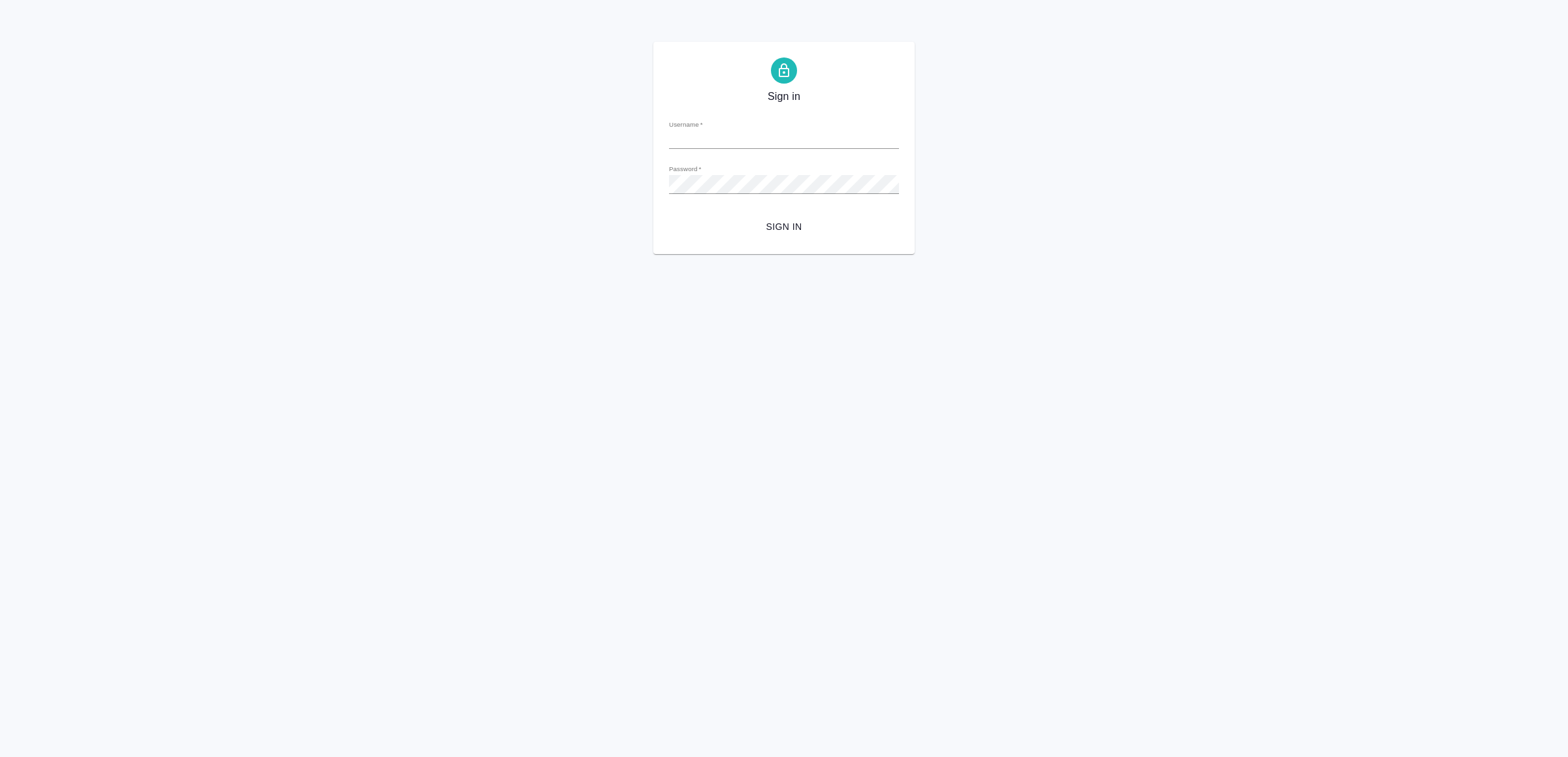
type input "[EMAIL_ADDRESS][DOMAIN_NAME]"
click at [790, 217] on button "Sign in" at bounding box center [783, 227] width 230 height 24
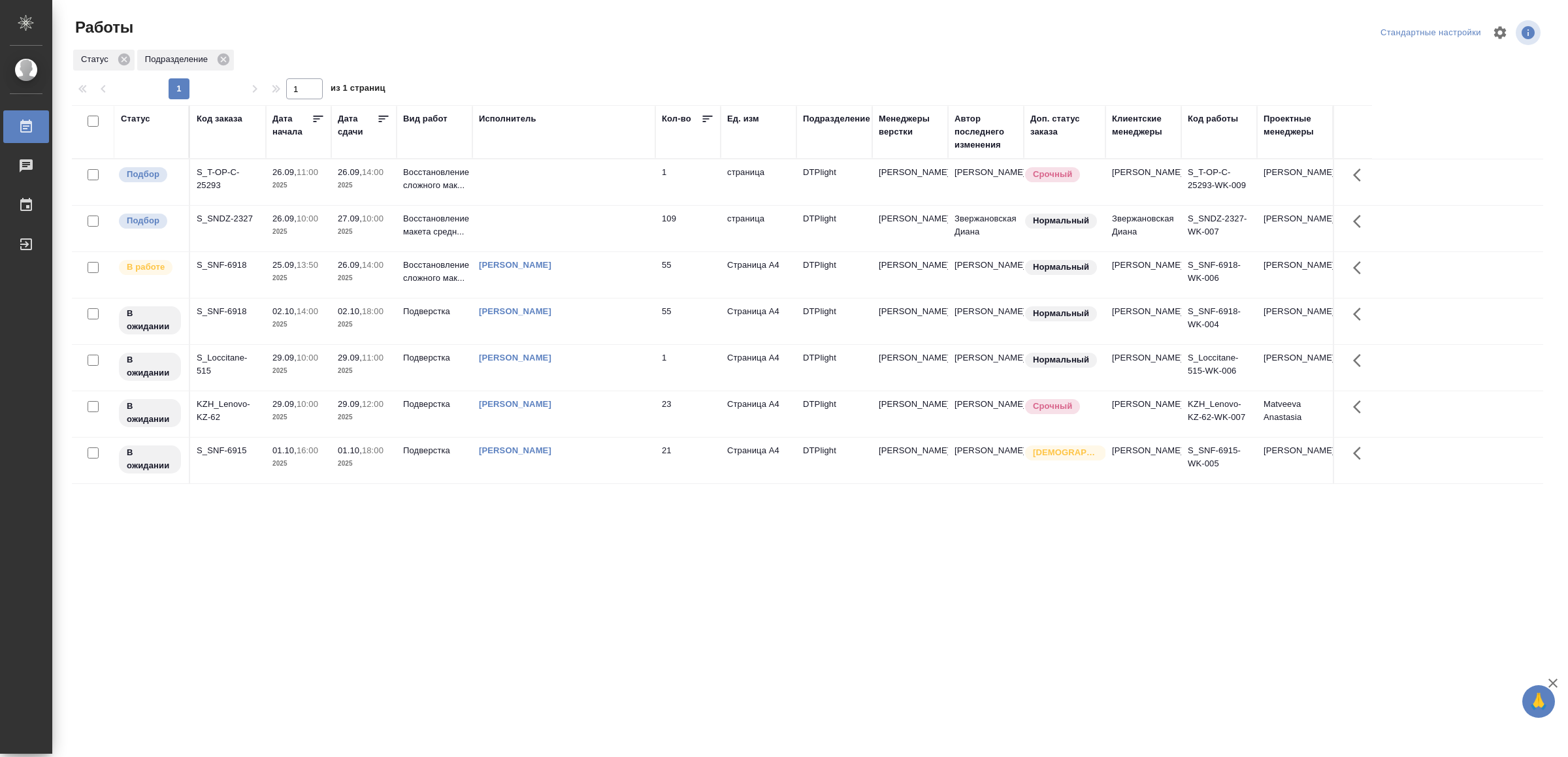
drag, startPoint x: 695, startPoint y: 528, endPoint x: 695, endPoint y: 520, distance: 8.0
drag, startPoint x: 622, startPoint y: 552, endPoint x: 631, endPoint y: 535, distance: 19.2
drag, startPoint x: 714, startPoint y: 514, endPoint x: 743, endPoint y: 480, distance: 44.7
drag, startPoint x: 530, startPoint y: 541, endPoint x: 553, endPoint y: 541, distance: 23.0
drag, startPoint x: 394, startPoint y: 563, endPoint x: 411, endPoint y: 562, distance: 17.0
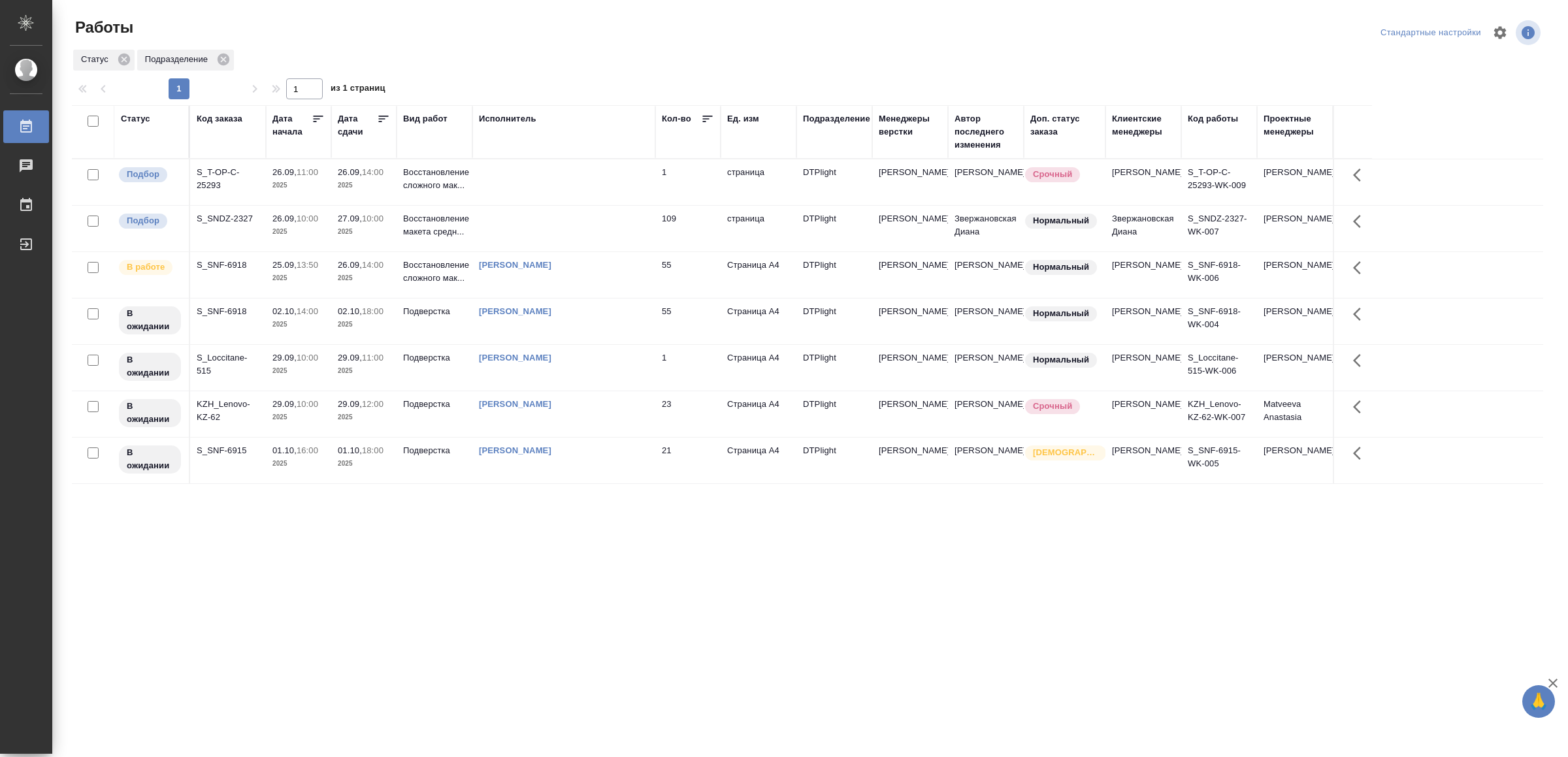
drag, startPoint x: 0, startPoint y: 0, endPoint x: 480, endPoint y: 431, distance: 645.1
drag, startPoint x: 559, startPoint y: 588, endPoint x: 561, endPoint y: 576, distance: 12.2
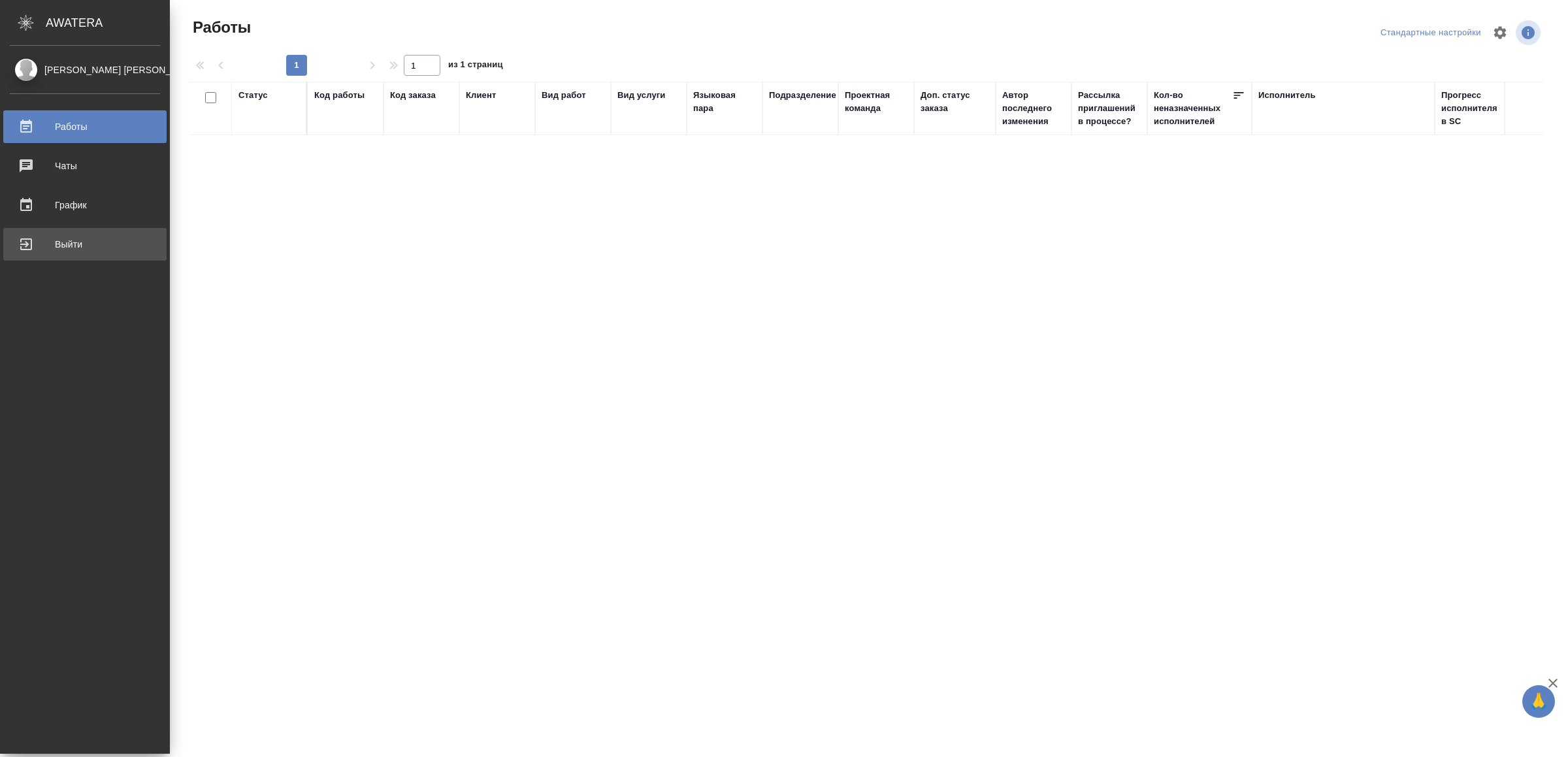
drag, startPoint x: 30, startPoint y: 240, endPoint x: 351, endPoint y: 267, distance: 322.1
click at [30, 239] on div "Выйти" at bounding box center [85, 244] width 151 height 20
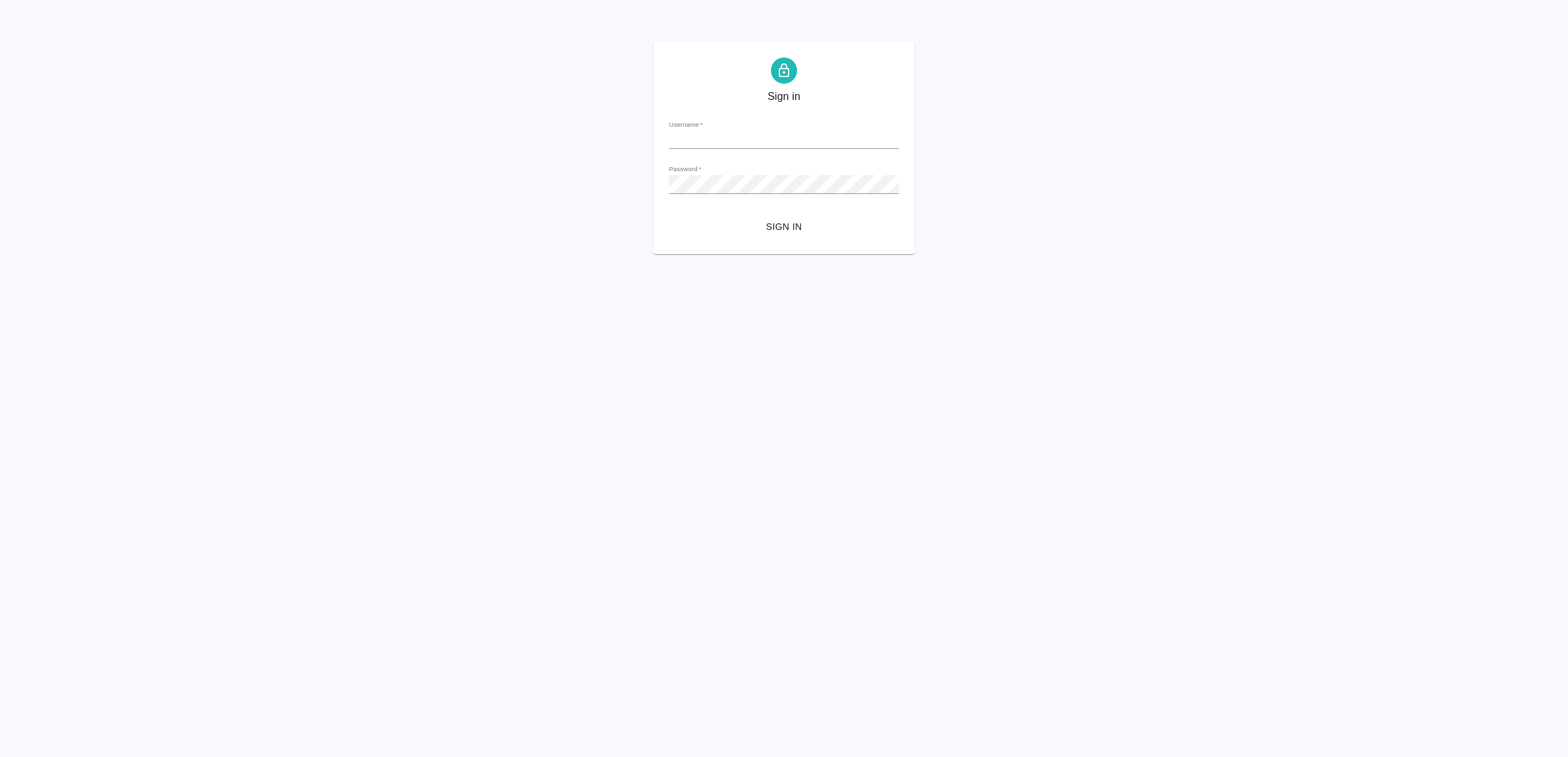
type input "[EMAIL_ADDRESS][DOMAIN_NAME]"
click at [787, 229] on span "Sign in" at bounding box center [783, 227] width 209 height 16
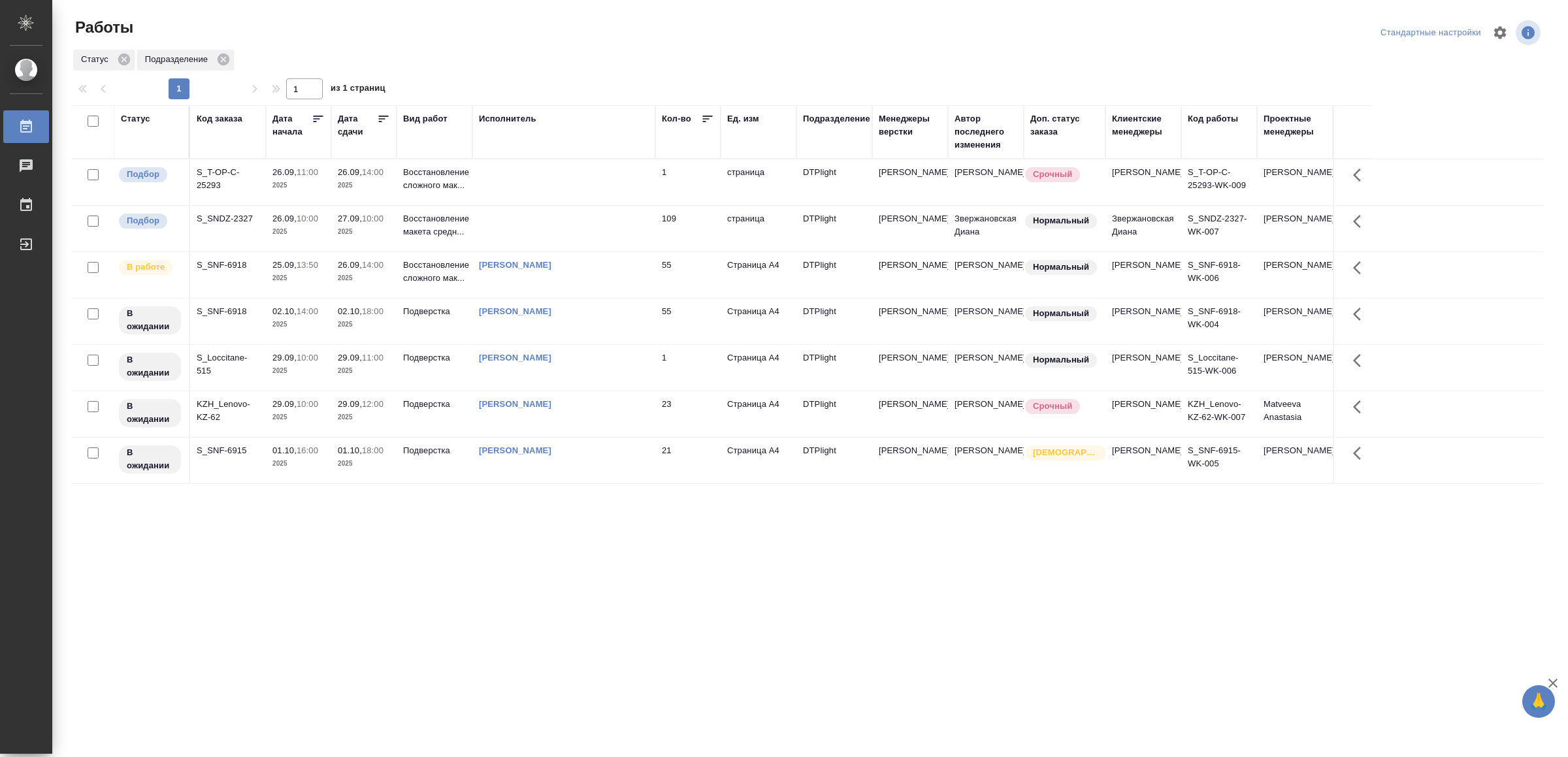
drag, startPoint x: 557, startPoint y: 454, endPoint x: 650, endPoint y: 427, distance: 96.8
click at [561, 235] on td at bounding box center [564, 229] width 183 height 46
drag, startPoint x: 506, startPoint y: 578, endPoint x: 515, endPoint y: 567, distance: 14.2
drag, startPoint x: 582, startPoint y: 514, endPoint x: 594, endPoint y: 496, distance: 21.6
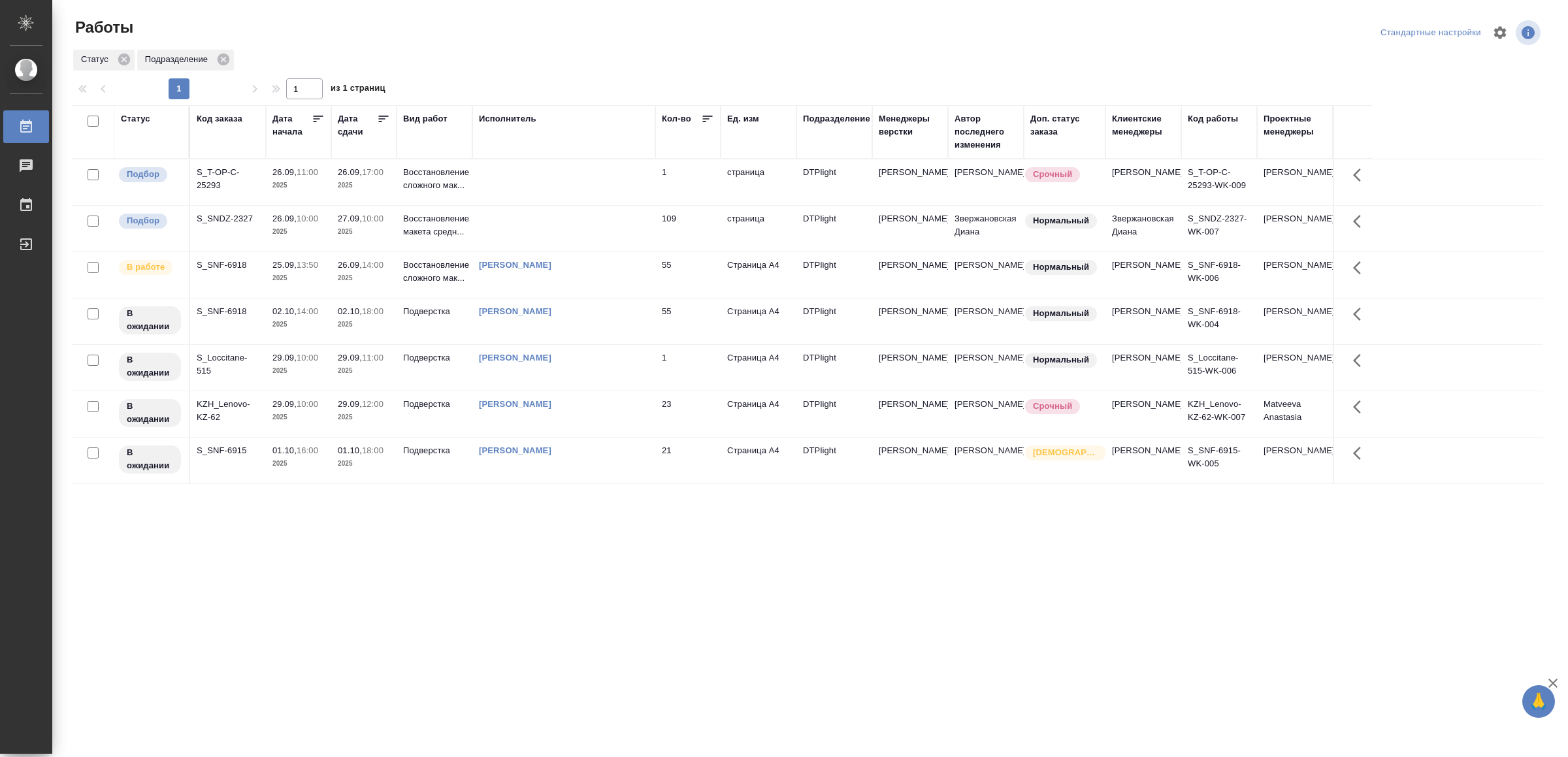
drag, startPoint x: 342, startPoint y: 564, endPoint x: 352, endPoint y: 565, distance: 10.0
drag, startPoint x: 589, startPoint y: 593, endPoint x: 588, endPoint y: 581, distance: 12.0
drag, startPoint x: 423, startPoint y: 606, endPoint x: 444, endPoint y: 578, distance: 35.0
drag, startPoint x: 355, startPoint y: 528, endPoint x: 379, endPoint y: 514, distance: 27.8
